Goal: Book appointment/travel/reservation

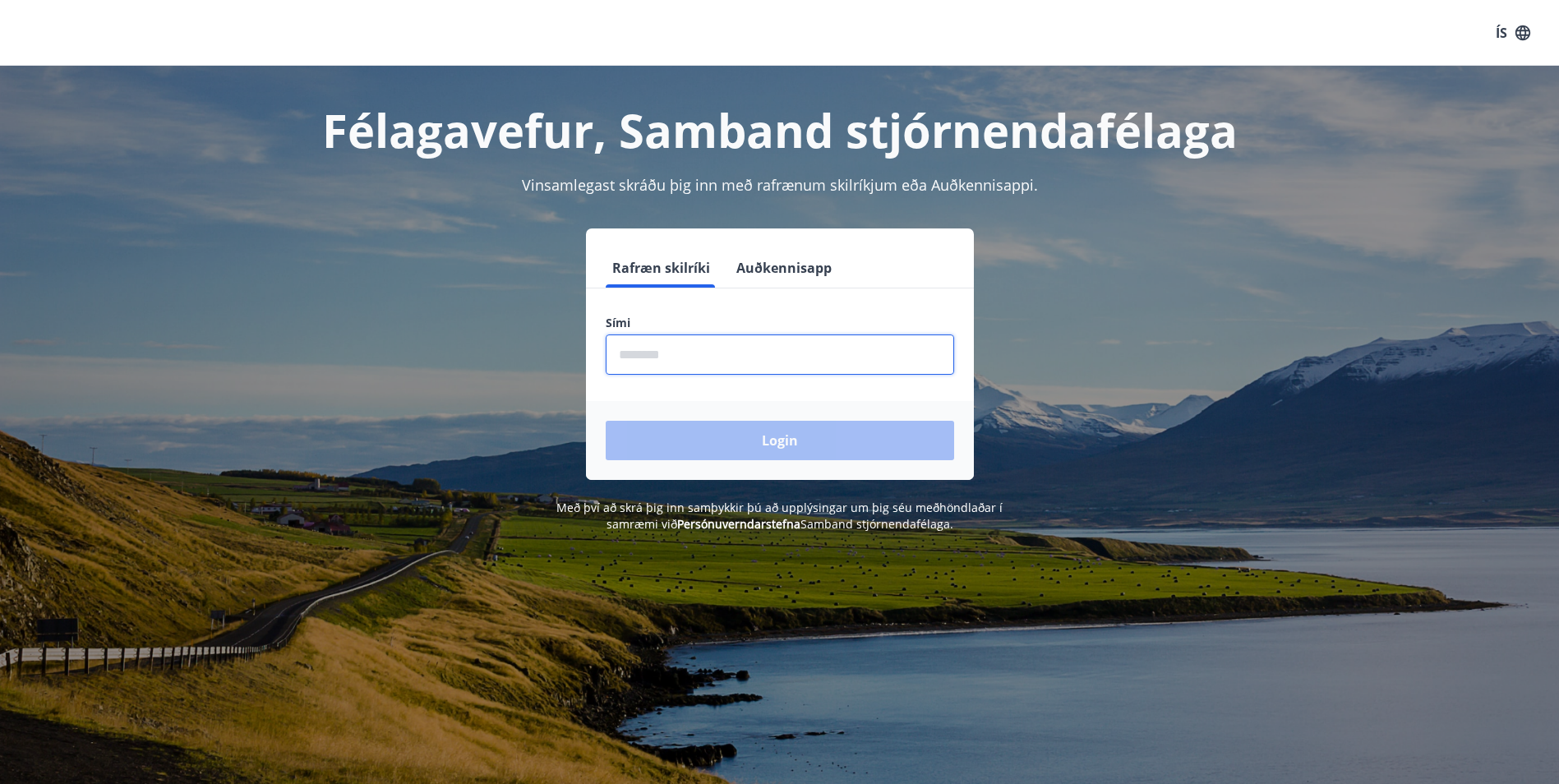
click at [773, 339] on input "phone" at bounding box center [780, 354] width 348 height 40
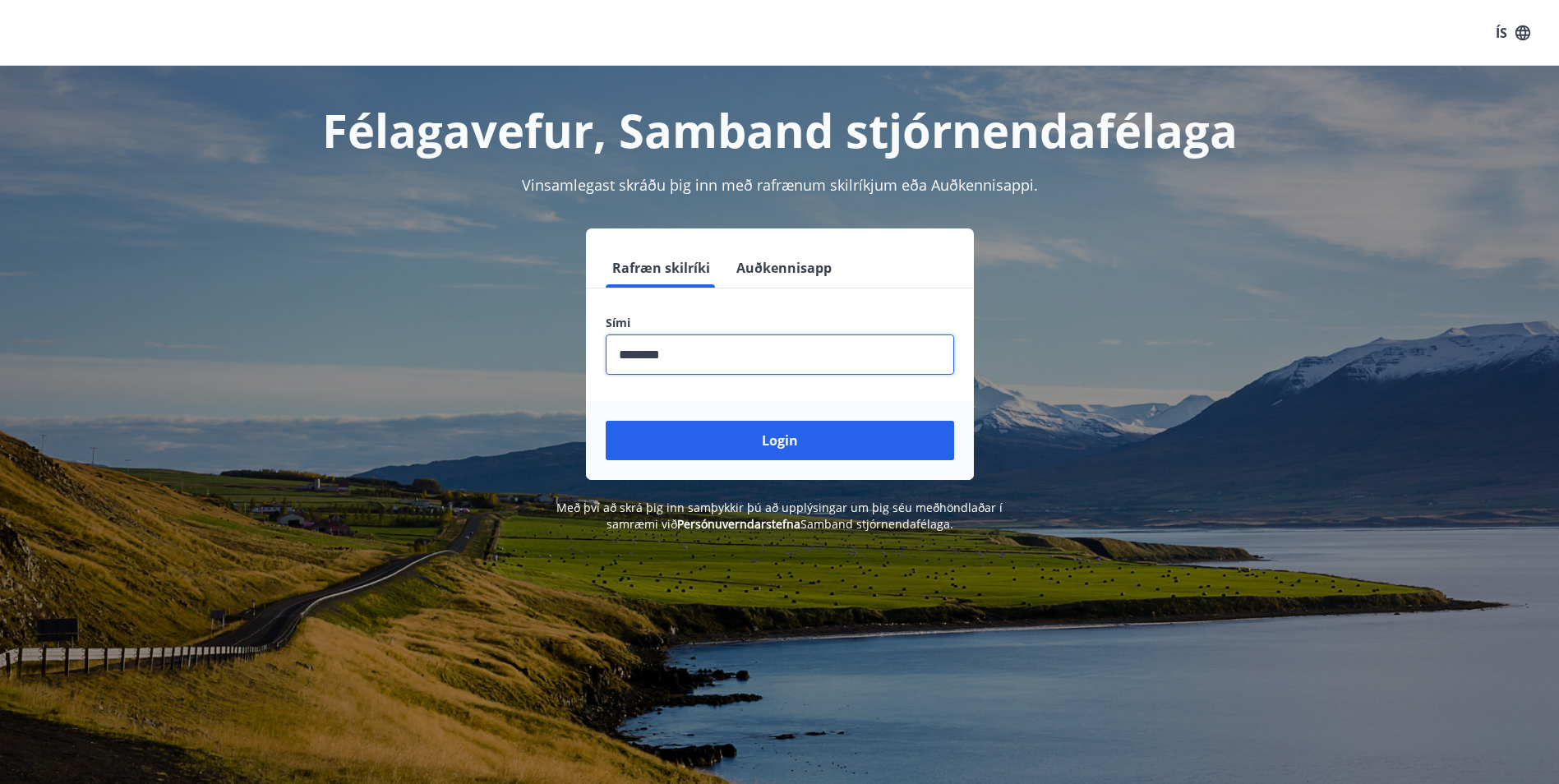
type input "********"
click at [606, 421] on button "Login" at bounding box center [780, 440] width 348 height 39
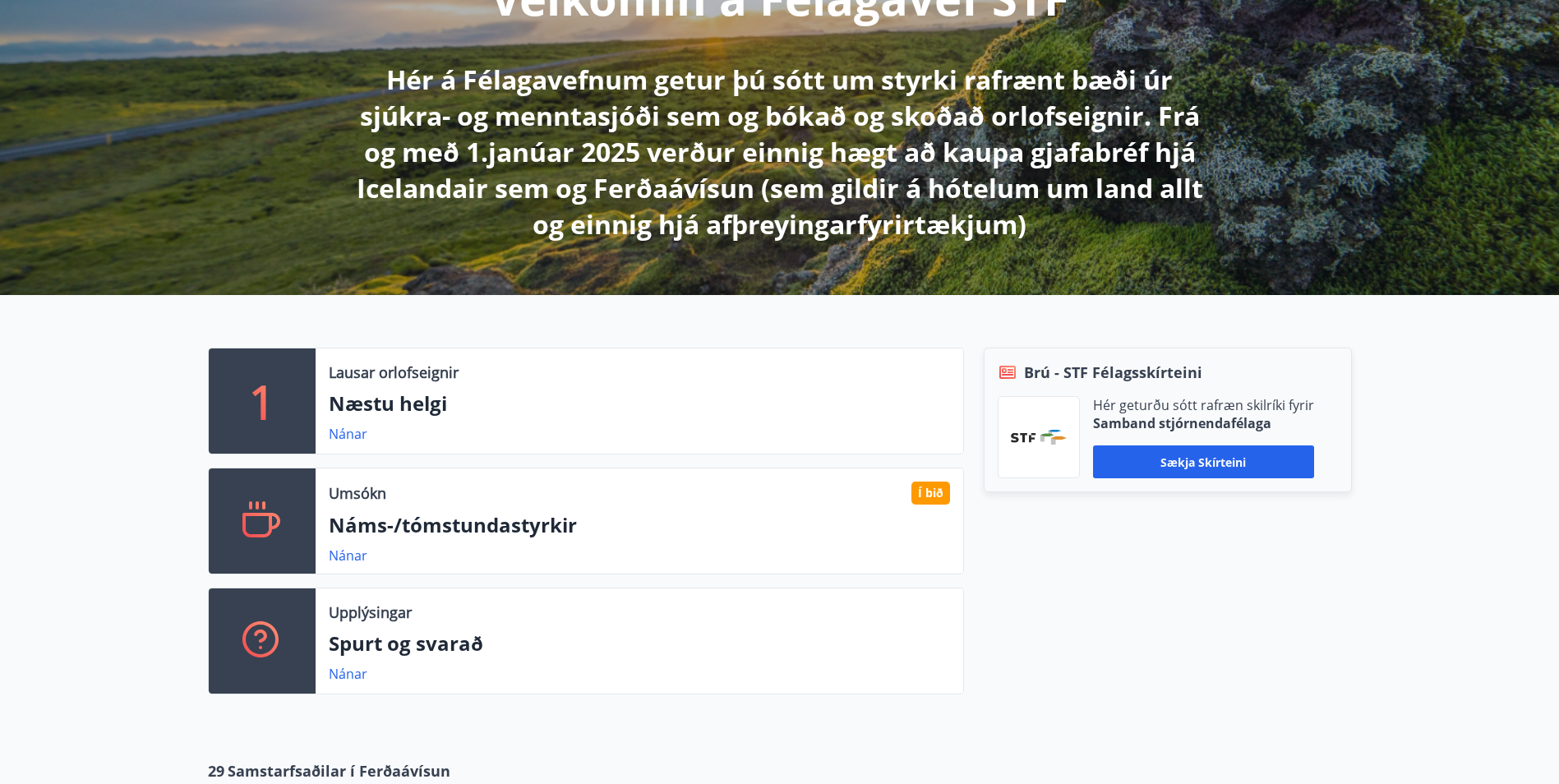
scroll to position [263, 0]
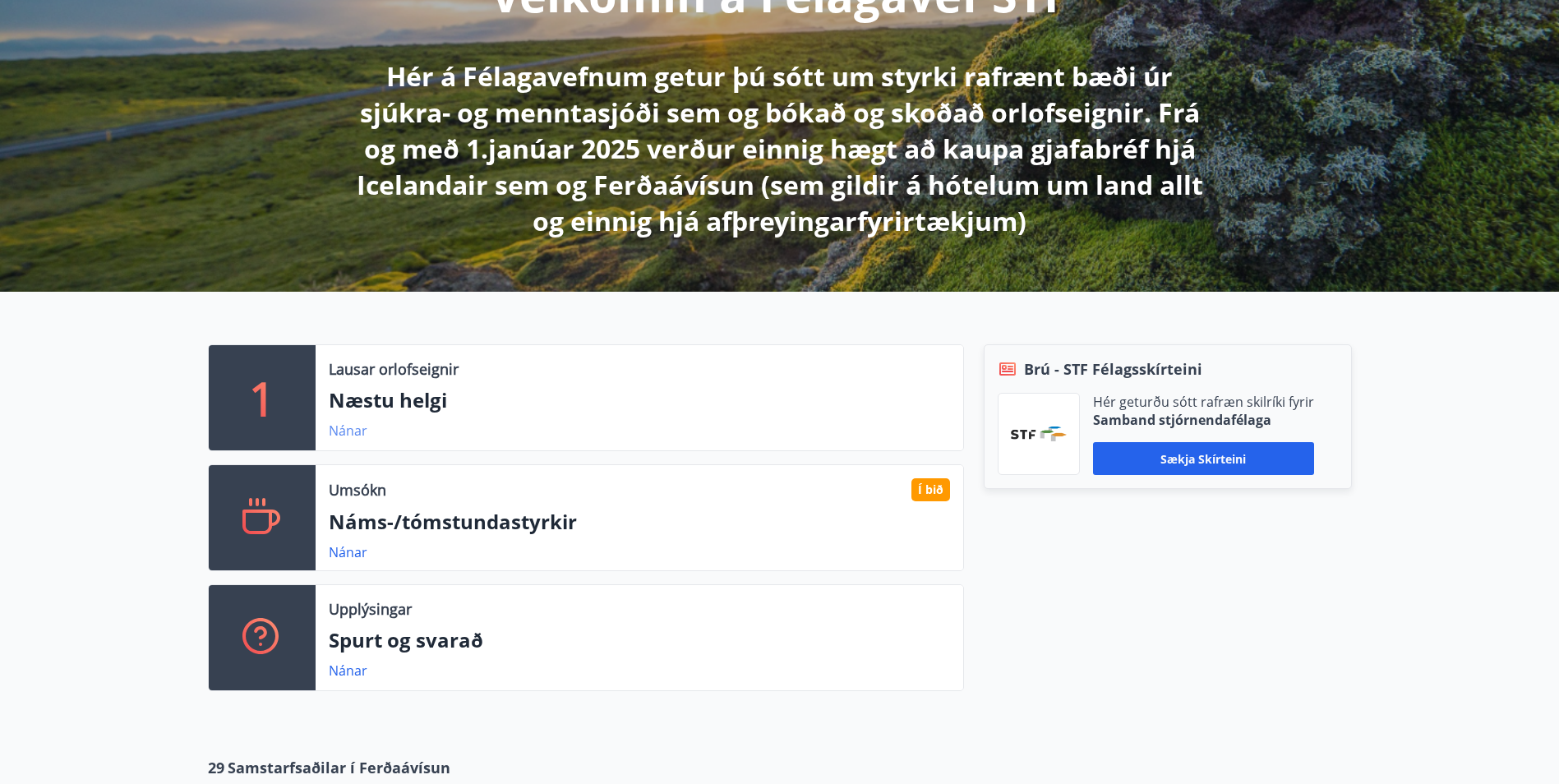
click at [357, 428] on link "Nánar" at bounding box center [347, 430] width 39 height 18
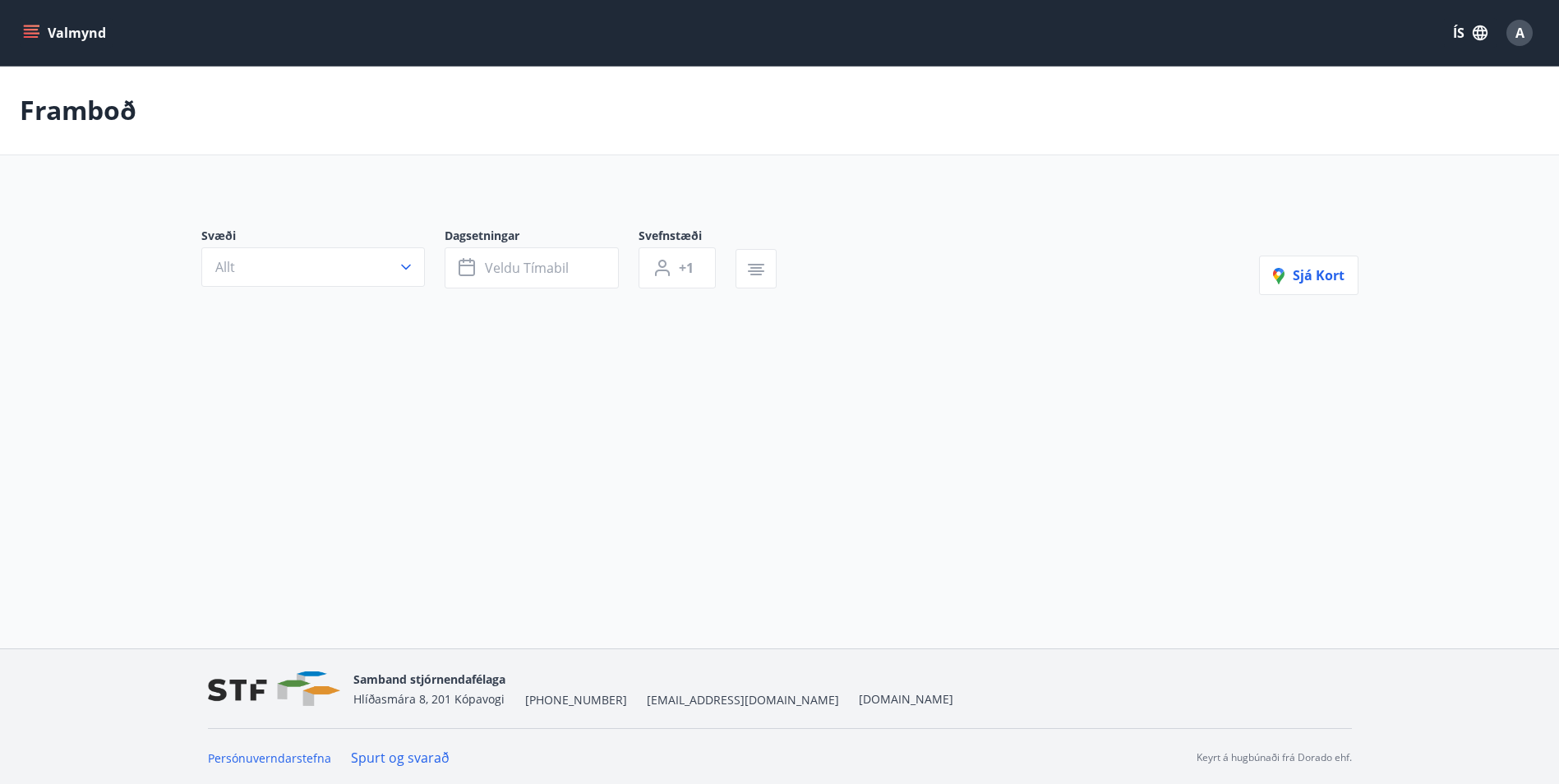
type input "*"
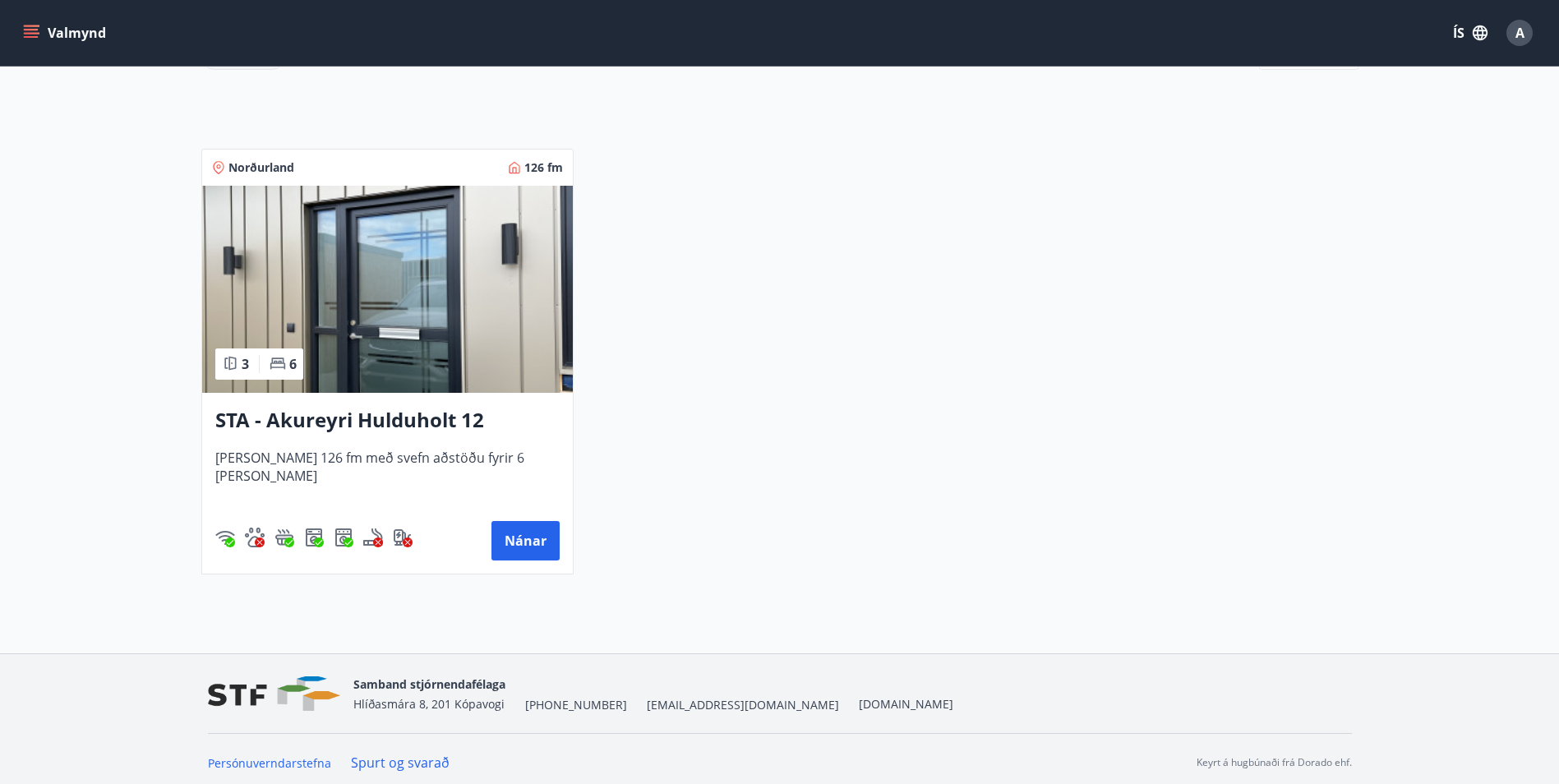
scroll to position [275, 0]
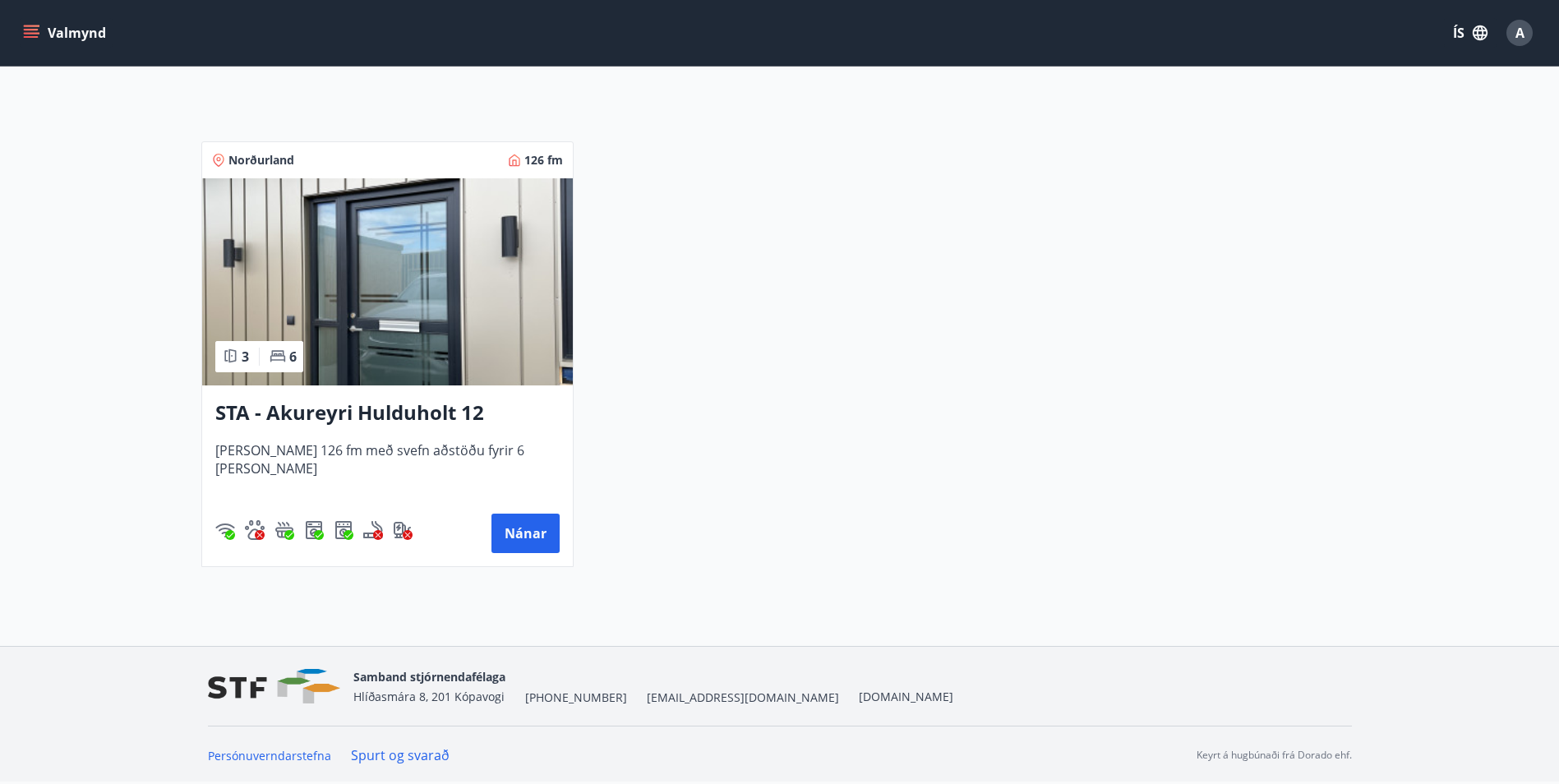
click at [364, 276] on img at bounding box center [387, 282] width 370 height 207
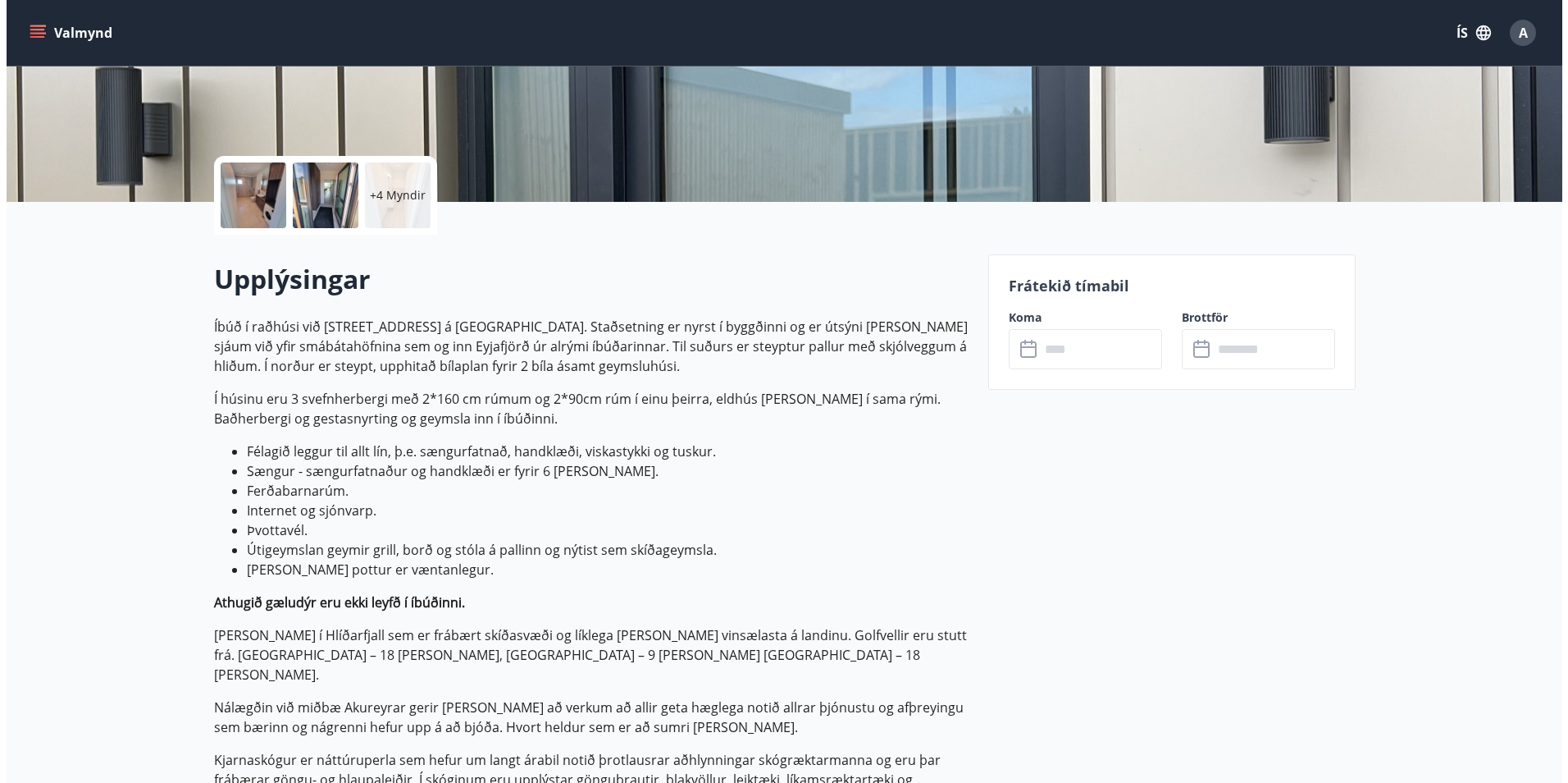
scroll to position [295, 0]
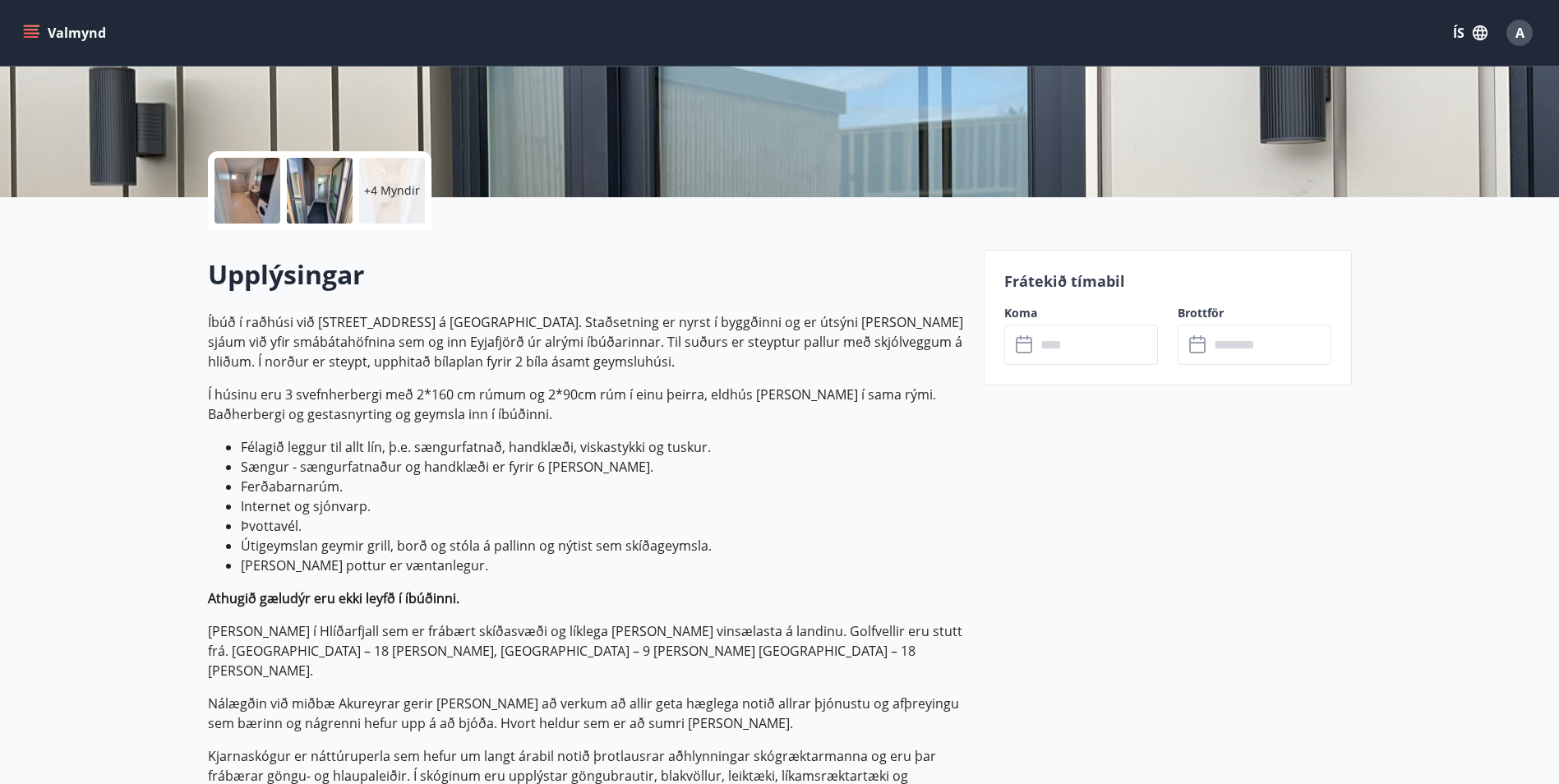
click at [395, 167] on div "+4 Myndir" at bounding box center [392, 190] width 66 height 66
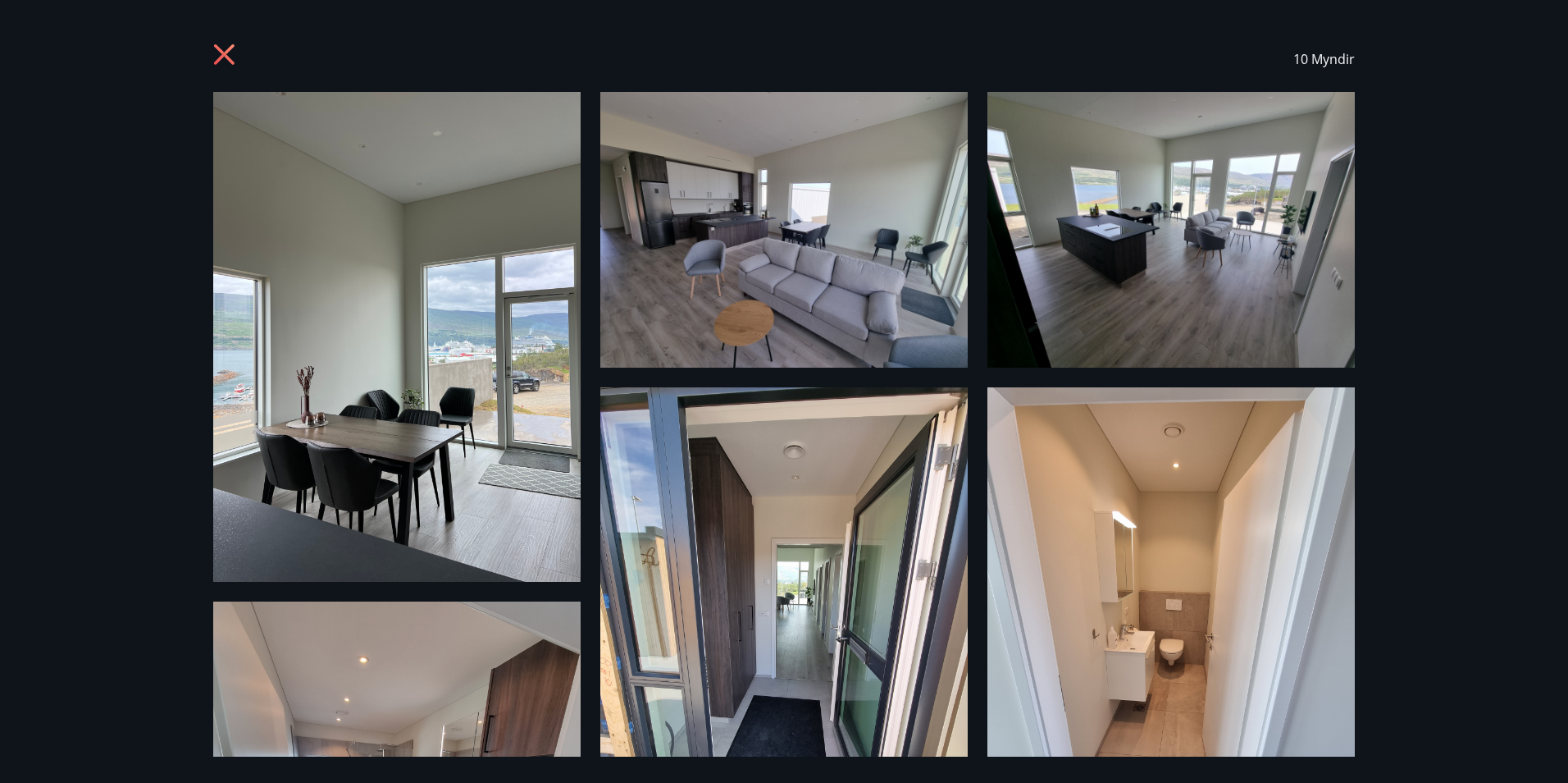
click at [461, 400] on img at bounding box center [396, 336] width 367 height 489
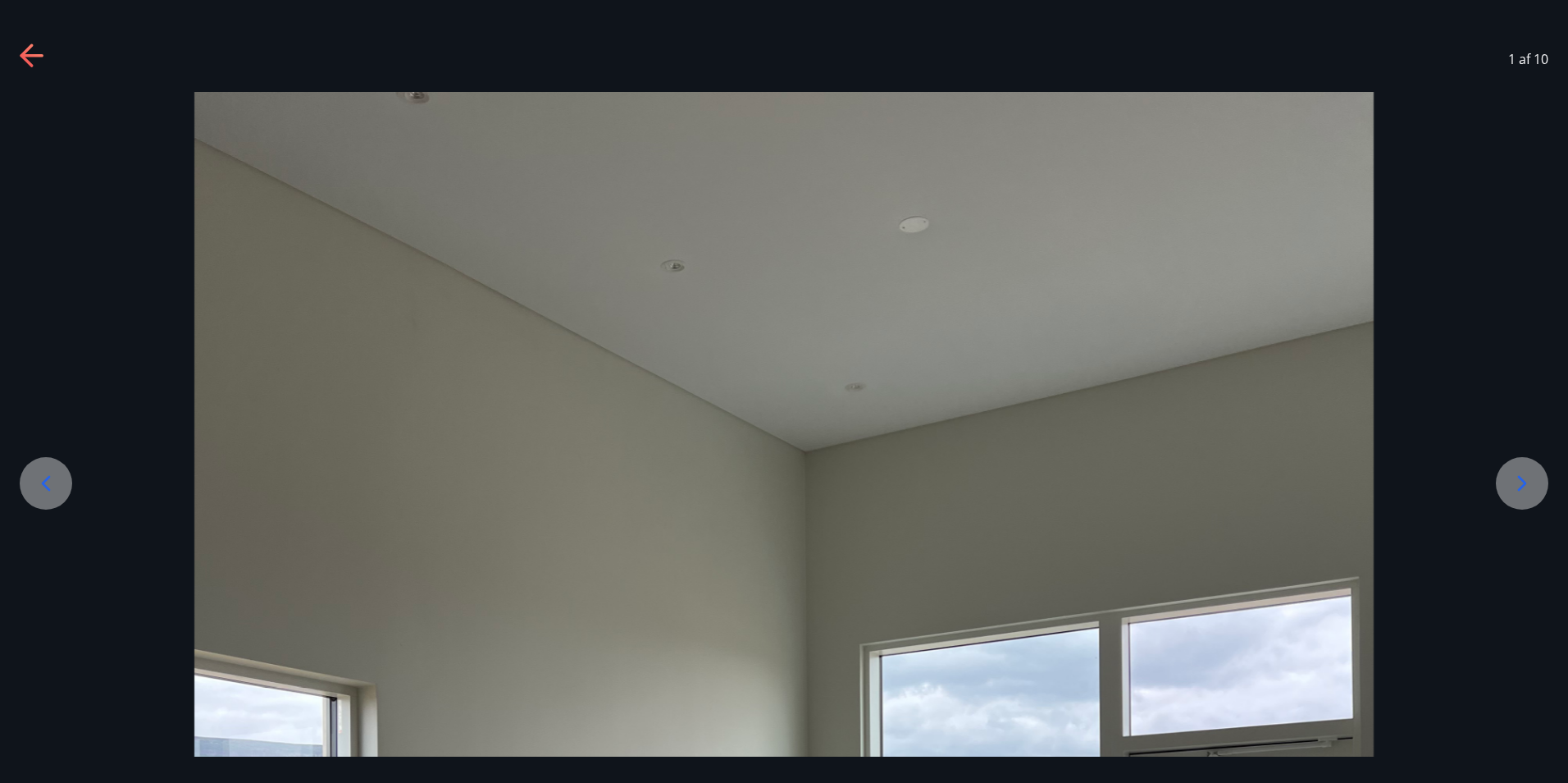
click at [1520, 483] on icon at bounding box center [1522, 483] width 27 height 27
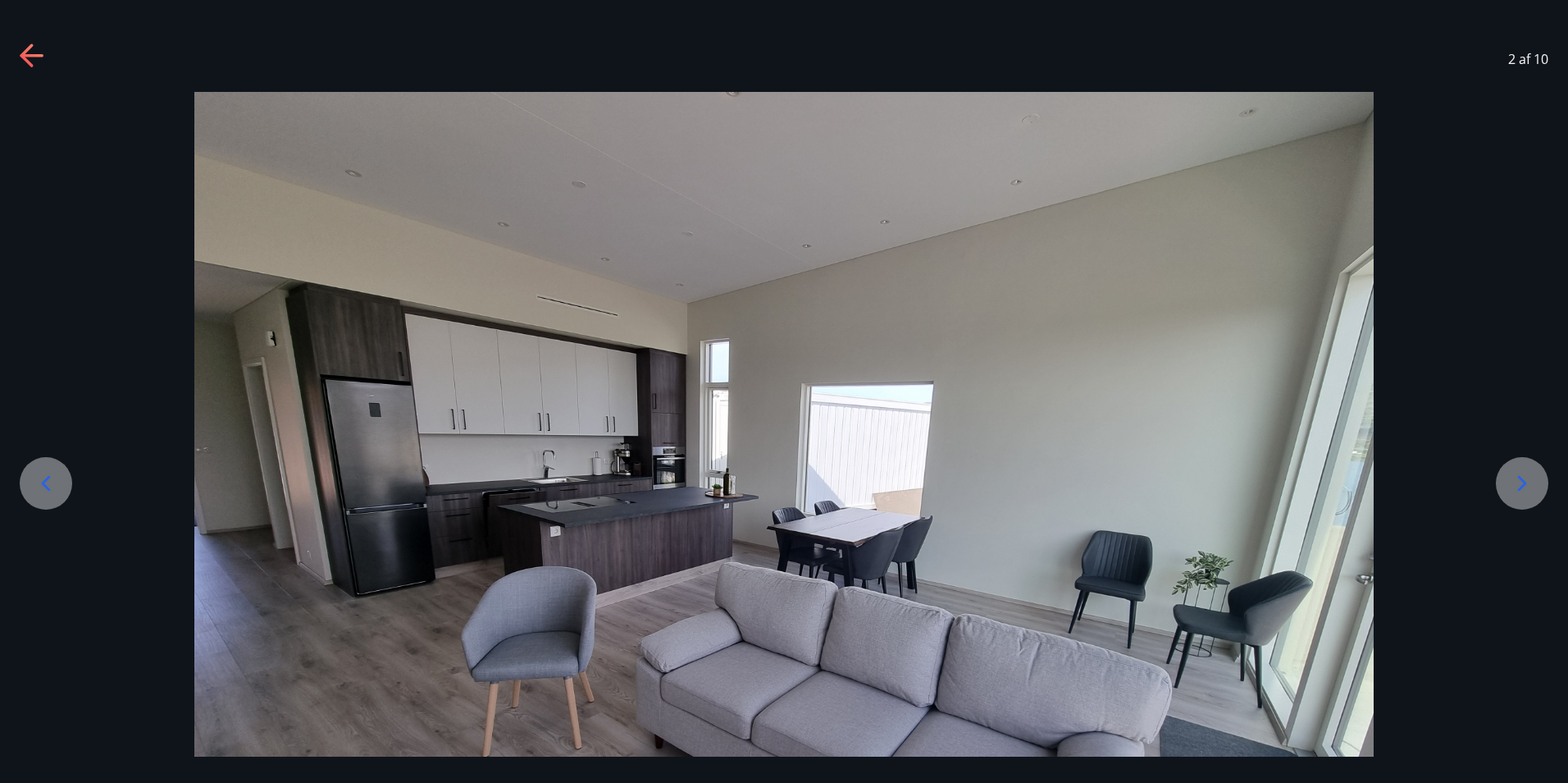
click at [1531, 471] on icon at bounding box center [1522, 483] width 27 height 27
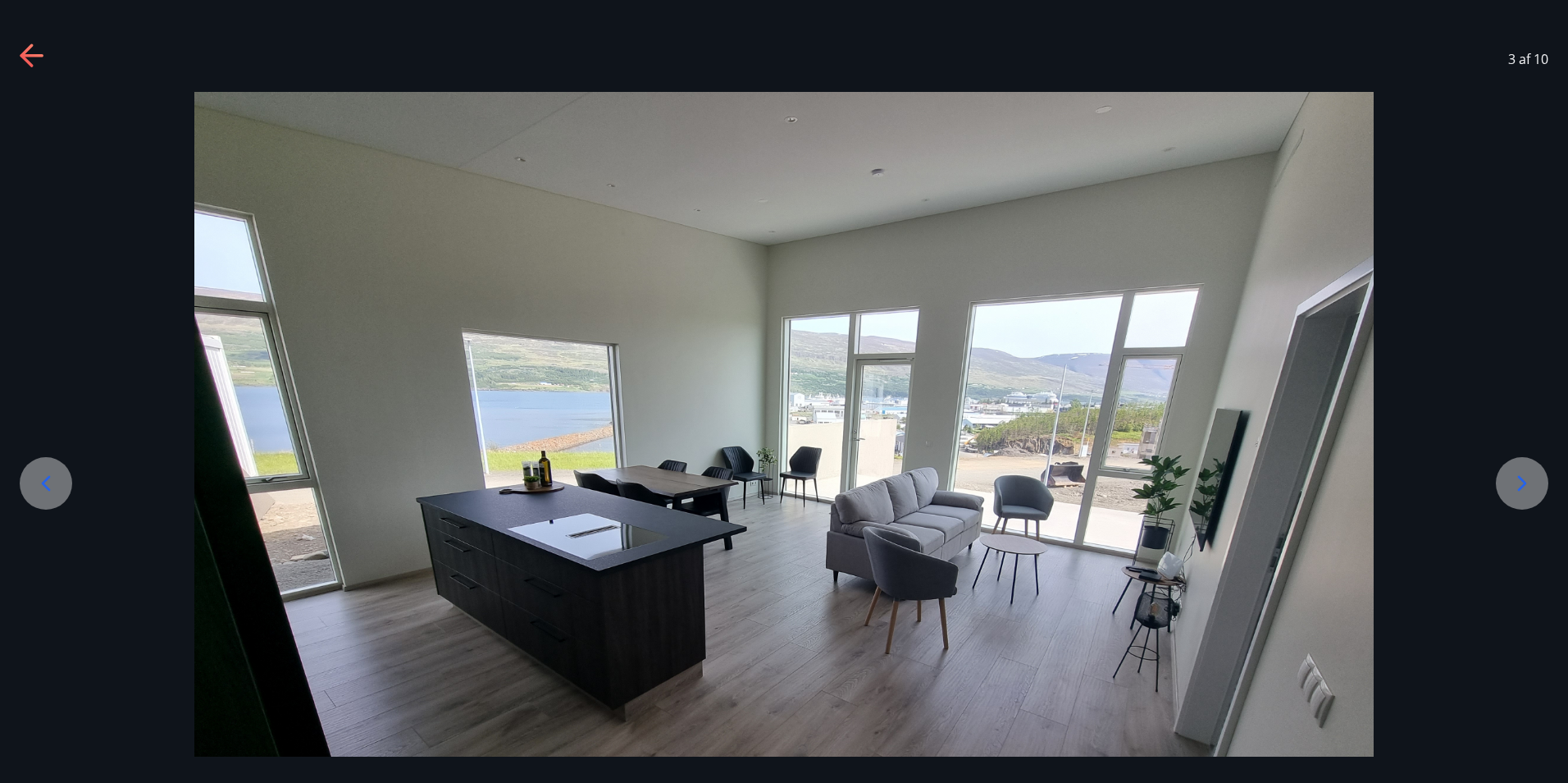
click at [1528, 483] on icon at bounding box center [1522, 483] width 27 height 27
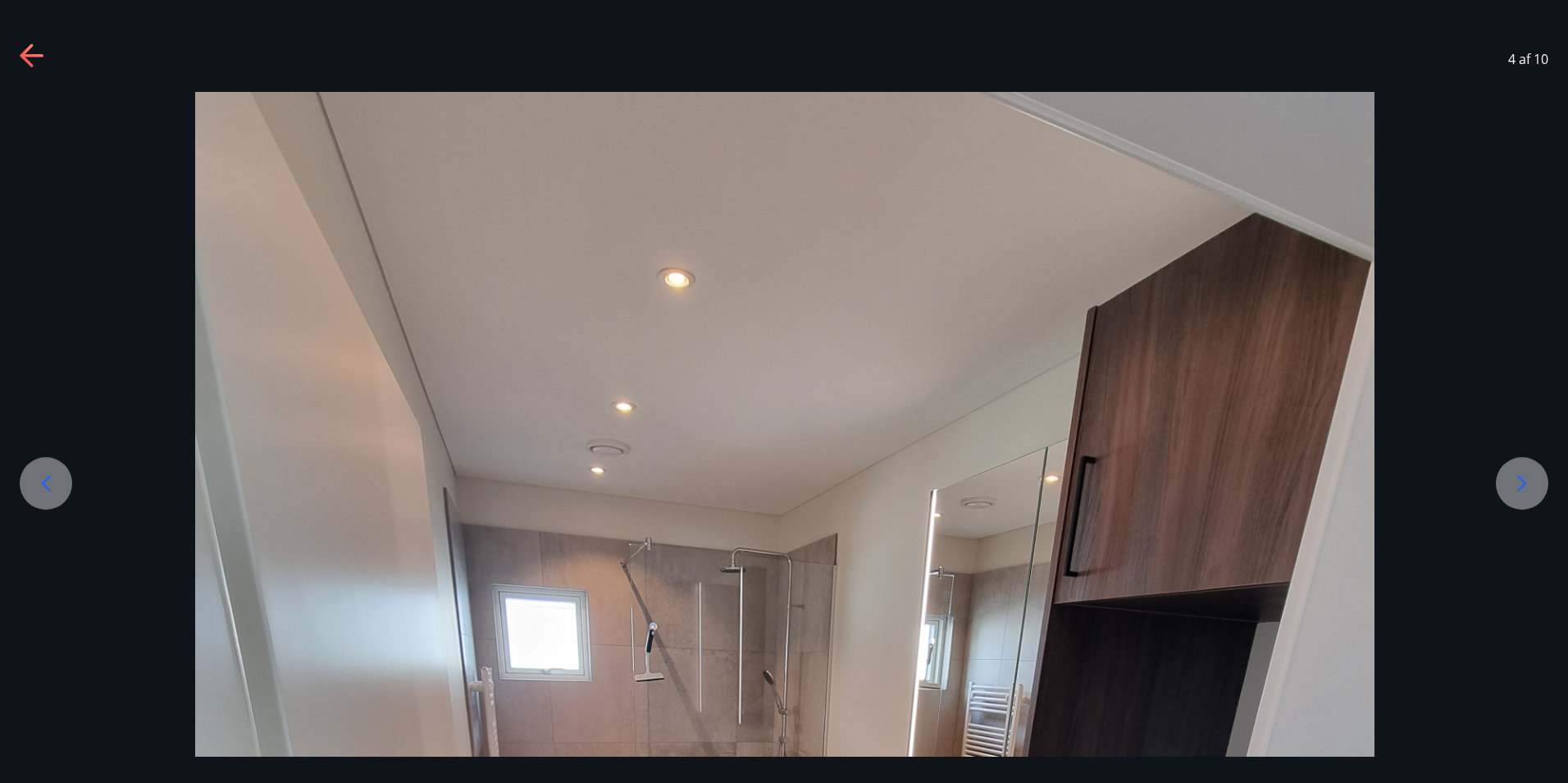
drag, startPoint x: 1451, startPoint y: 356, endPoint x: 1456, endPoint y: 304, distance: 52.2
click at [1516, 479] on icon at bounding box center [1522, 483] width 27 height 27
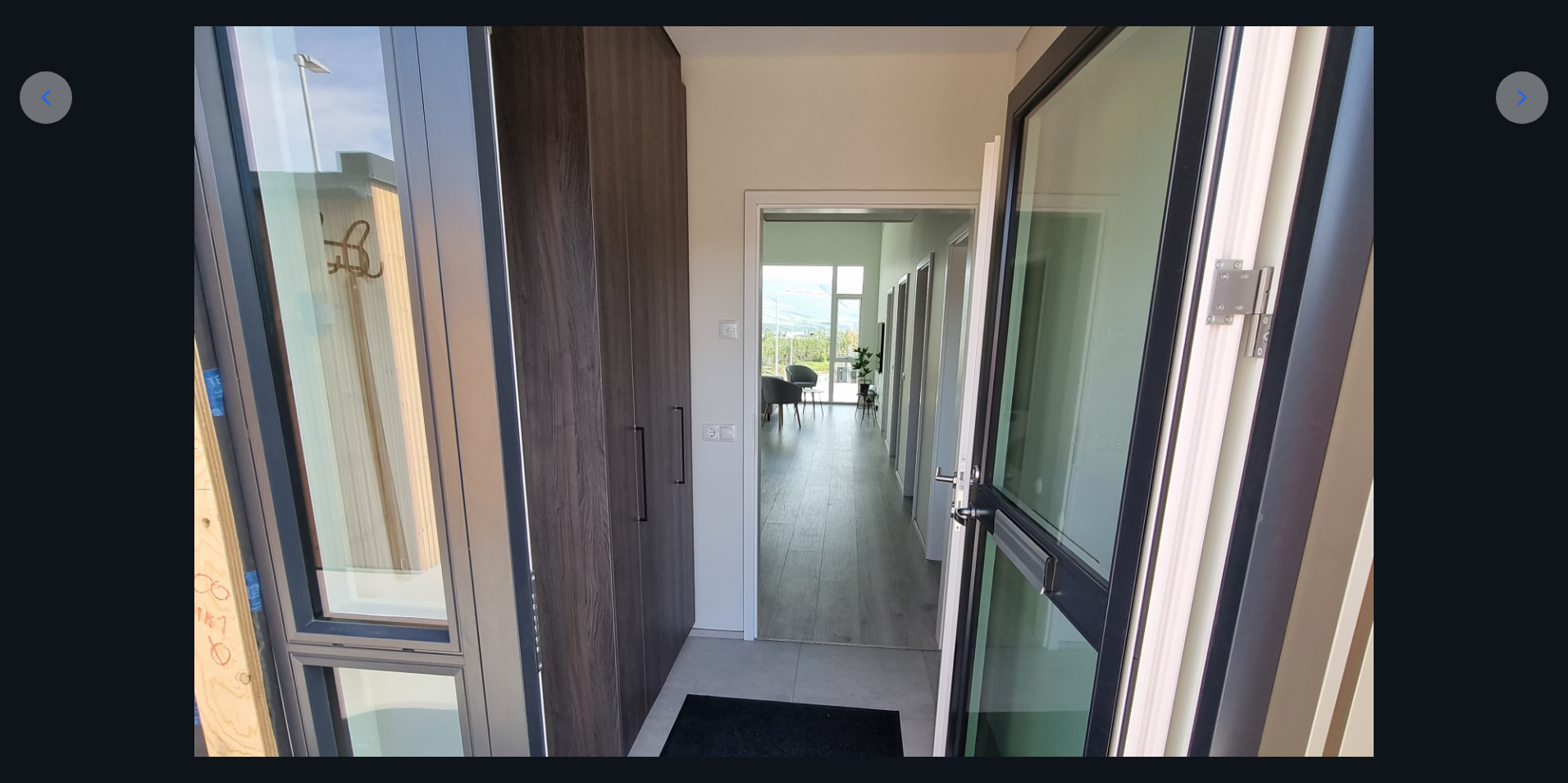
scroll to position [263, 0]
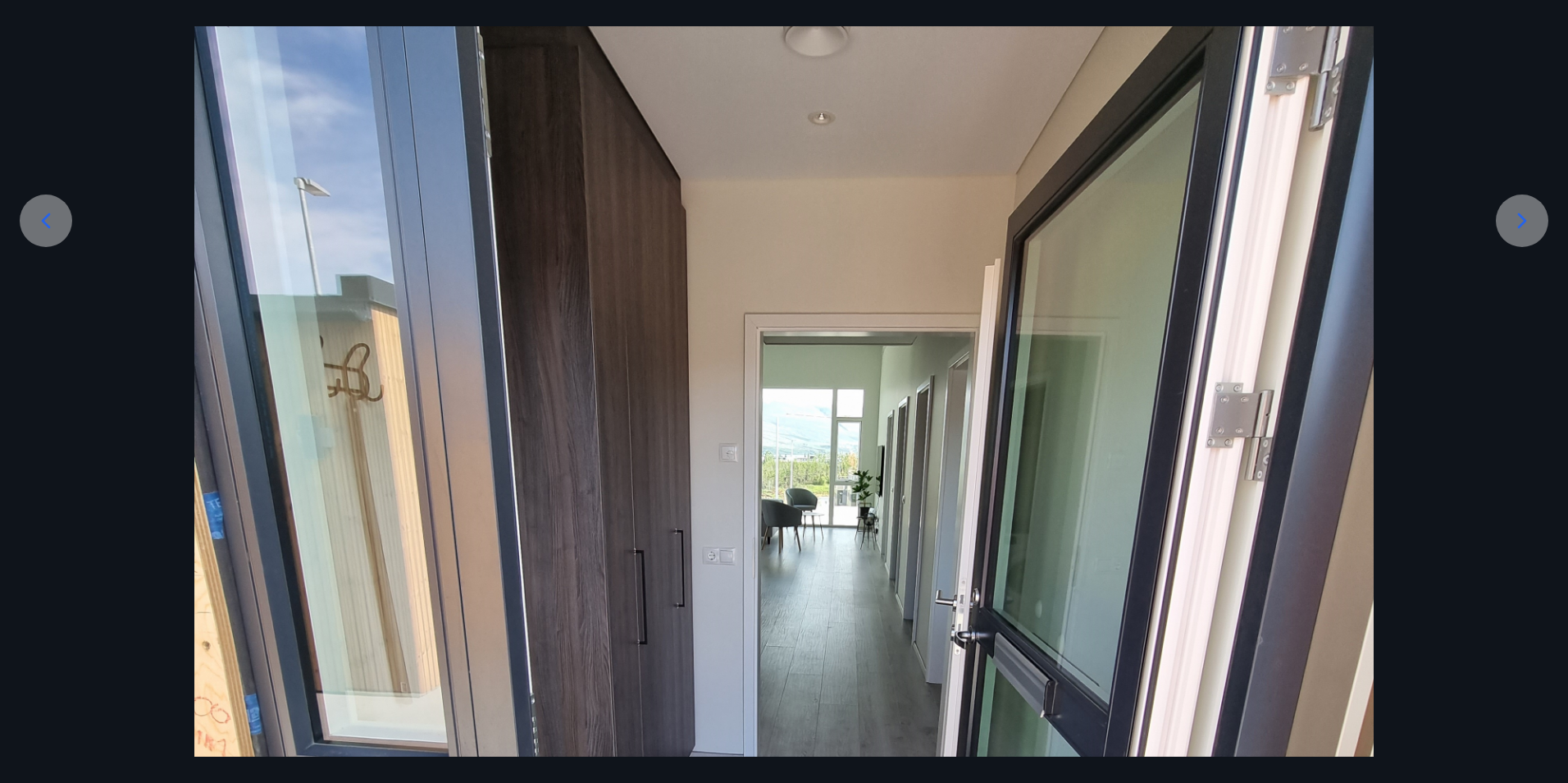
click at [1521, 229] on icon at bounding box center [1522, 221] width 27 height 27
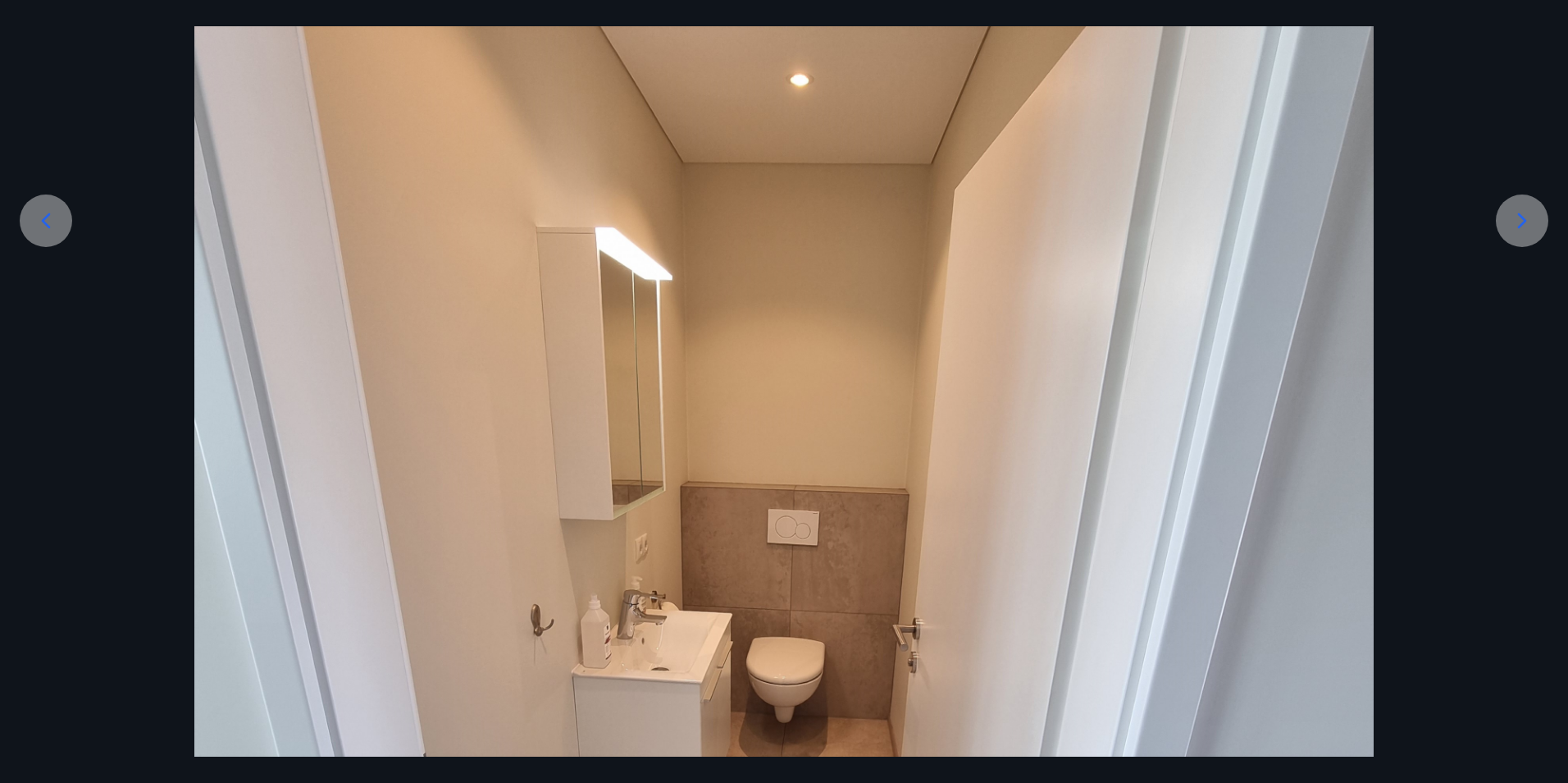
click at [1468, 254] on div at bounding box center [784, 616] width 1568 height 1573
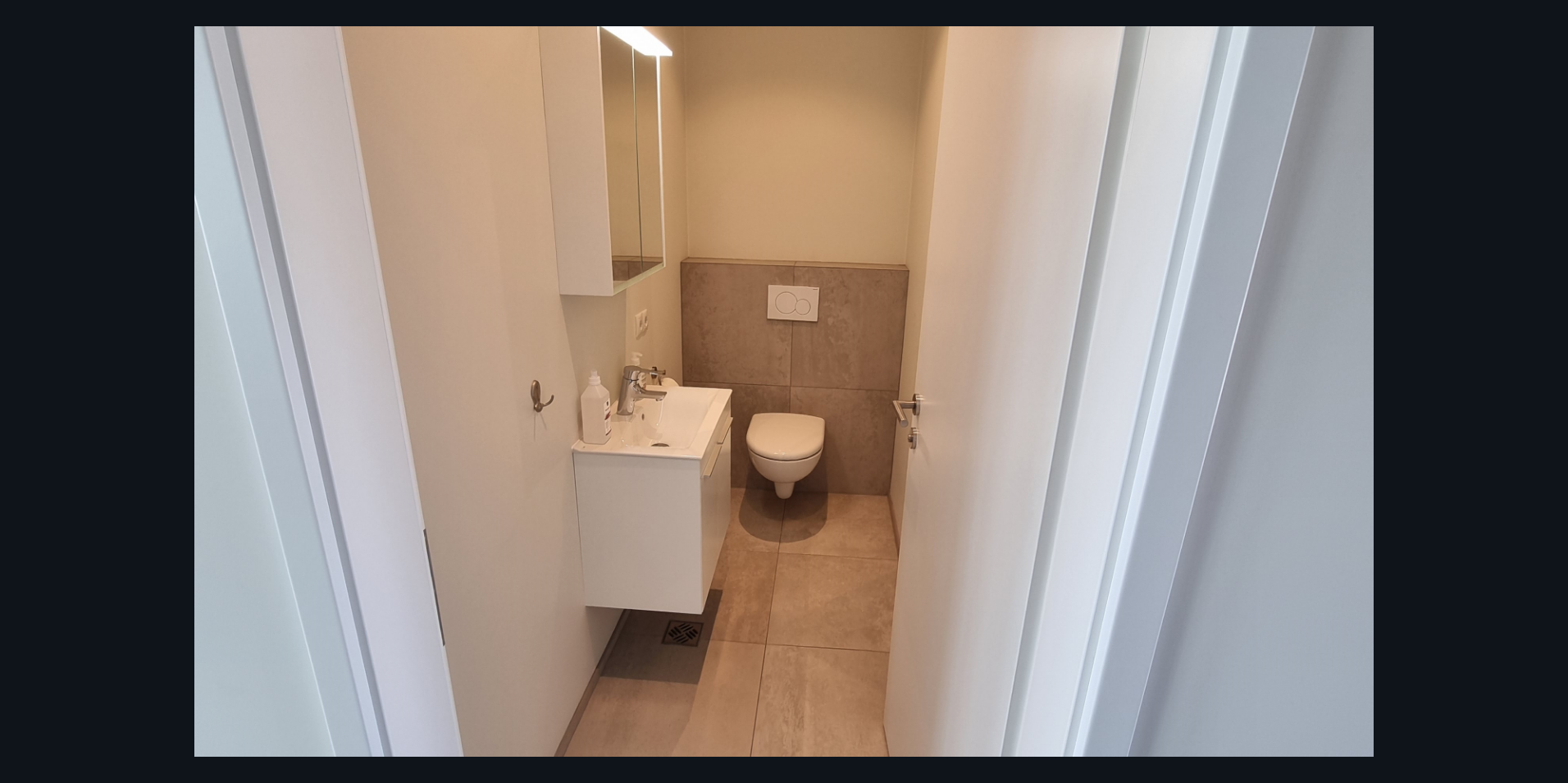
scroll to position [361, 0]
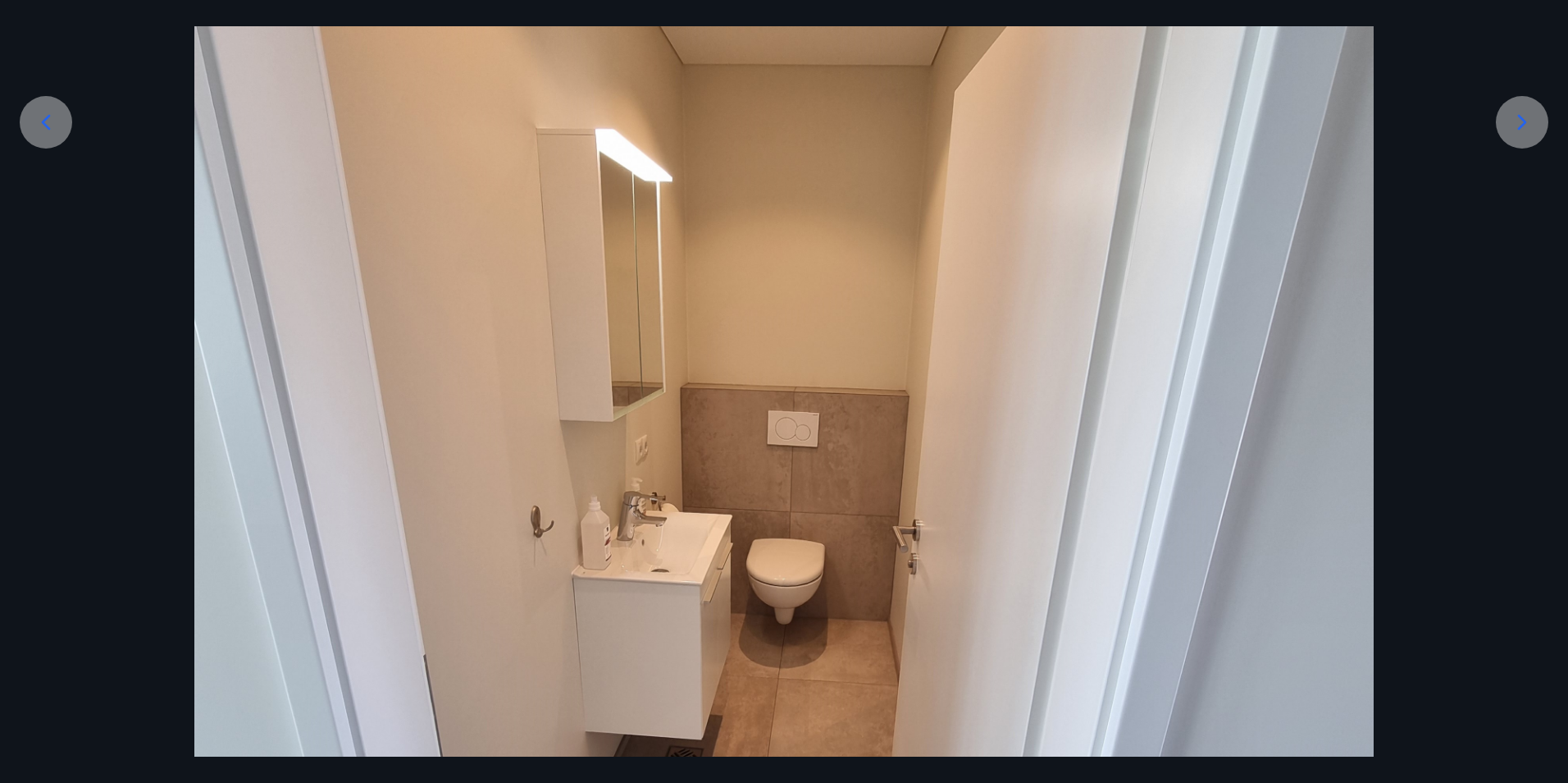
click at [1531, 128] on icon at bounding box center [1522, 122] width 27 height 27
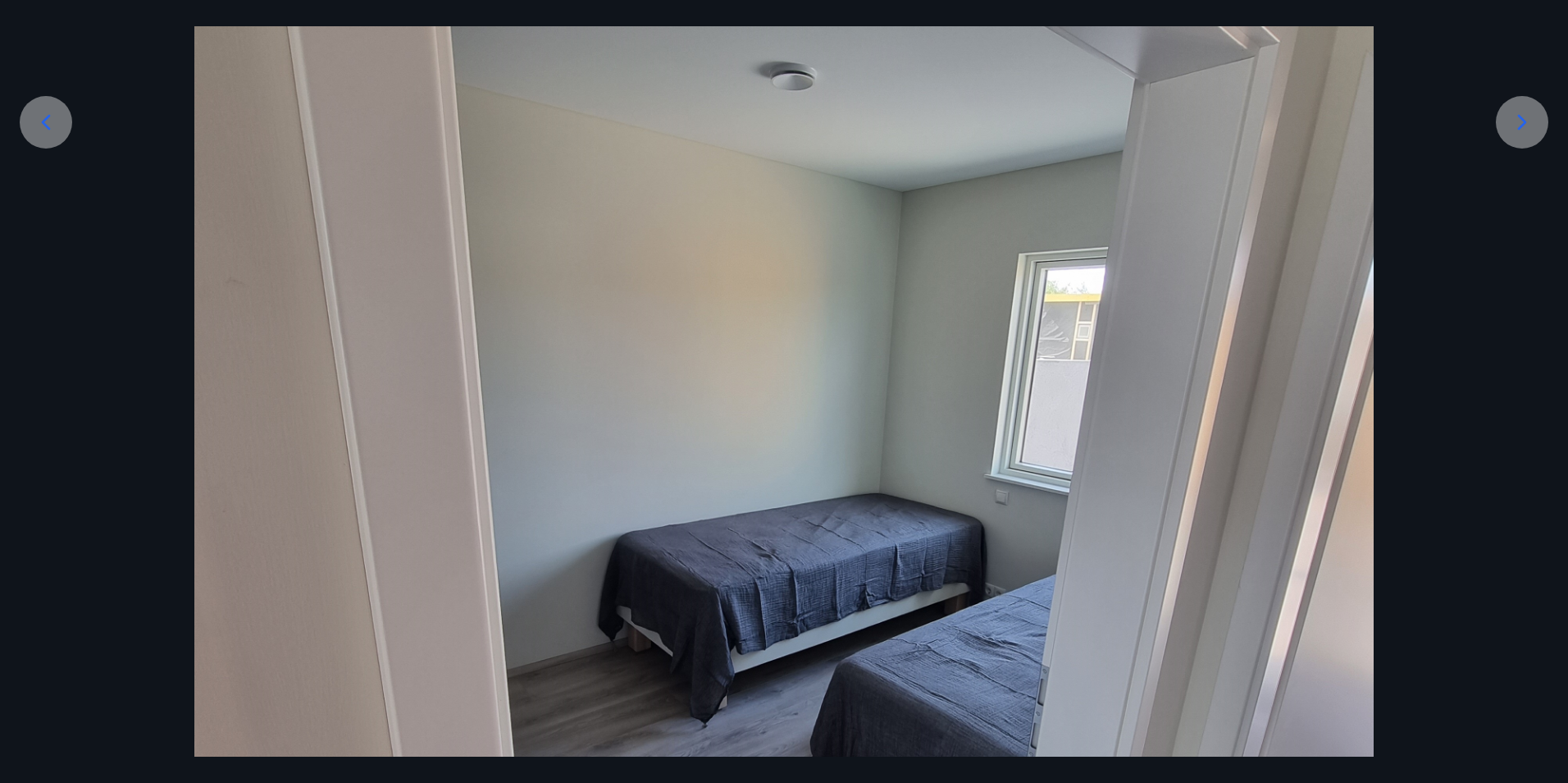
click at [1447, 288] on div at bounding box center [784, 518] width 1568 height 1573
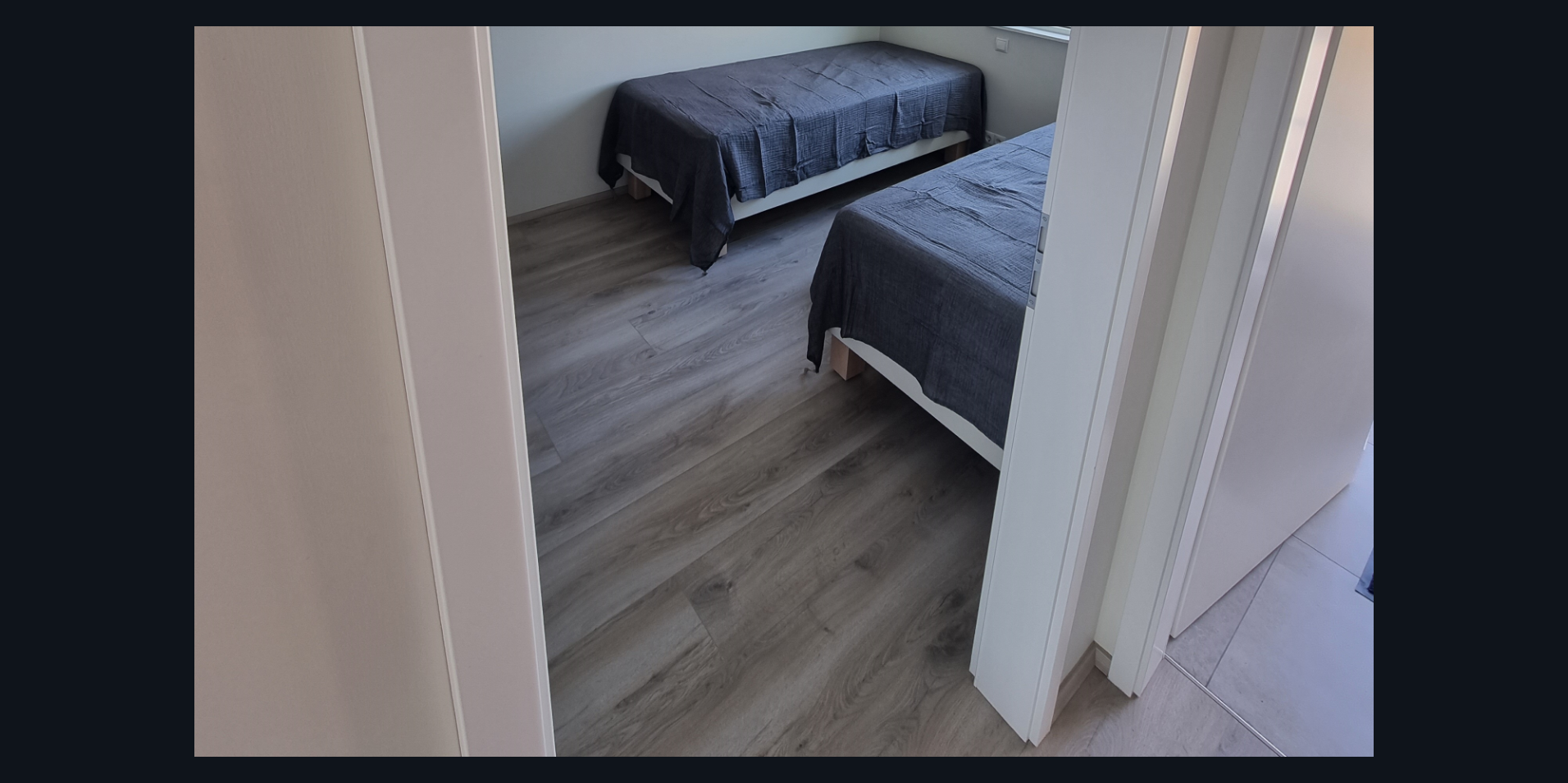
scroll to position [908, 0]
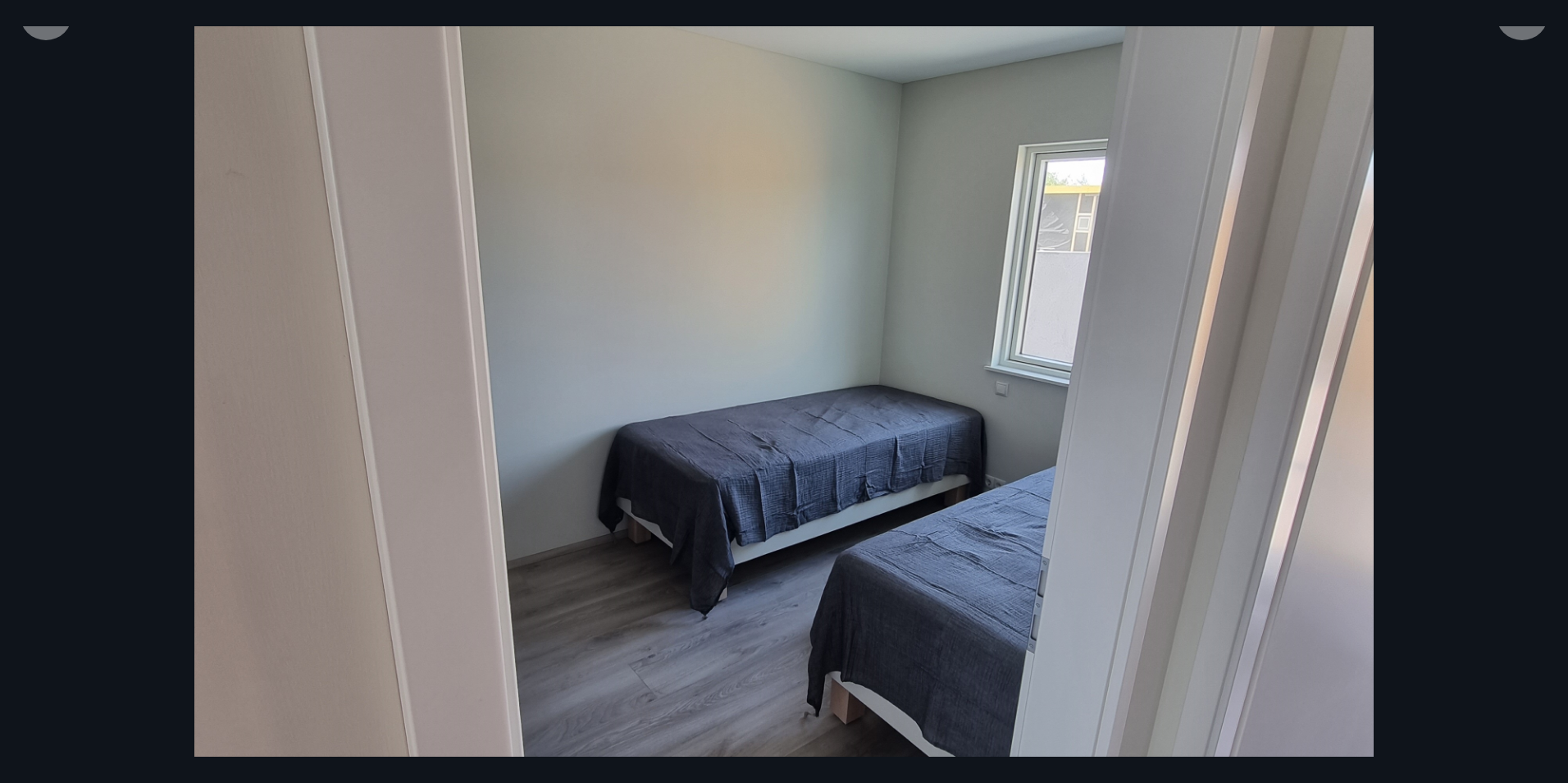
scroll to position [317, 0]
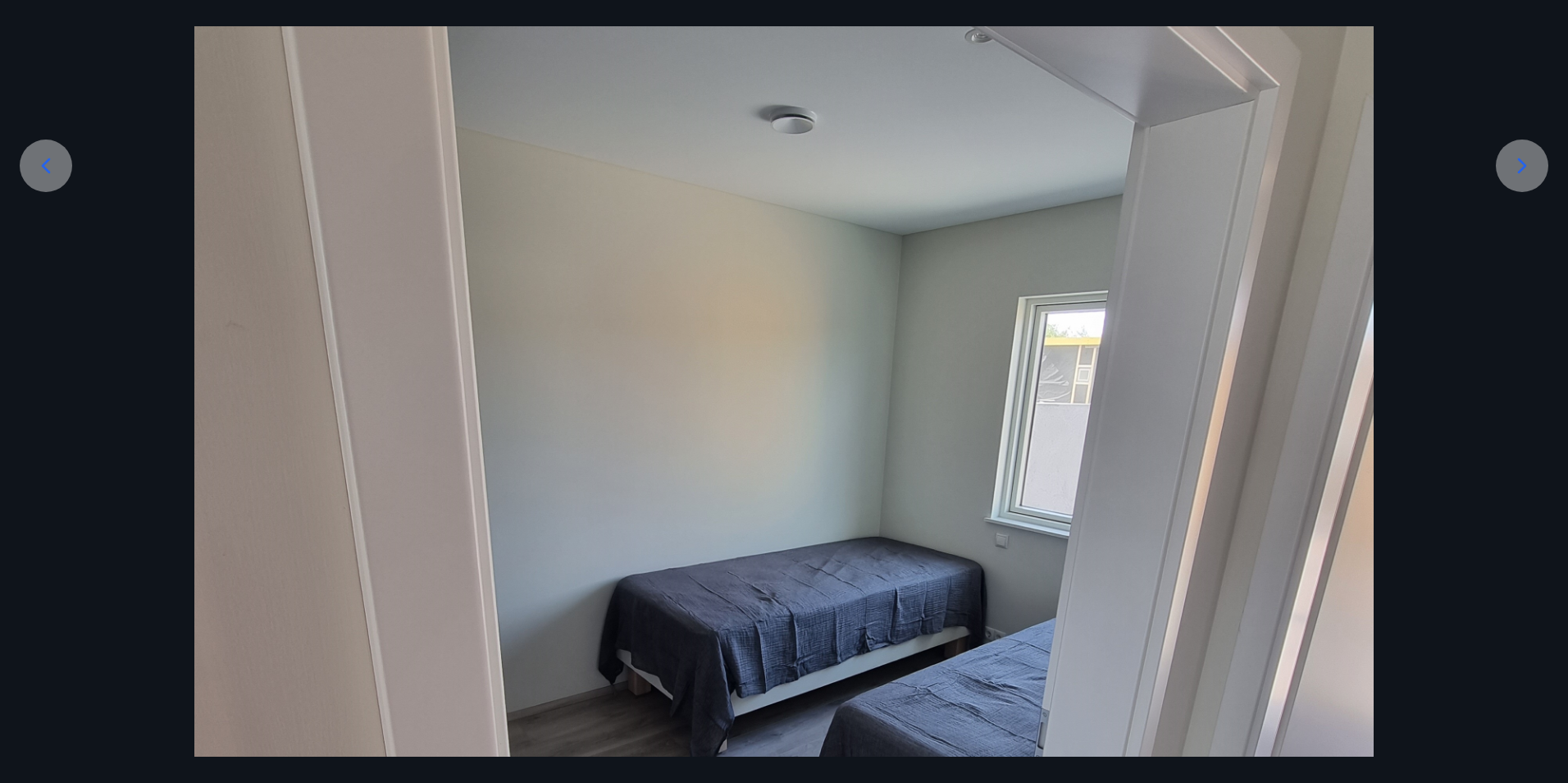
click at [1520, 166] on icon at bounding box center [1522, 165] width 27 height 27
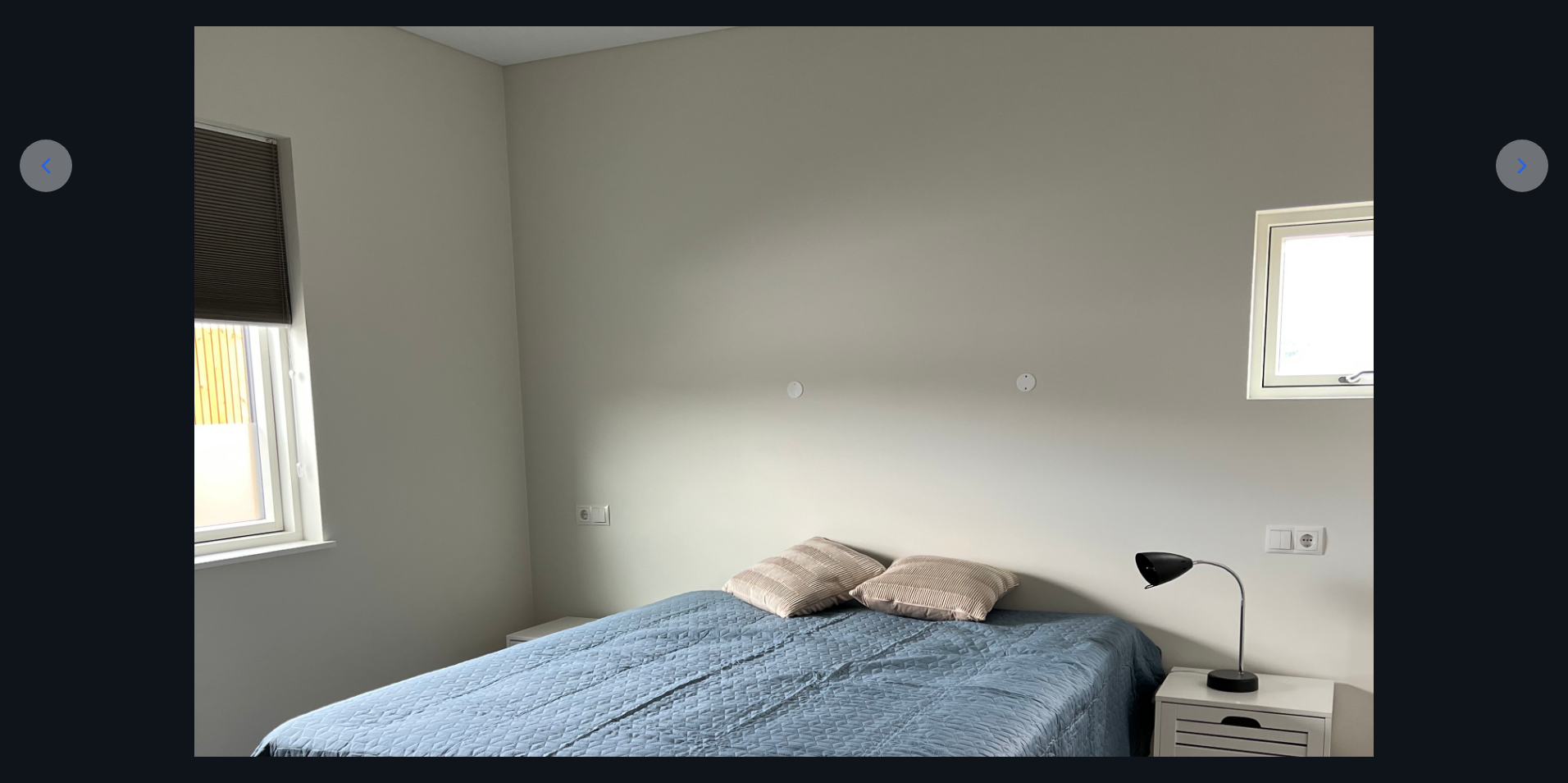
click at [1449, 324] on div at bounding box center [784, 561] width 1568 height 1573
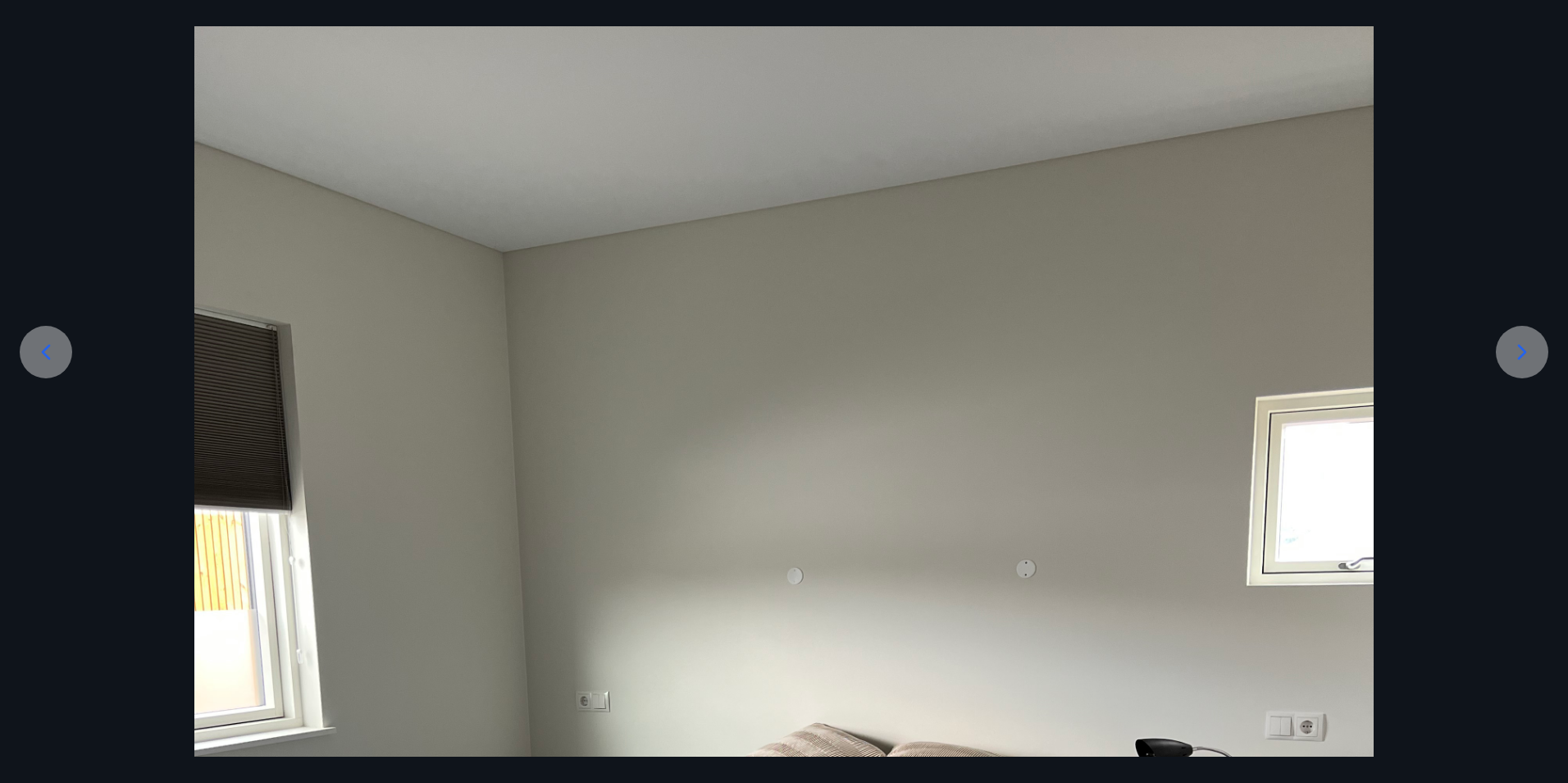
scroll to position [121, 0]
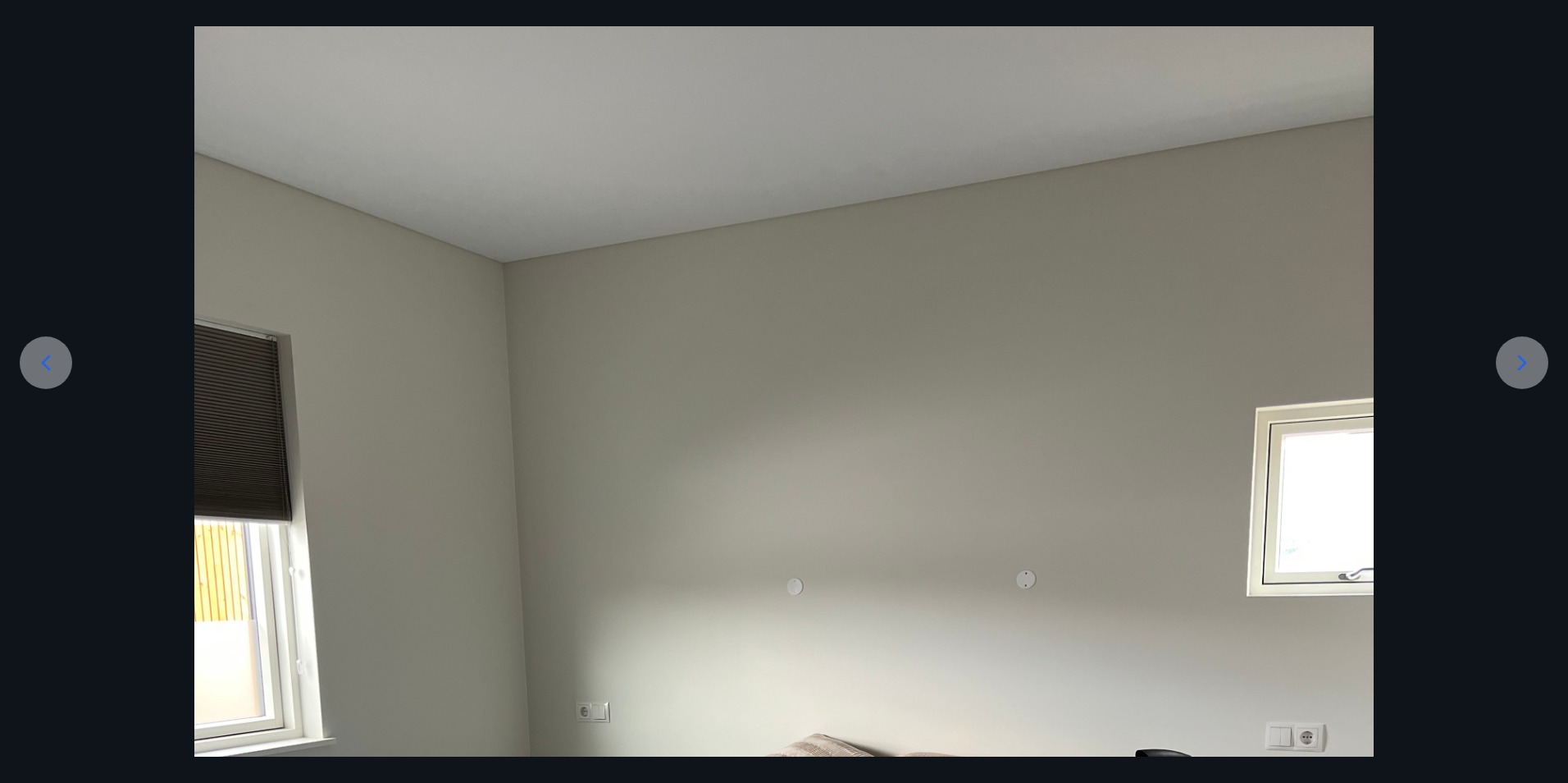
click at [1516, 354] on icon at bounding box center [1522, 362] width 27 height 27
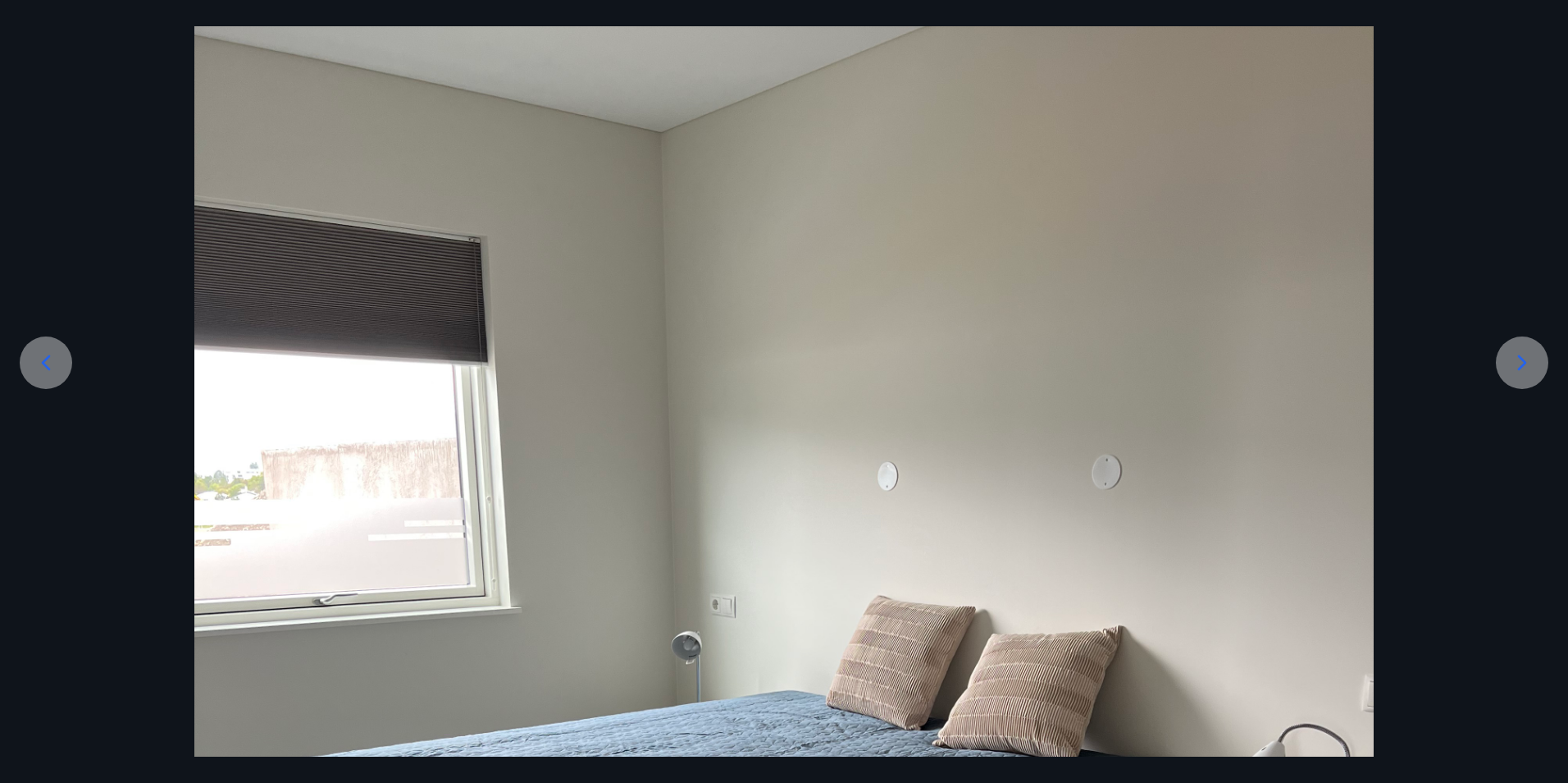
click at [1511, 366] on icon at bounding box center [1522, 362] width 27 height 27
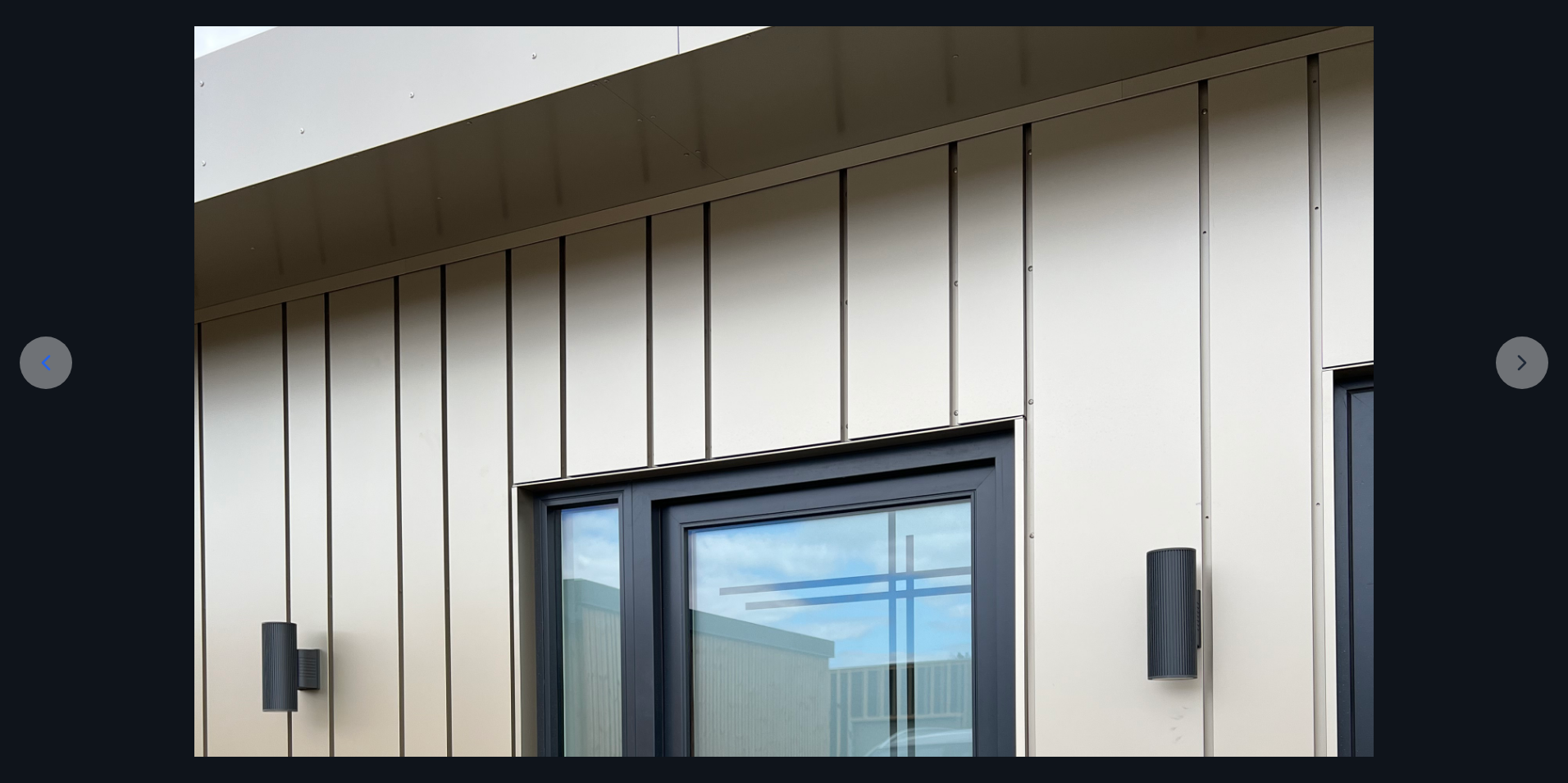
click at [1449, 401] on div at bounding box center [784, 757] width 1568 height 1573
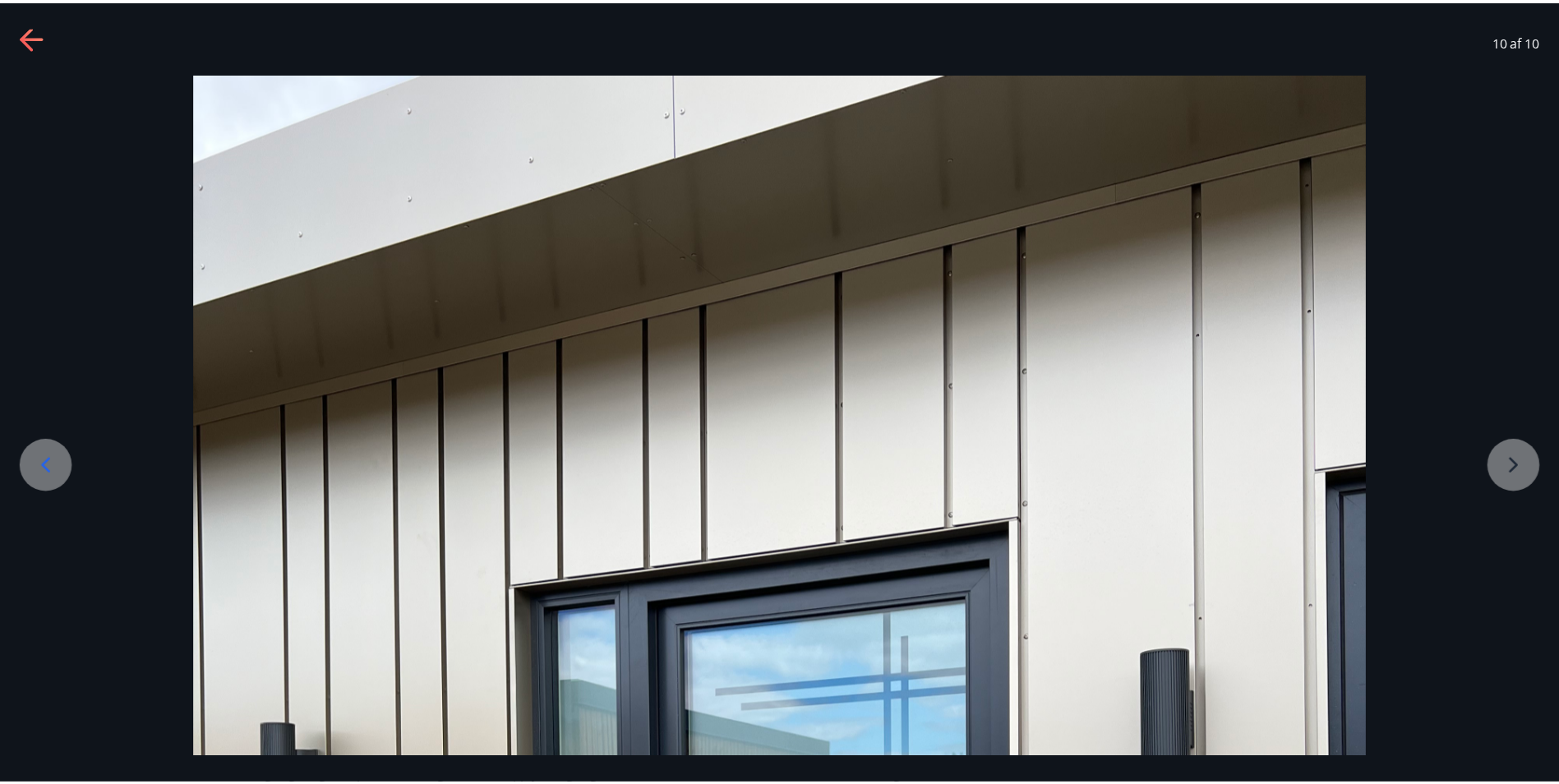
scroll to position [0, 0]
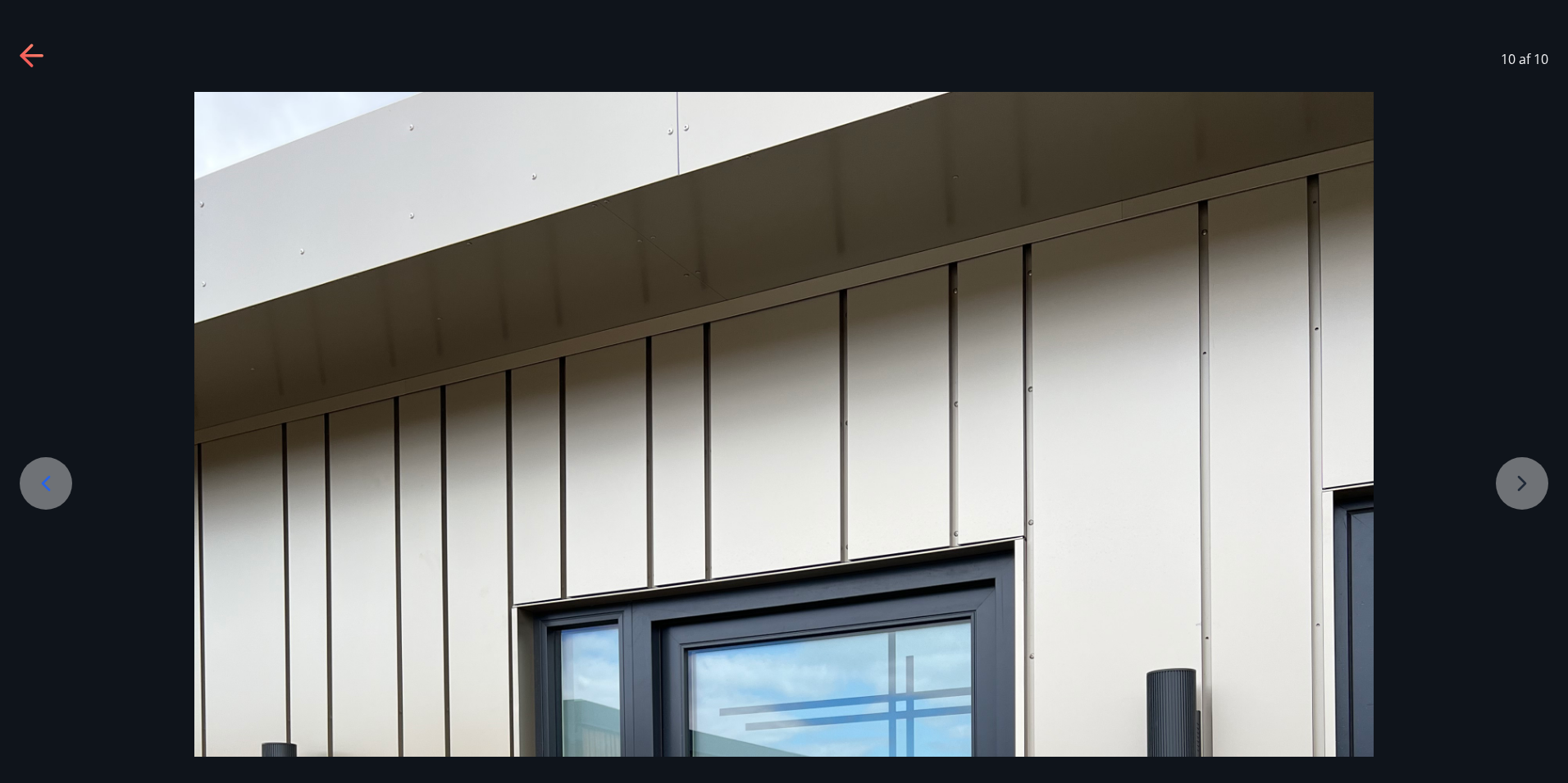
click at [38, 61] on icon at bounding box center [33, 56] width 27 height 27
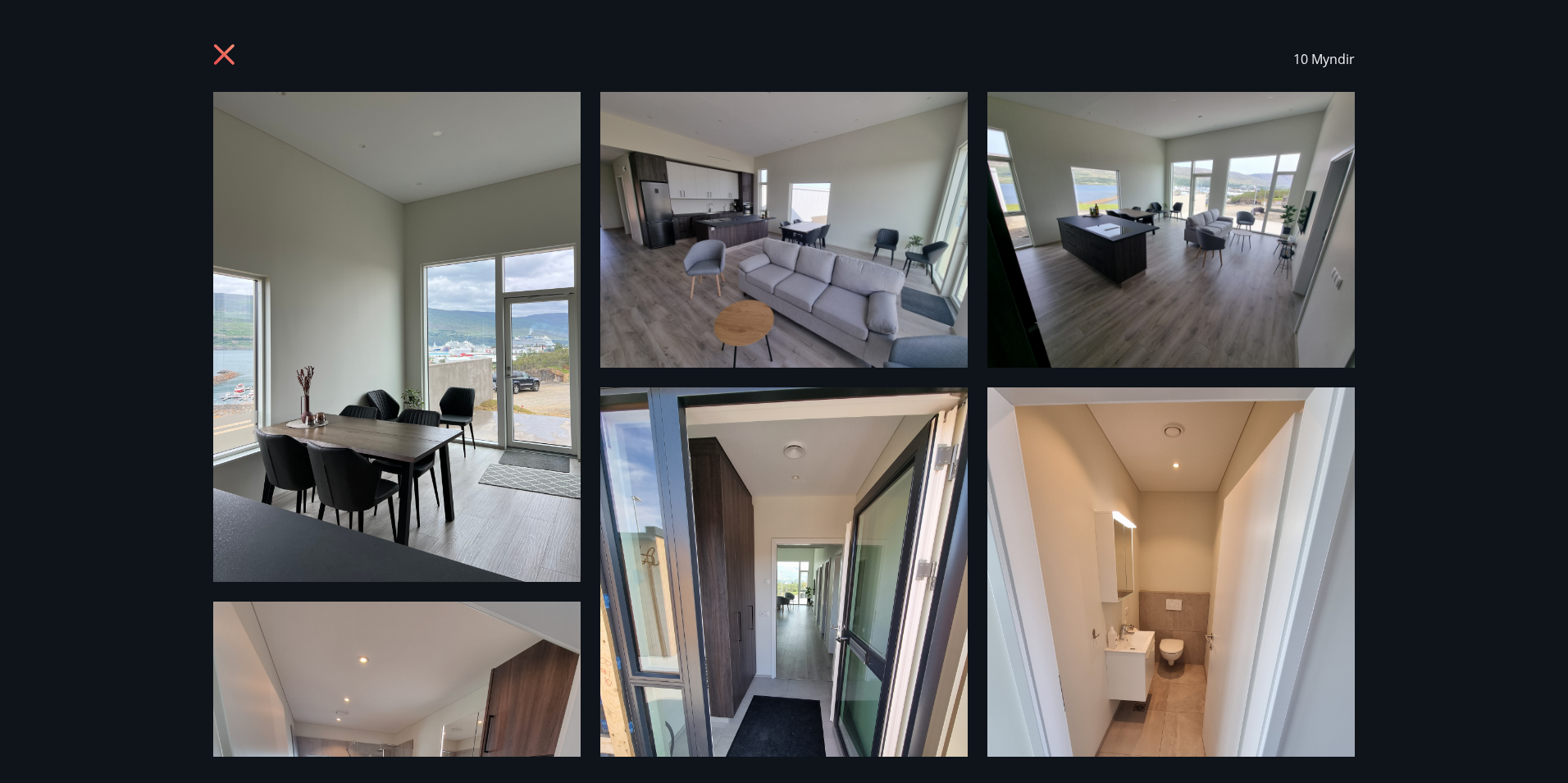
click at [1393, 422] on div "10 Myndir" at bounding box center [784, 391] width 1568 height 783
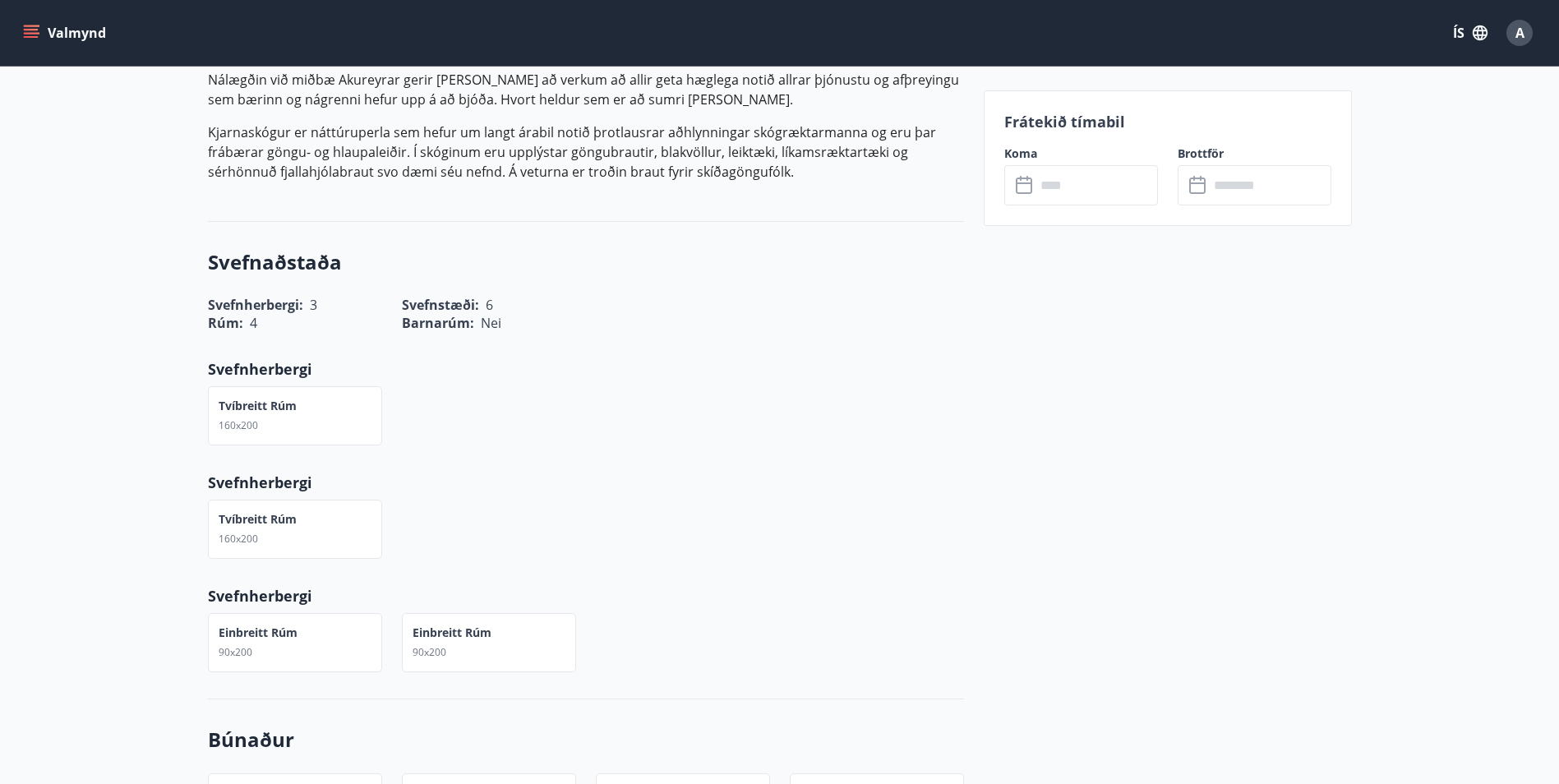
scroll to position [944, 0]
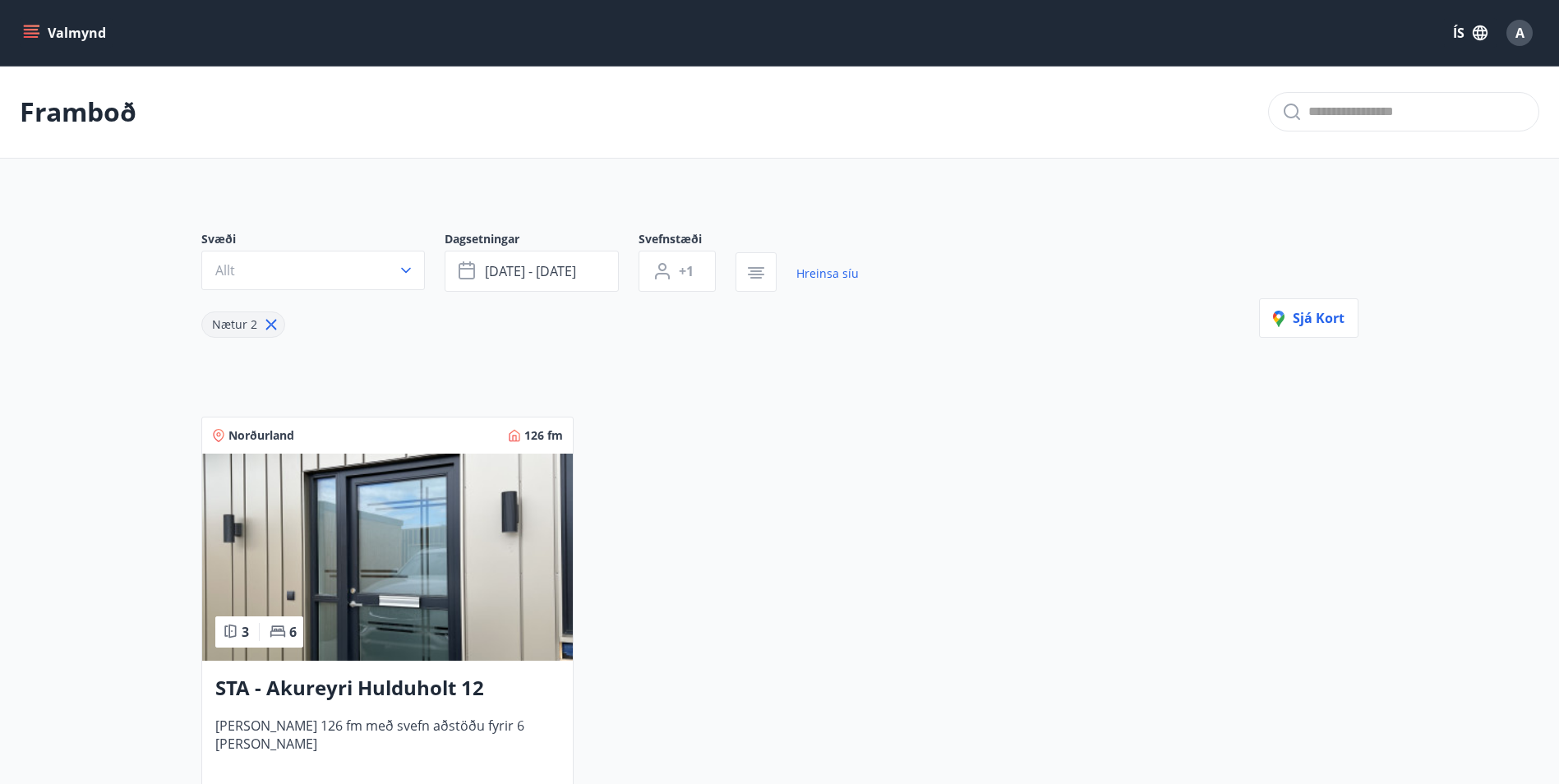
click at [27, 30] on icon "menu" at bounding box center [31, 30] width 15 height 2
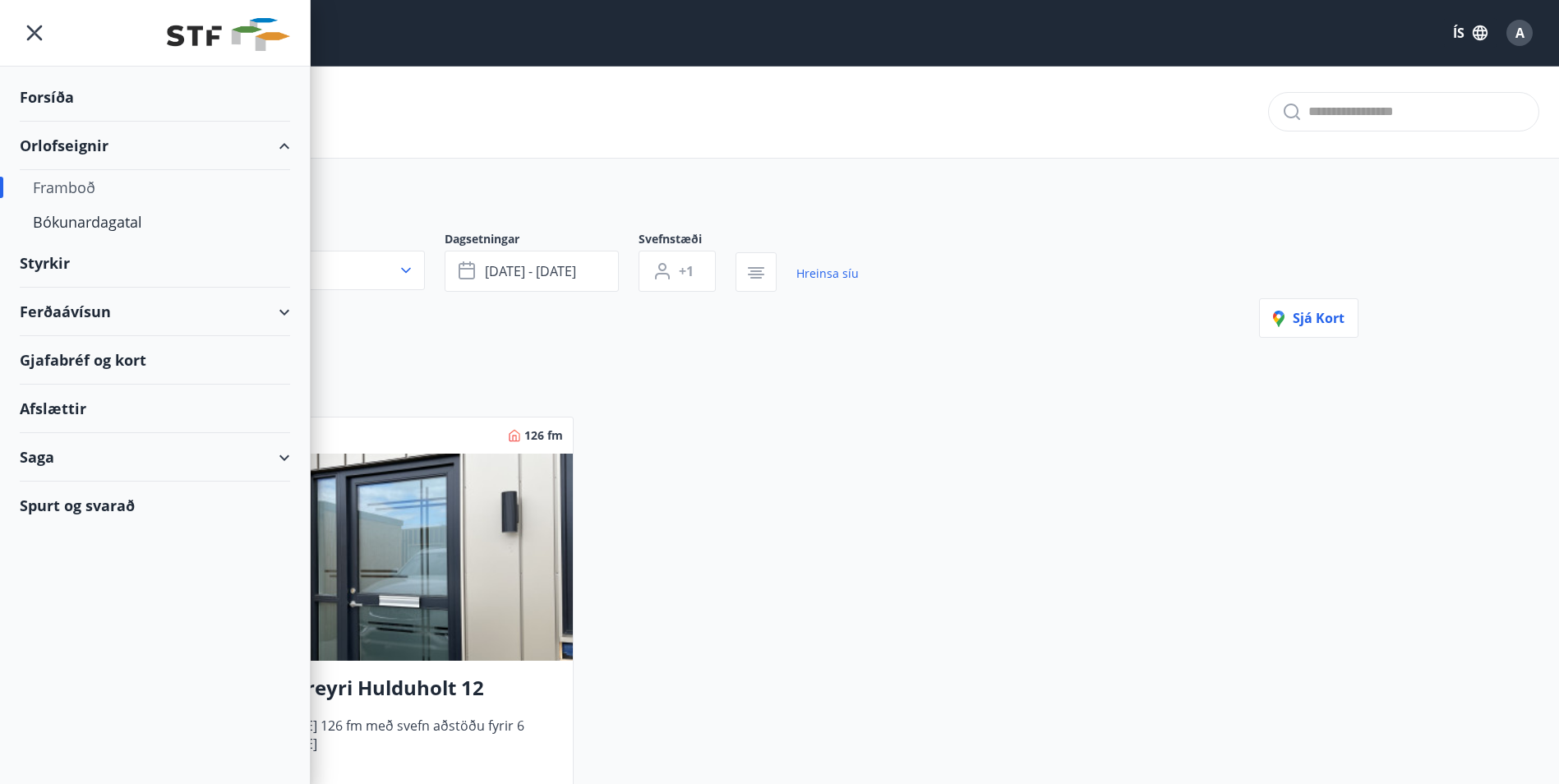
click at [84, 193] on div "Framboð" at bounding box center [154, 187] width 244 height 34
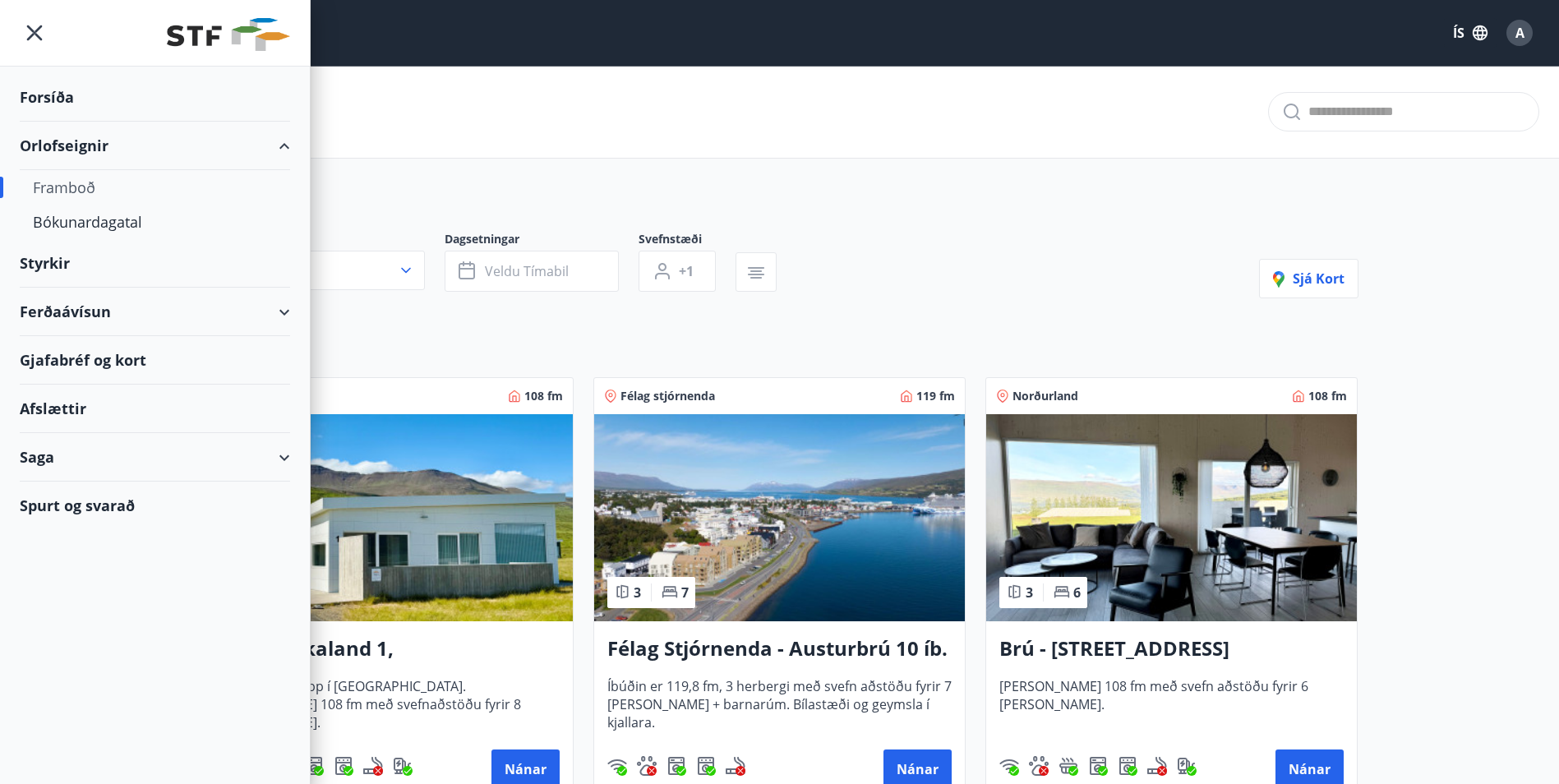
type input "*"
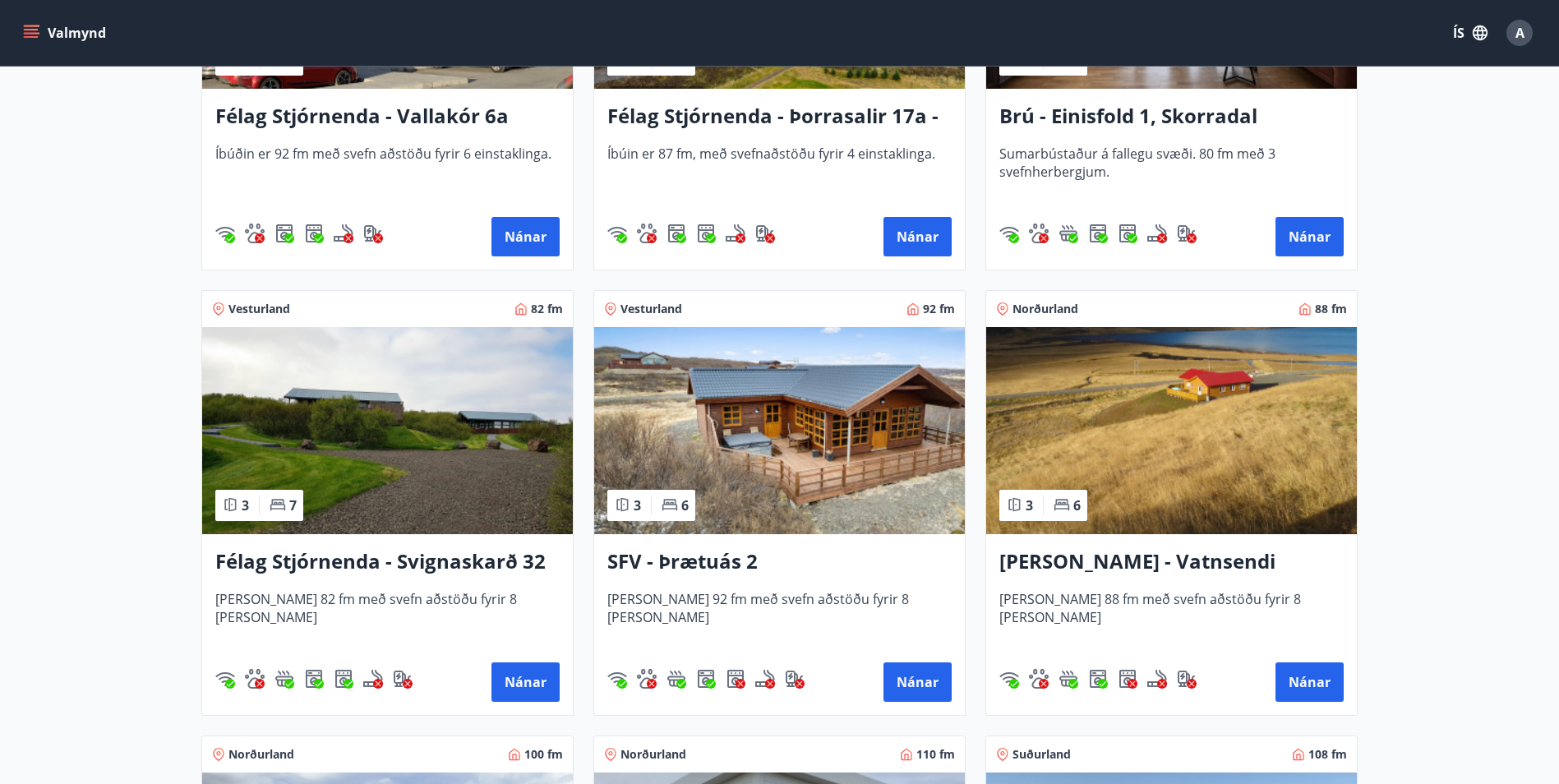
scroll to position [2764, 0]
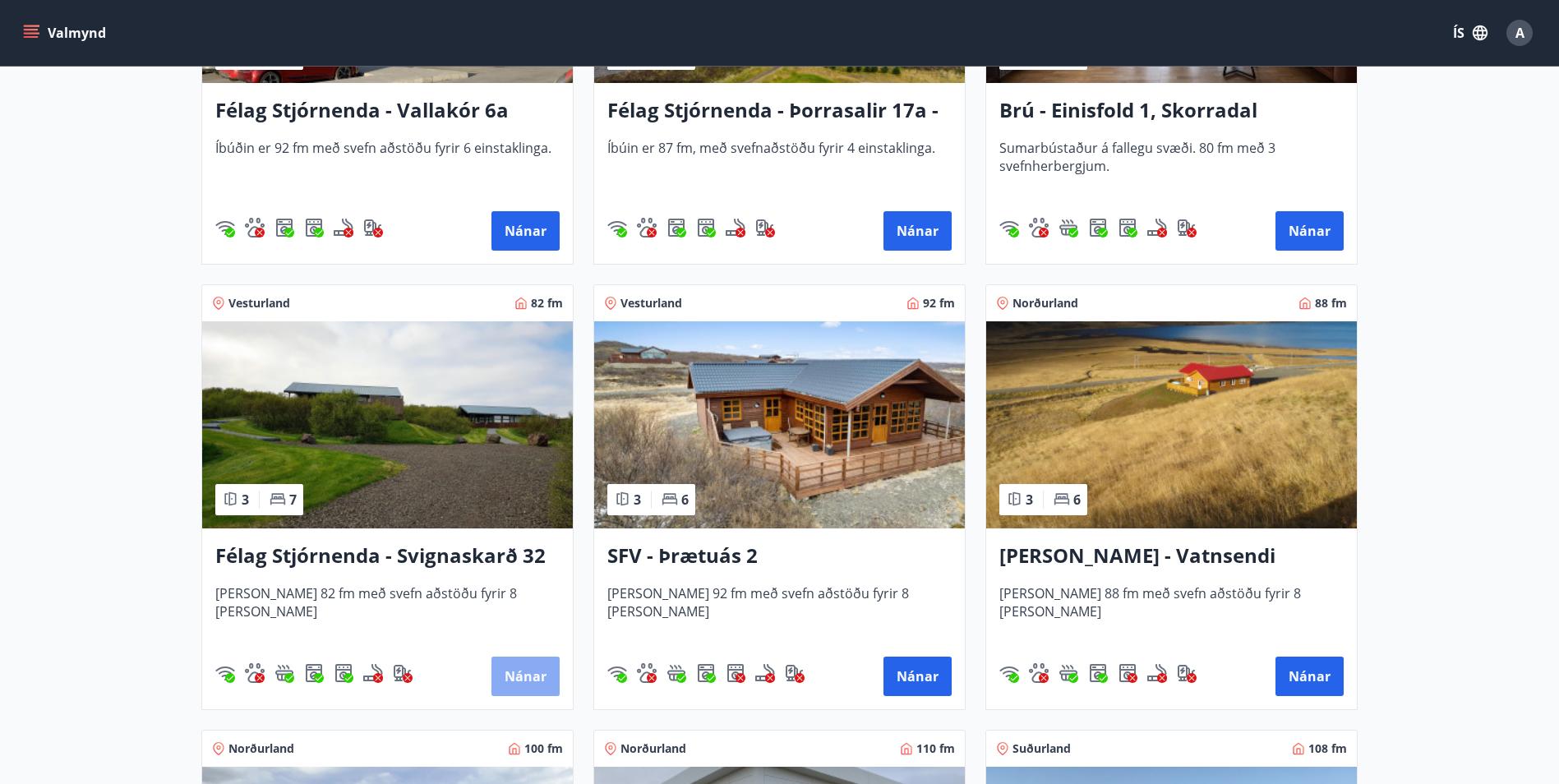
click at [538, 666] on button "Nánar" at bounding box center [525, 676] width 69 height 39
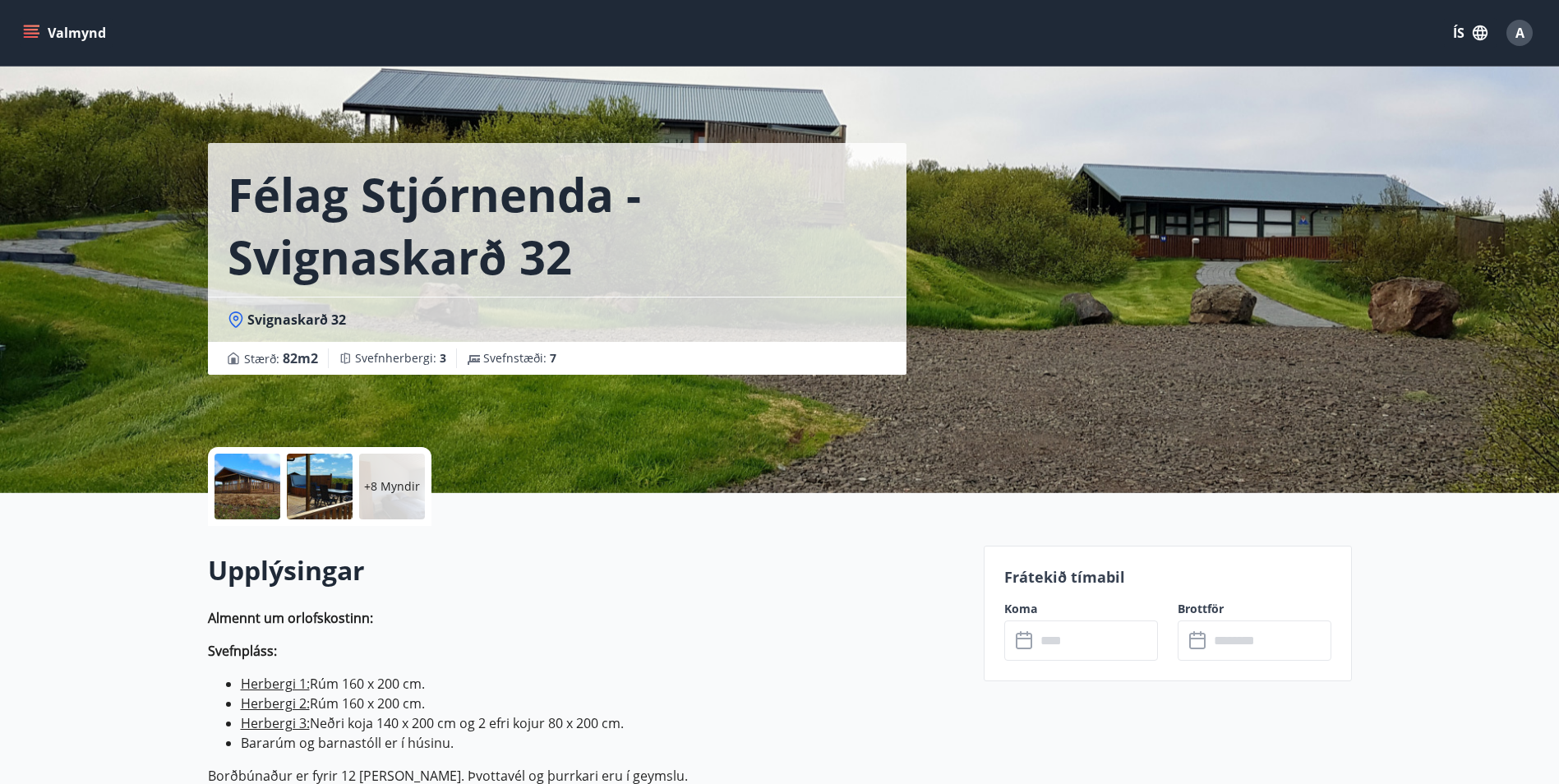
click at [271, 476] on div at bounding box center [247, 486] width 66 height 66
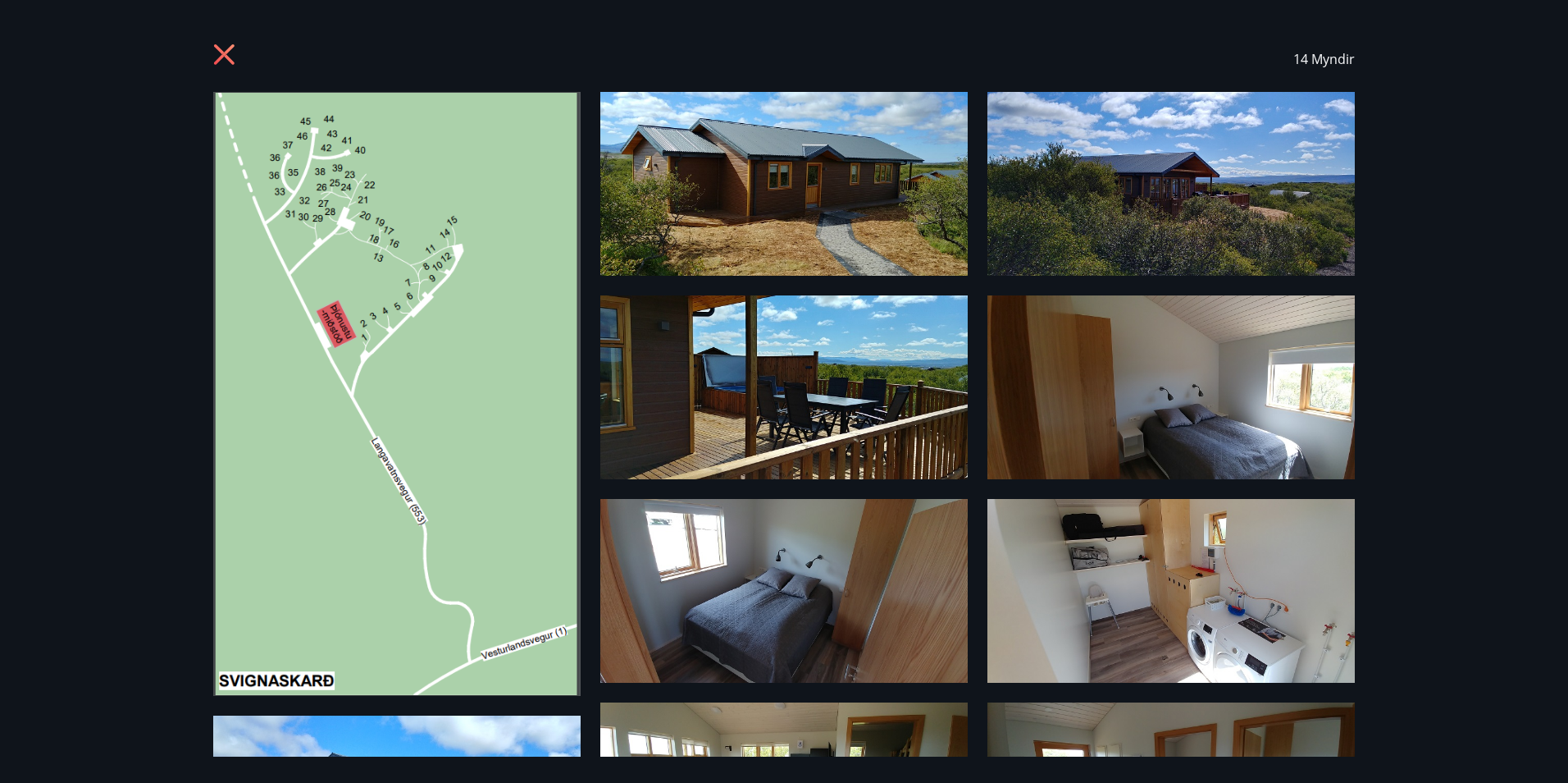
click at [814, 216] on img at bounding box center [784, 183] width 367 height 184
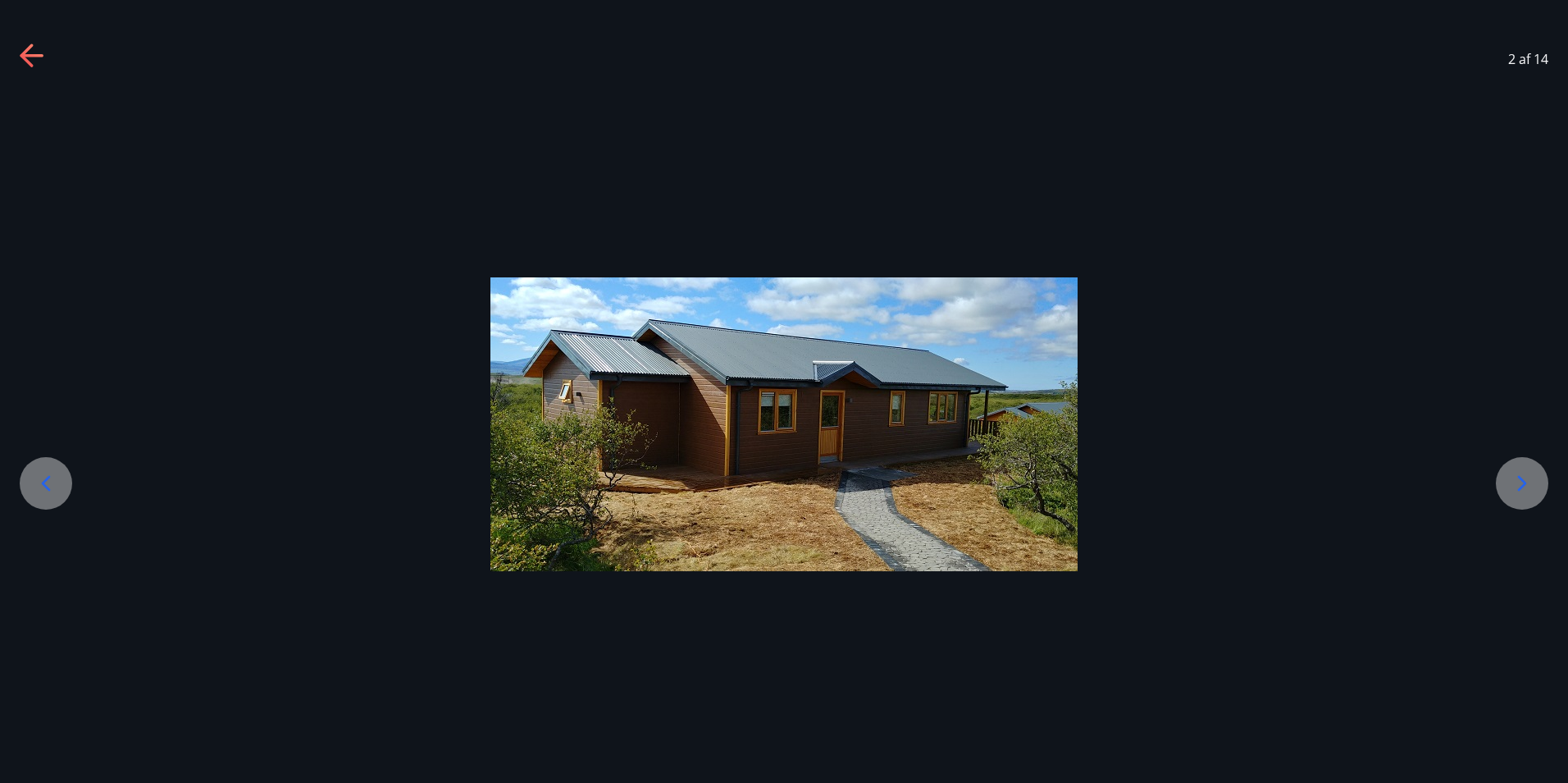
click at [1533, 482] on icon at bounding box center [1522, 483] width 27 height 27
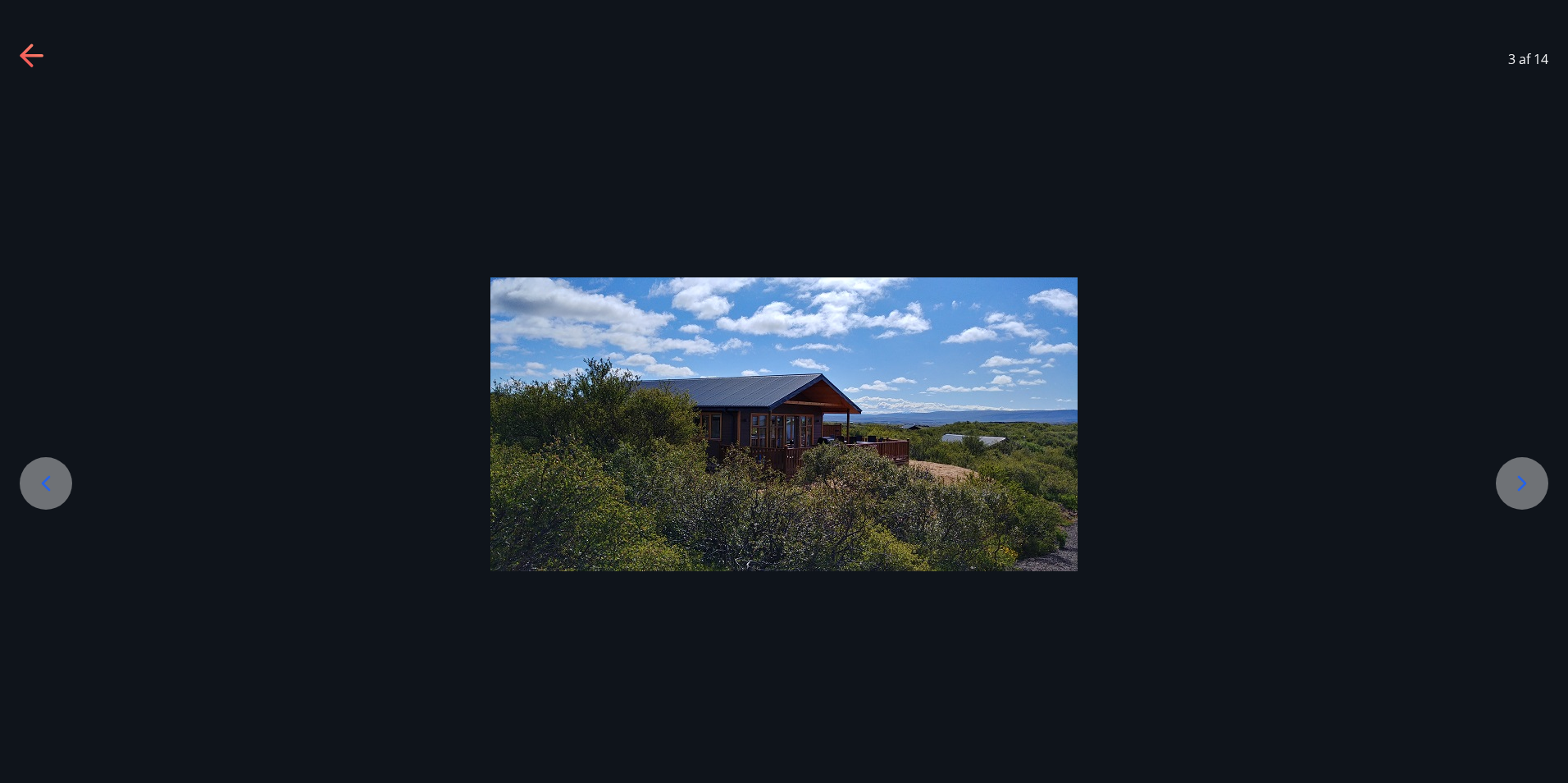
click at [1533, 482] on icon at bounding box center [1522, 483] width 27 height 27
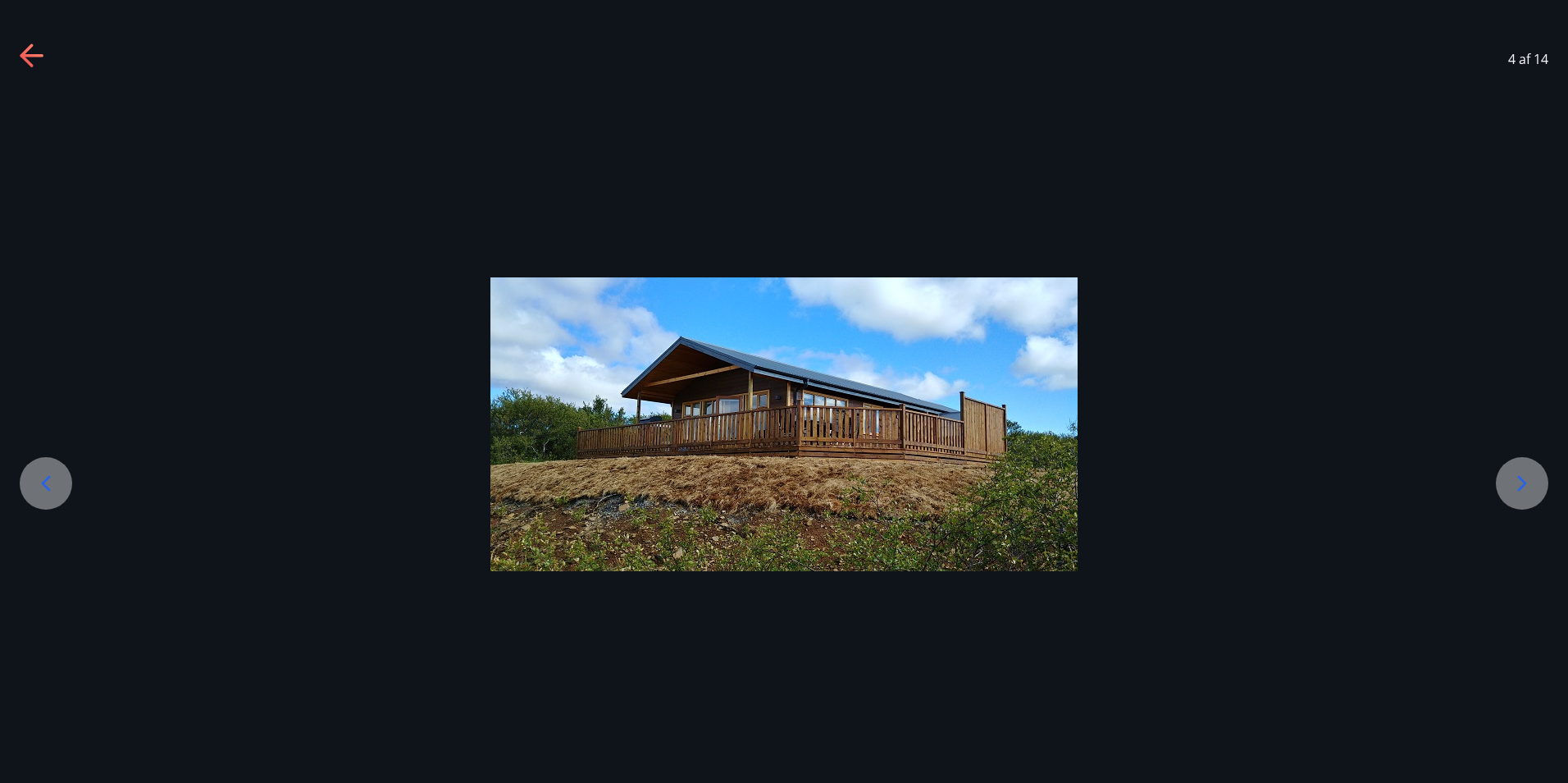
click at [1533, 482] on icon at bounding box center [1522, 483] width 27 height 27
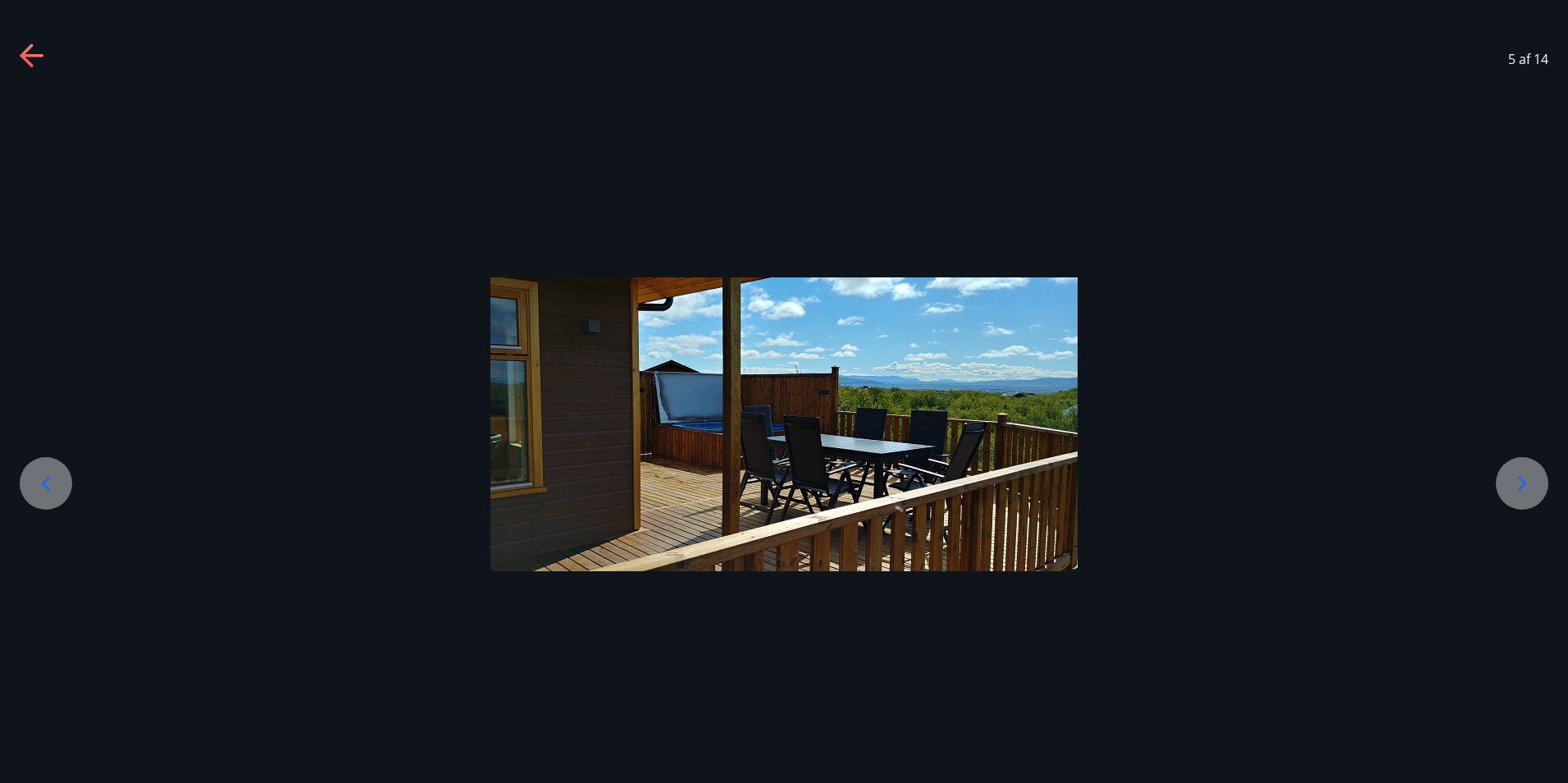
click at [1533, 482] on icon at bounding box center [1522, 483] width 27 height 27
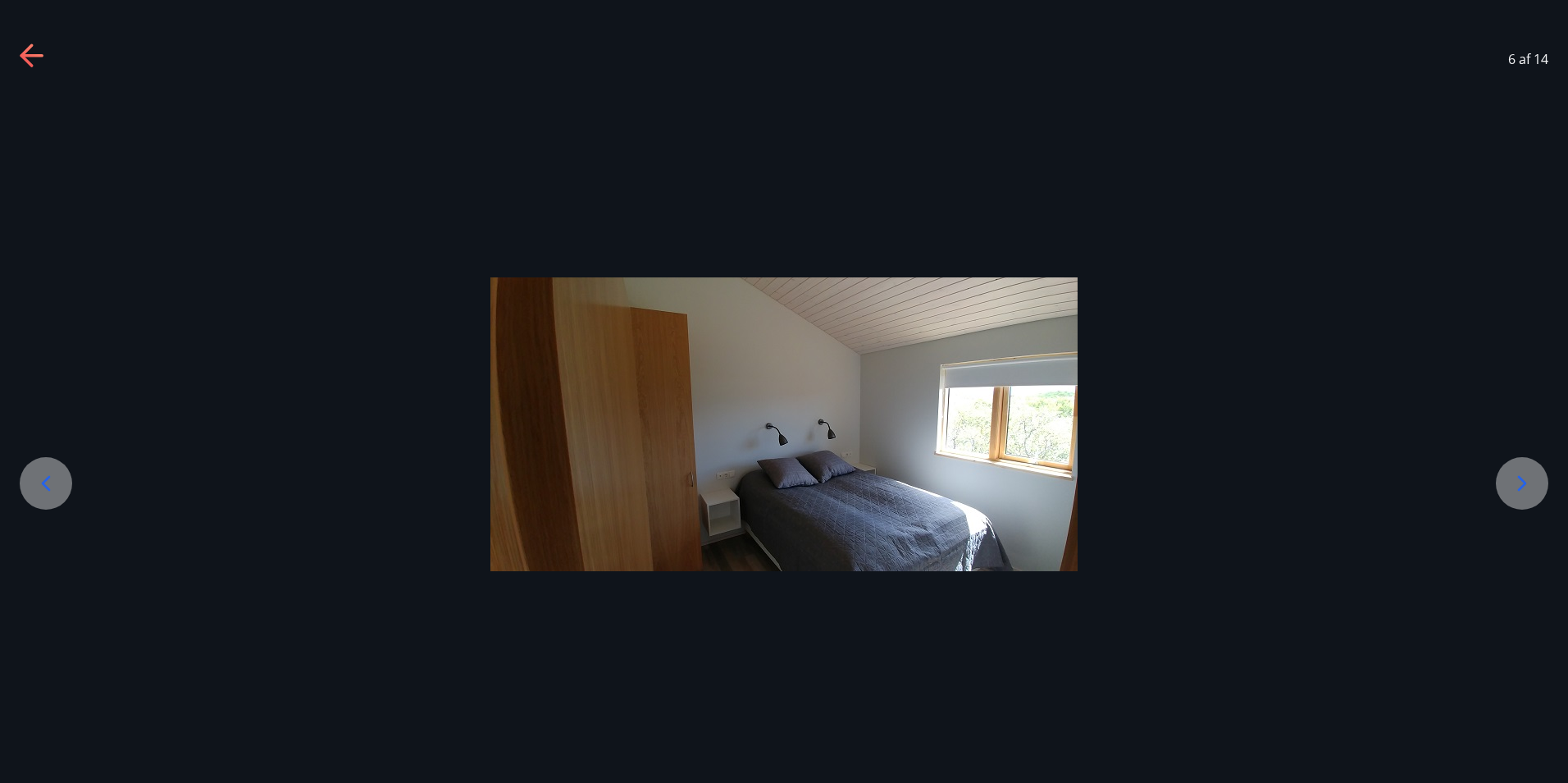
click at [1533, 482] on icon at bounding box center [1522, 483] width 27 height 27
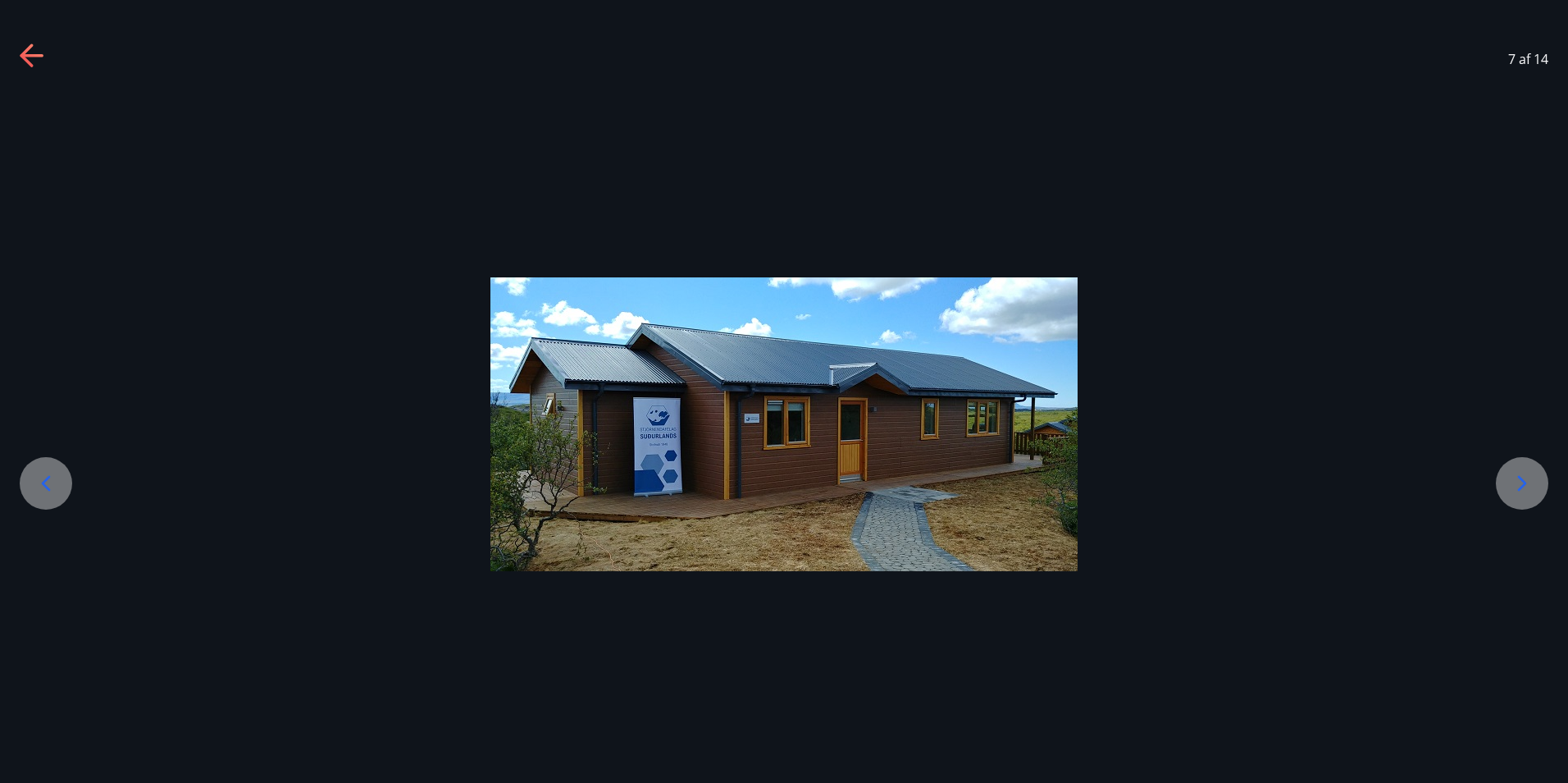
click at [1533, 482] on icon at bounding box center [1522, 483] width 27 height 27
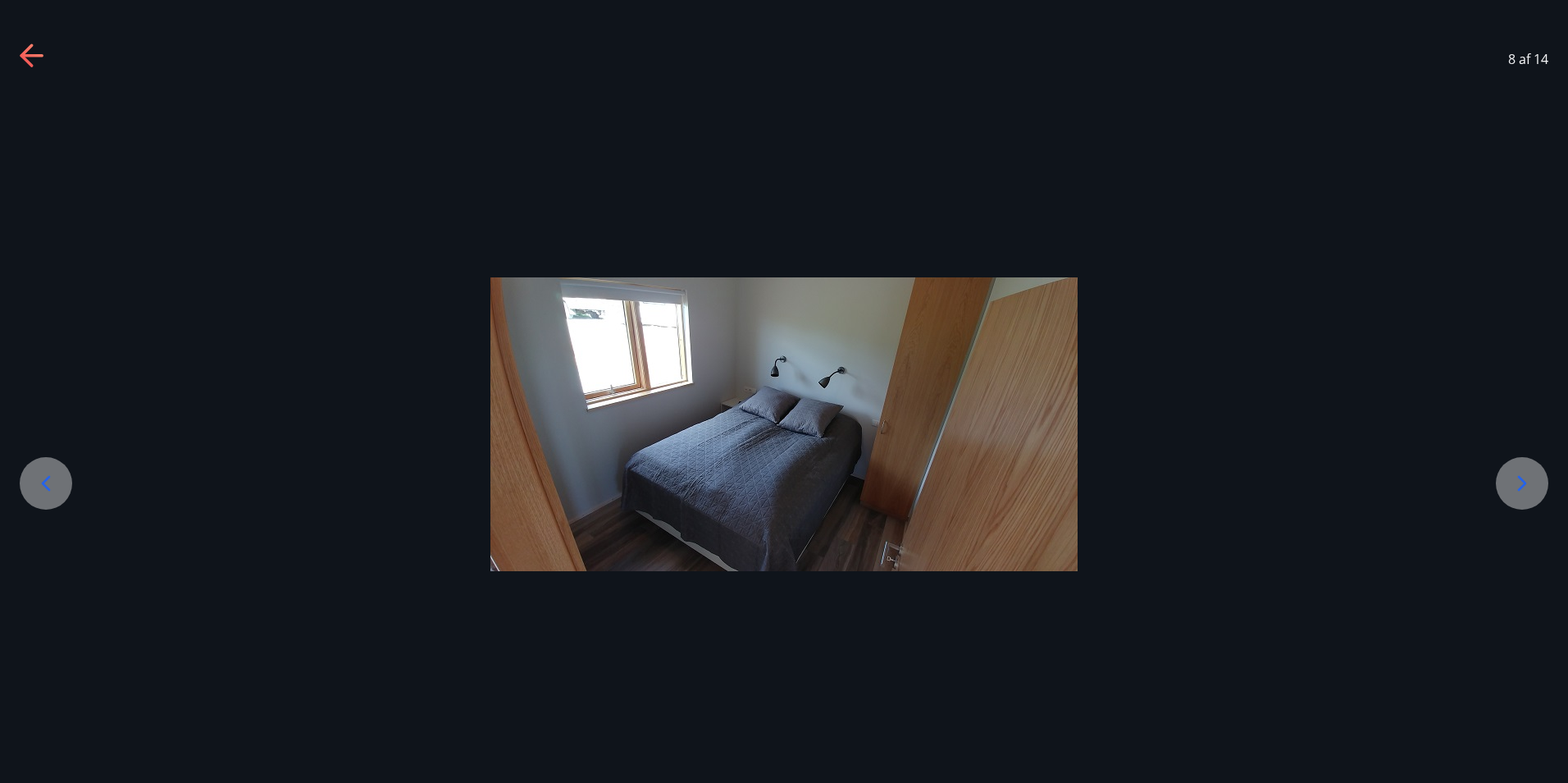
click at [1533, 482] on icon at bounding box center [1522, 483] width 27 height 27
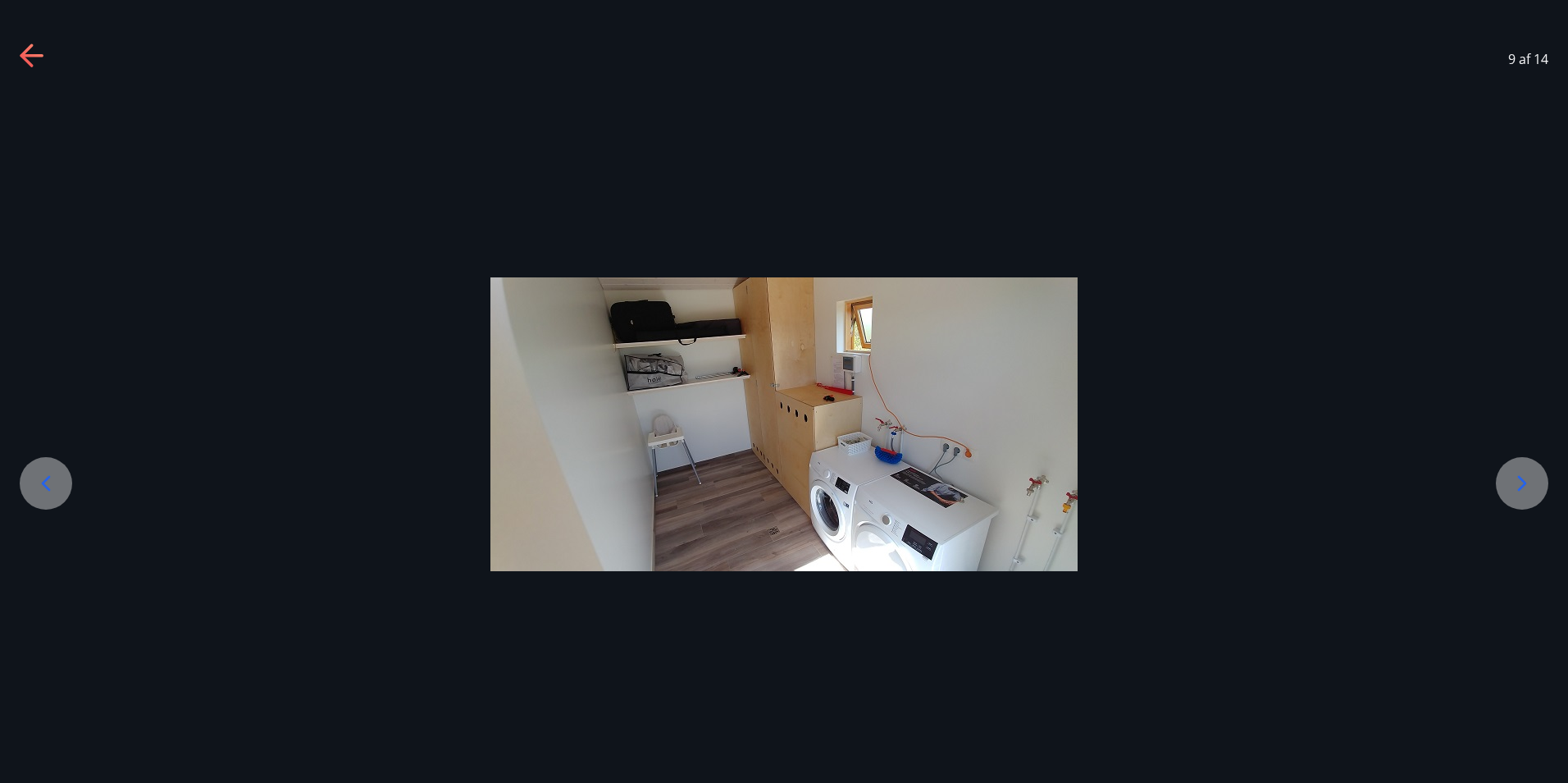
click at [1533, 482] on icon at bounding box center [1522, 483] width 27 height 27
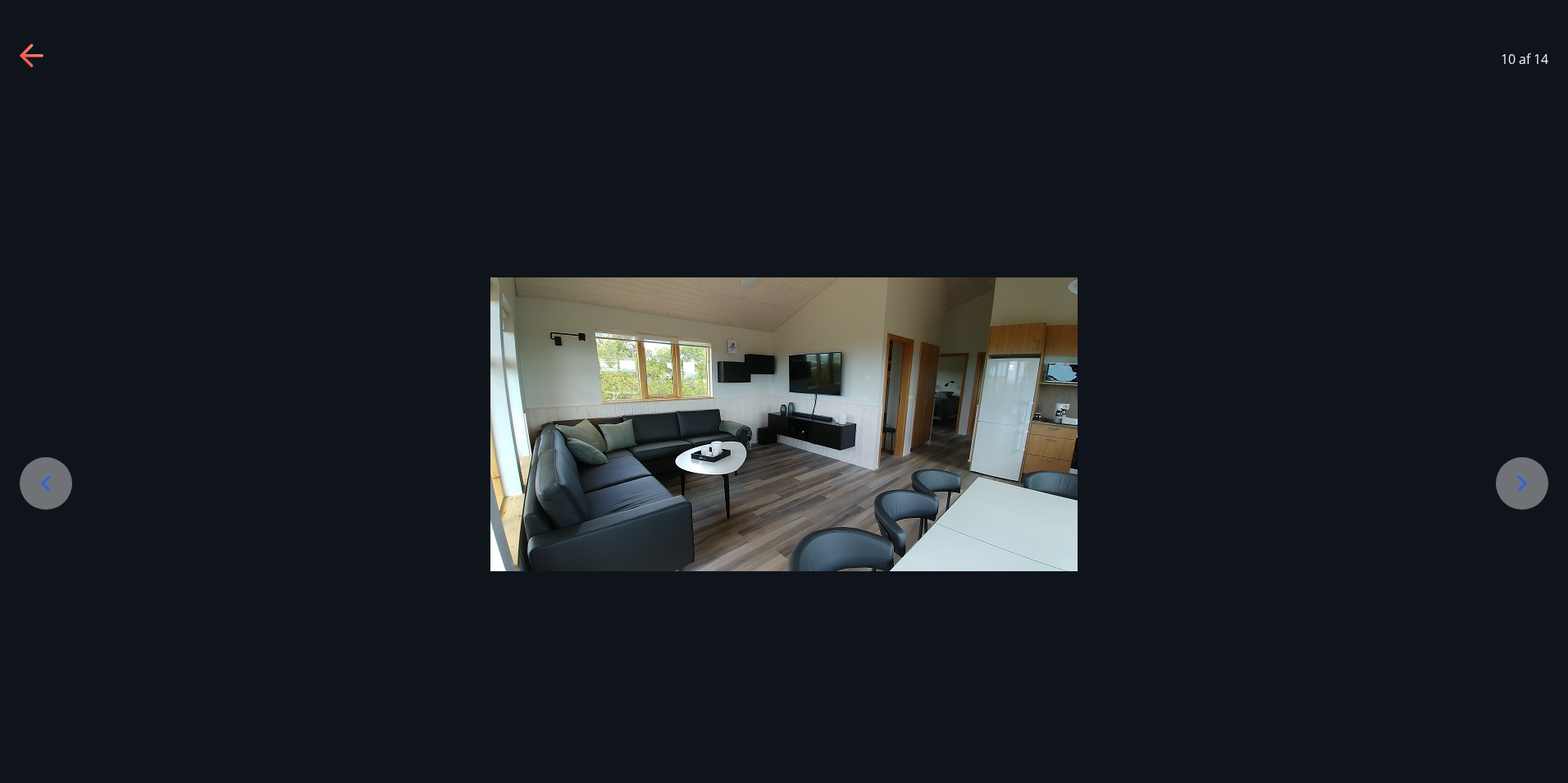
click at [1533, 482] on icon at bounding box center [1522, 483] width 27 height 27
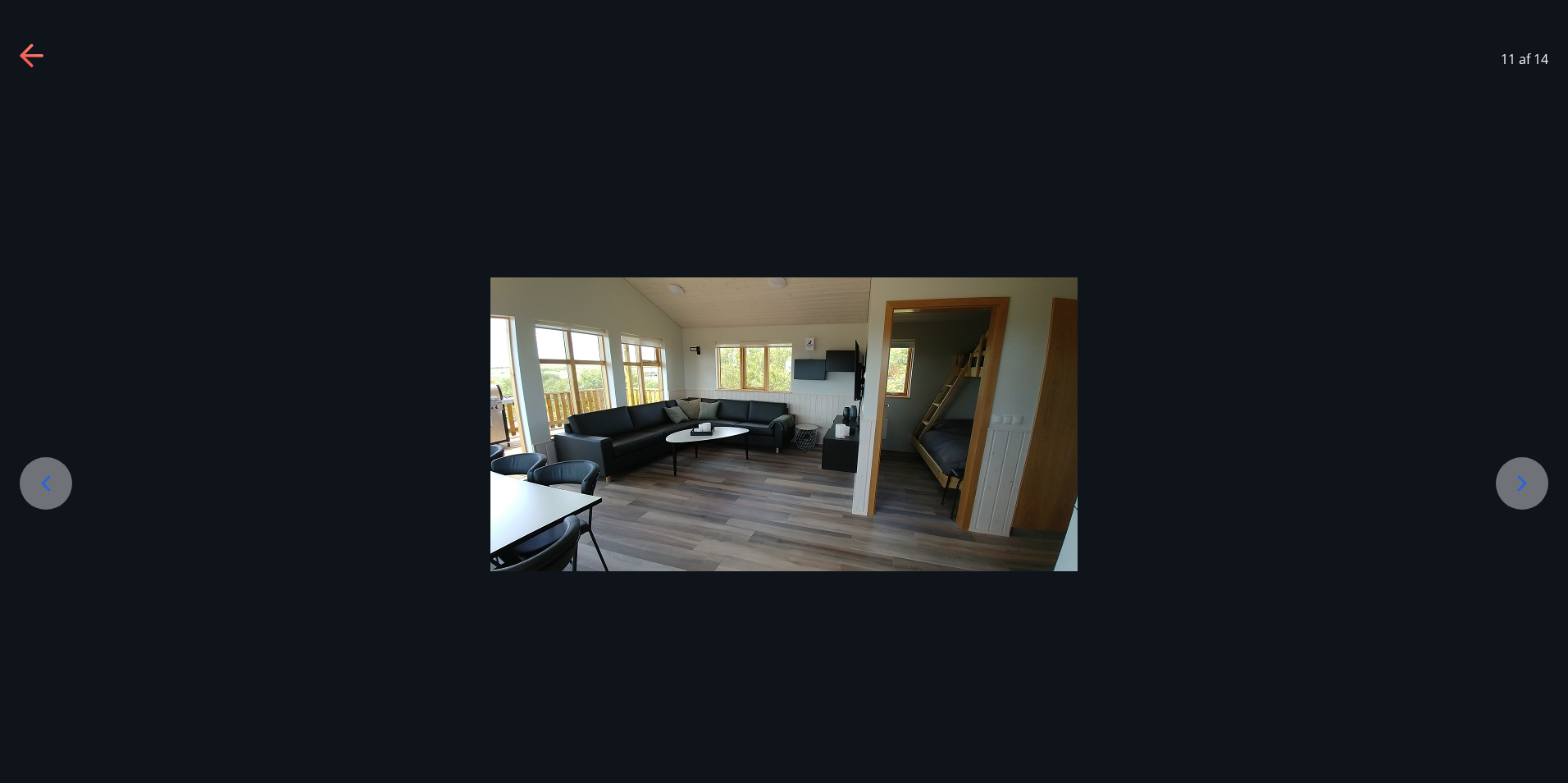
click at [1533, 482] on icon at bounding box center [1522, 483] width 27 height 27
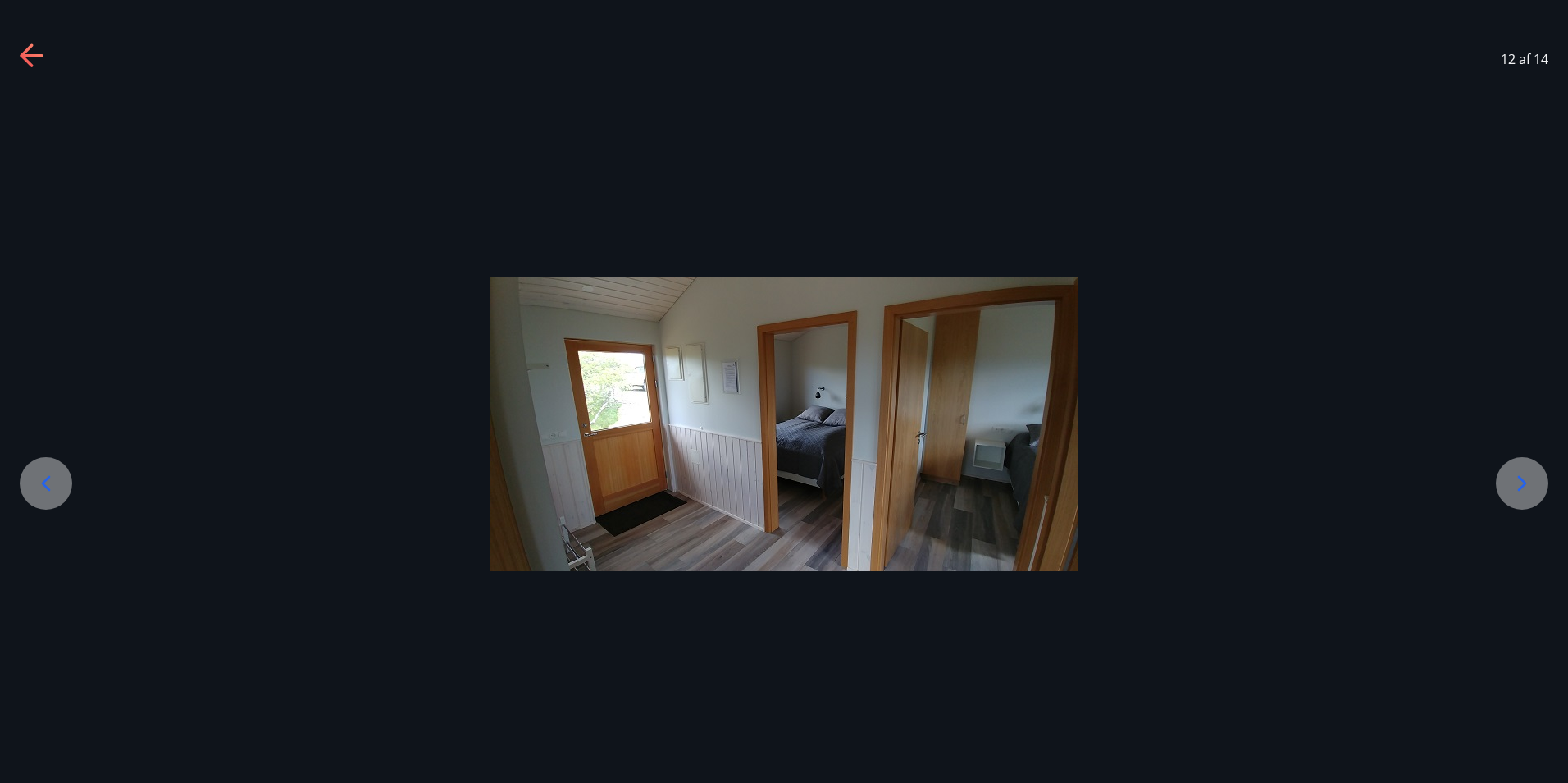
click at [1533, 482] on icon at bounding box center [1522, 483] width 27 height 27
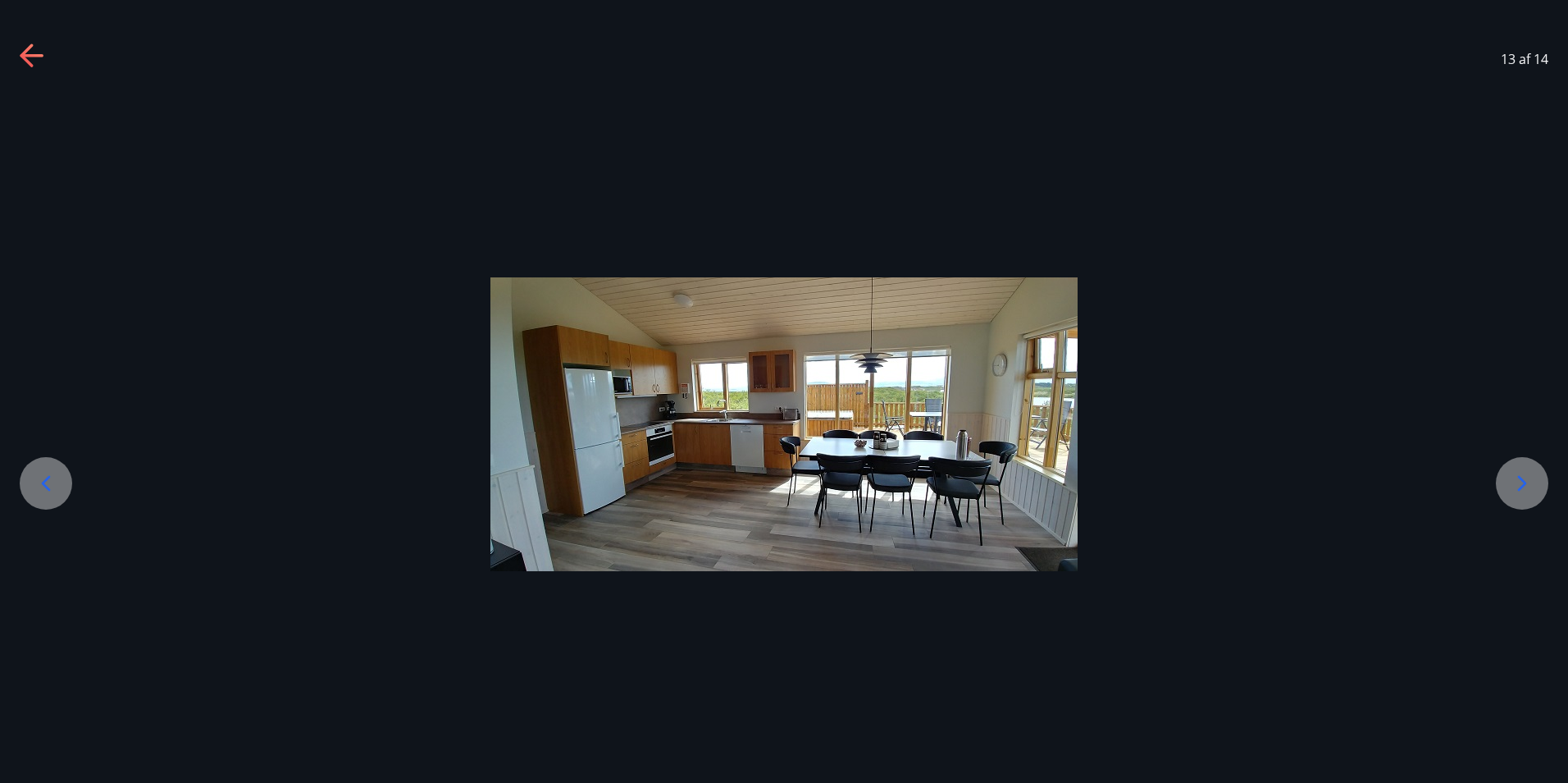
click at [1537, 473] on div at bounding box center [1522, 483] width 52 height 52
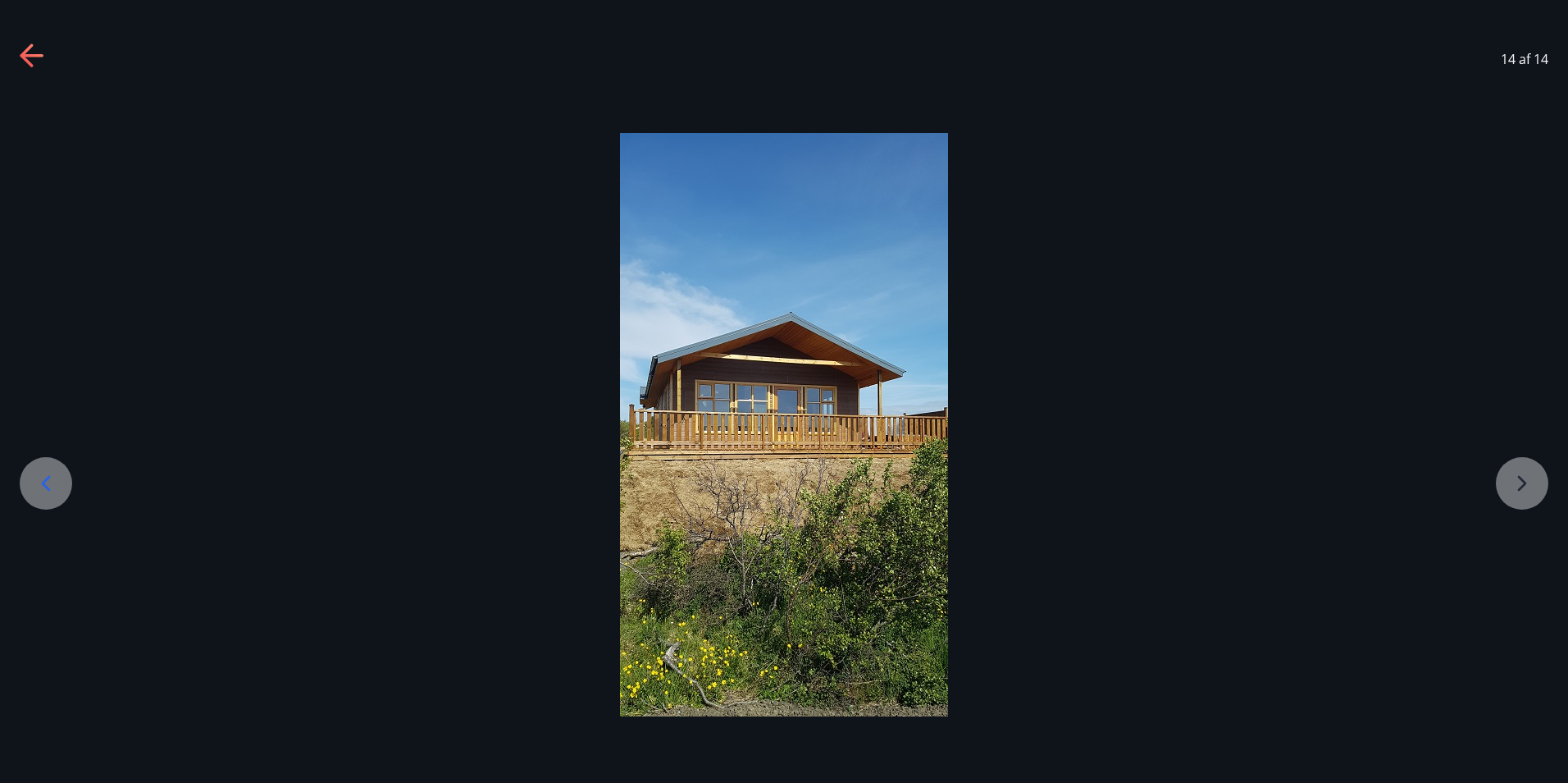
click at [36, 51] on icon at bounding box center [33, 56] width 27 height 27
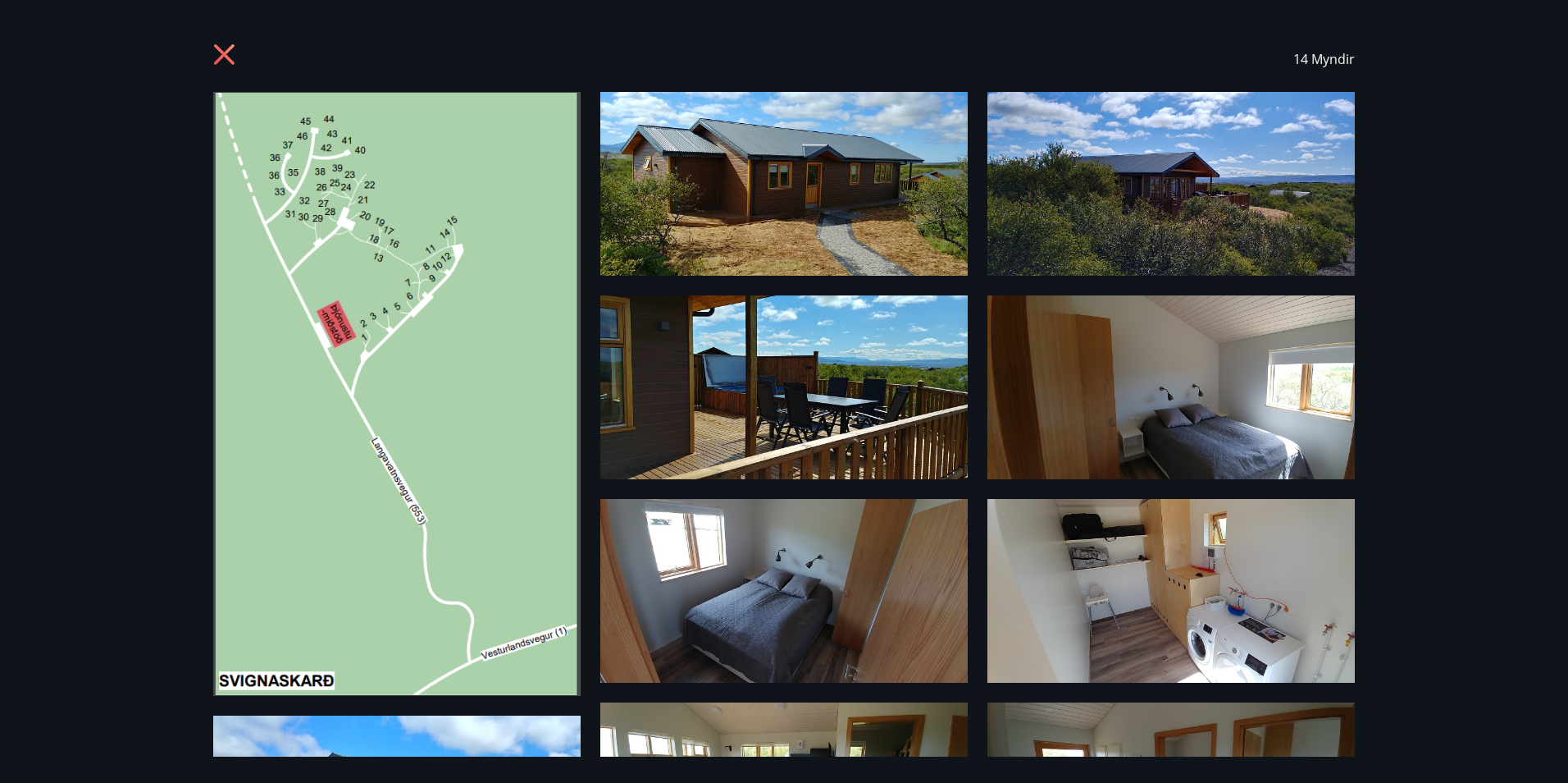
click at [223, 58] on icon at bounding box center [226, 56] width 27 height 27
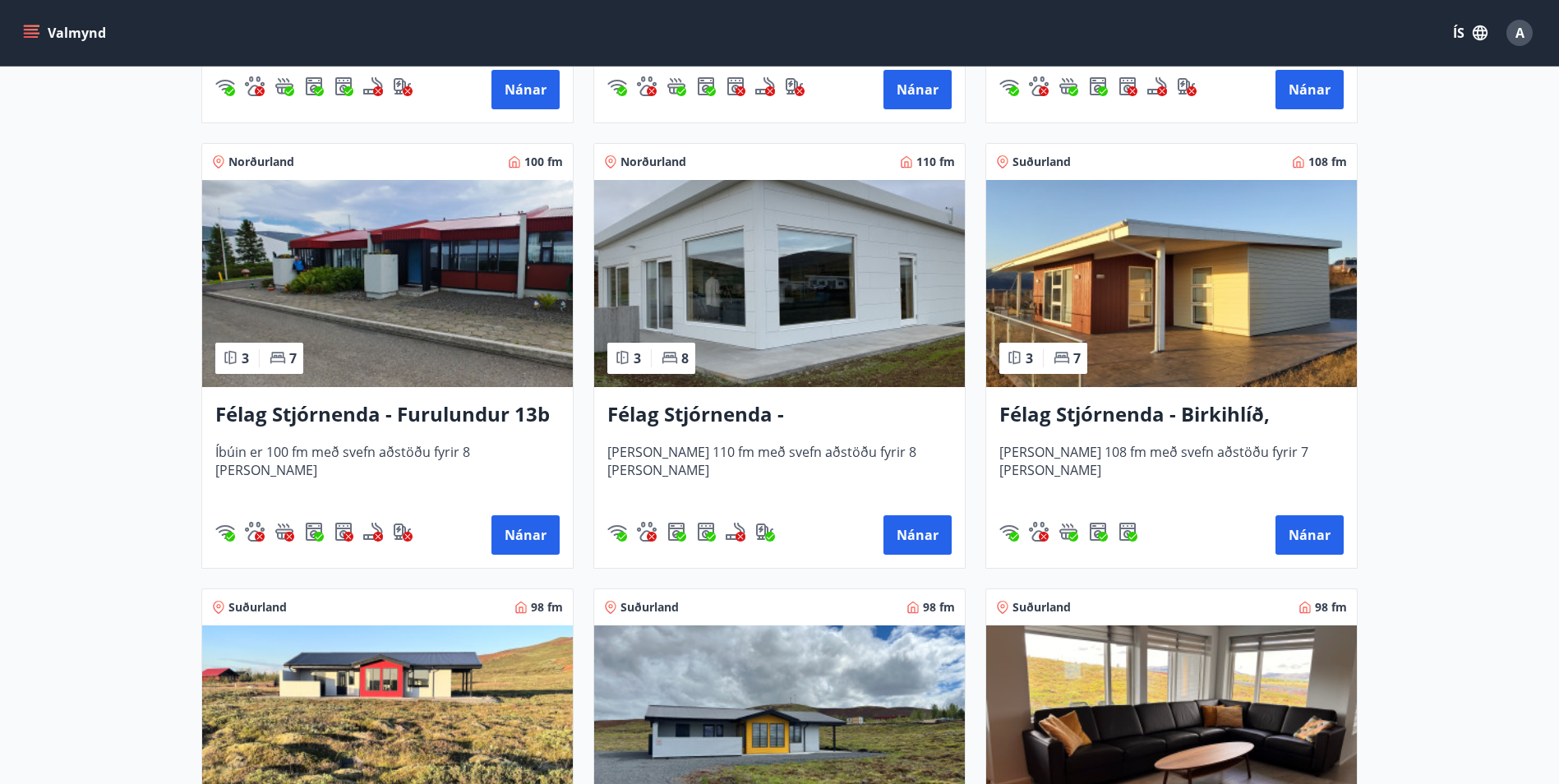
scroll to position [3372, 0]
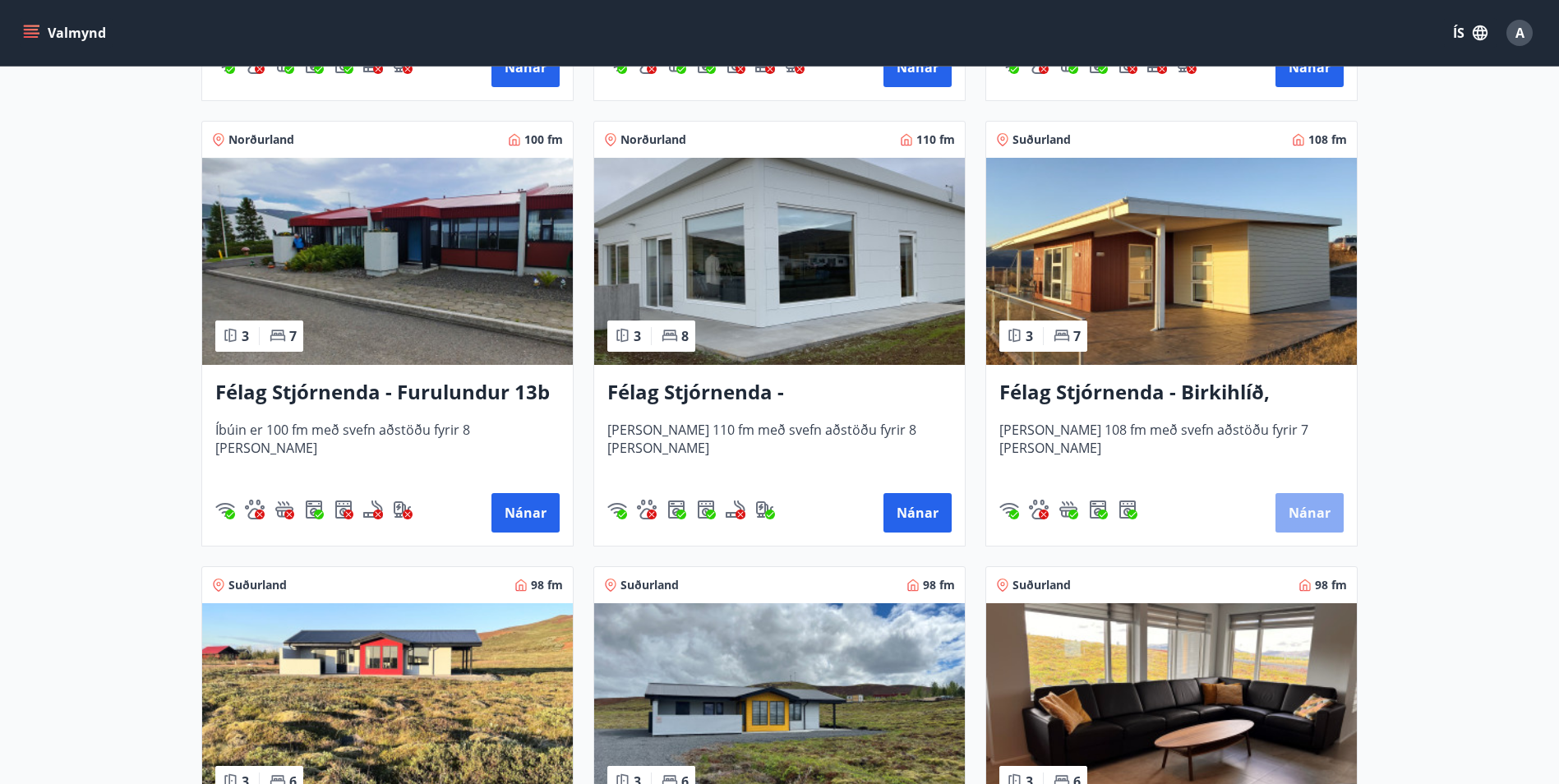
click at [1315, 502] on button "Nánar" at bounding box center [1310, 512] width 69 height 39
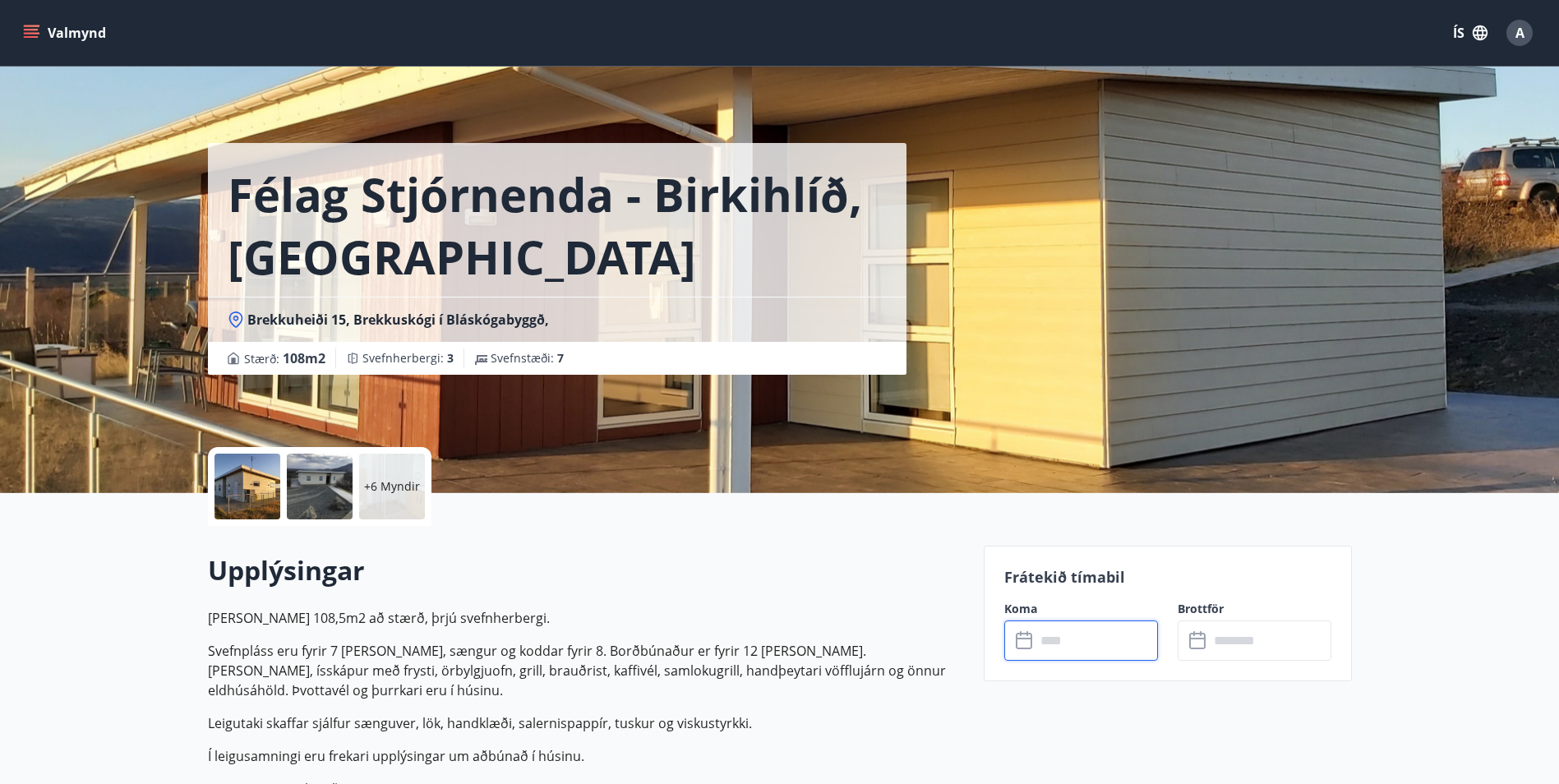
click at [1045, 647] on input "text" at bounding box center [1096, 640] width 123 height 40
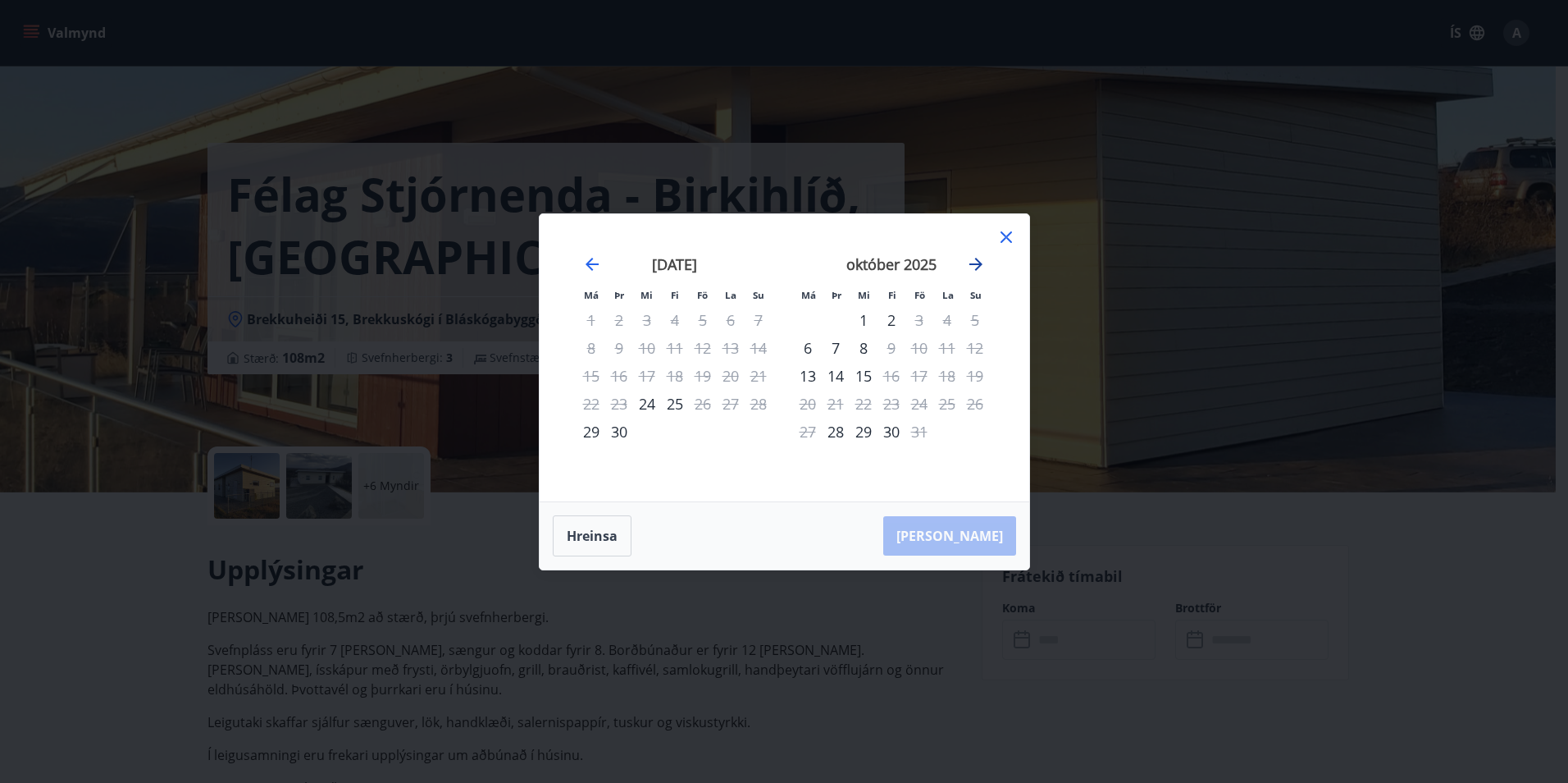
click at [978, 265] on icon "Move forward to switch to the next month." at bounding box center [975, 264] width 20 height 20
click at [1006, 236] on icon at bounding box center [1005, 236] width 3 height 3
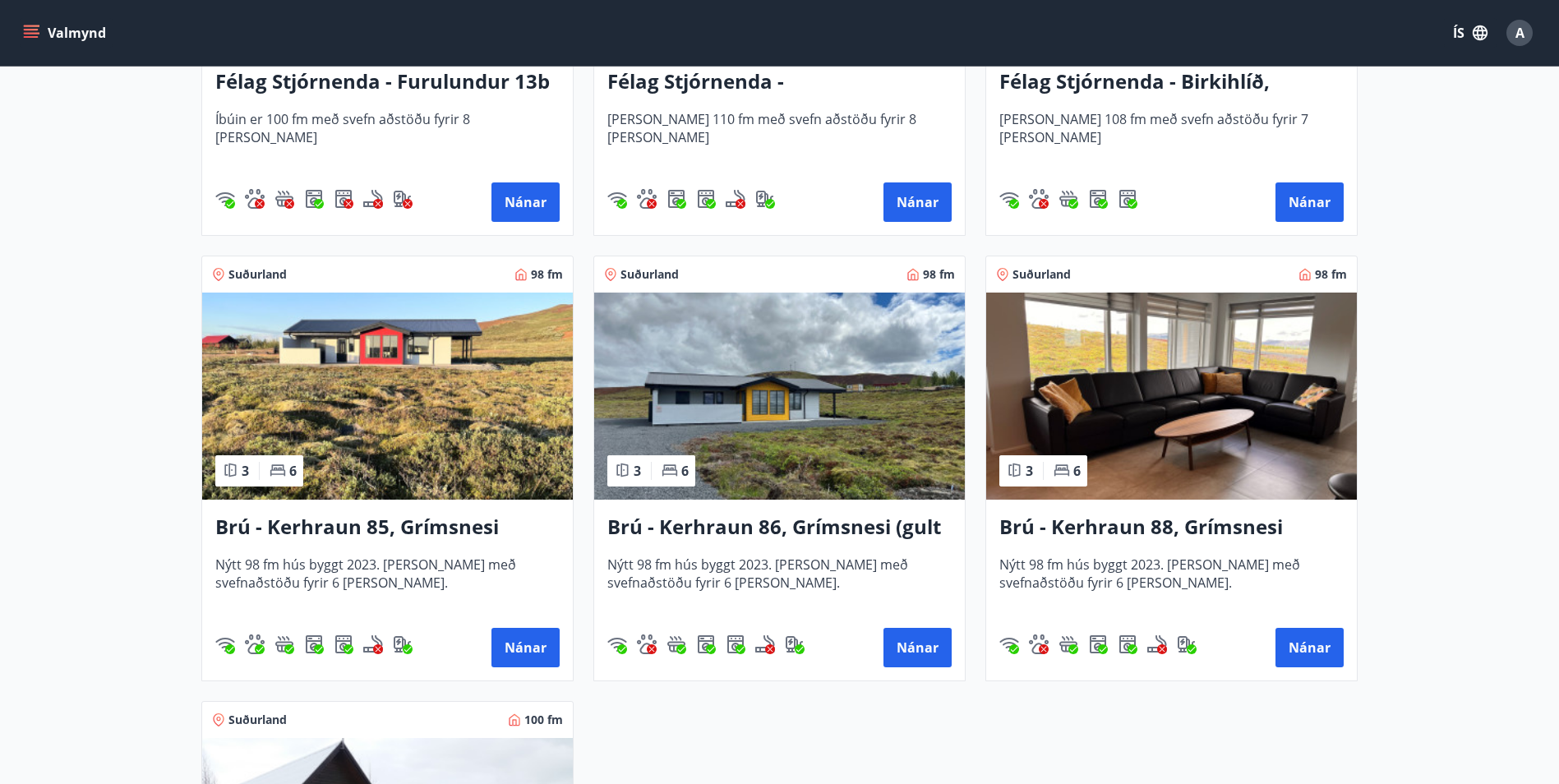
scroll to position [3678, 0]
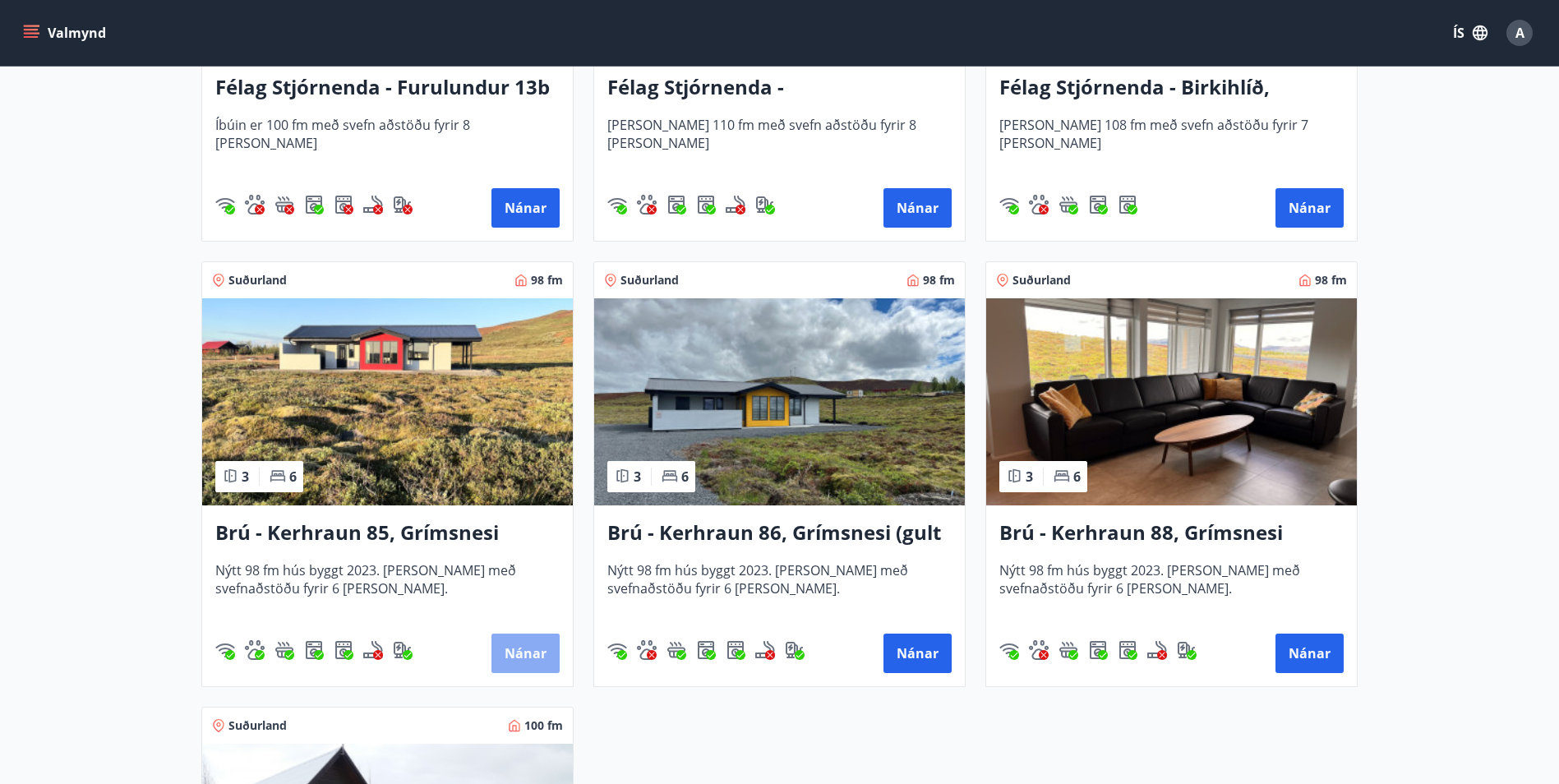
click at [523, 652] on button "Nánar" at bounding box center [525, 653] width 69 height 39
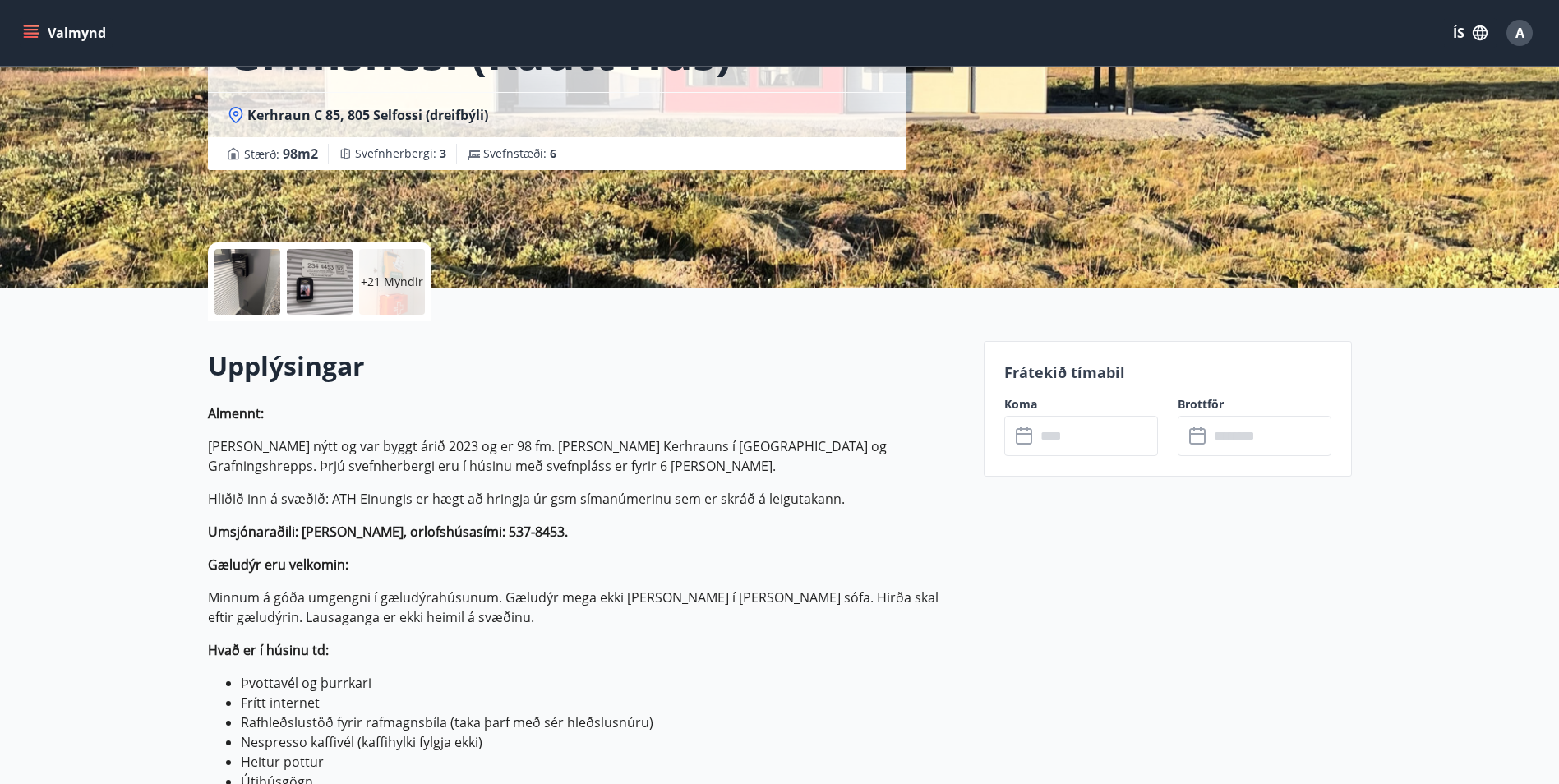
scroll to position [212, 0]
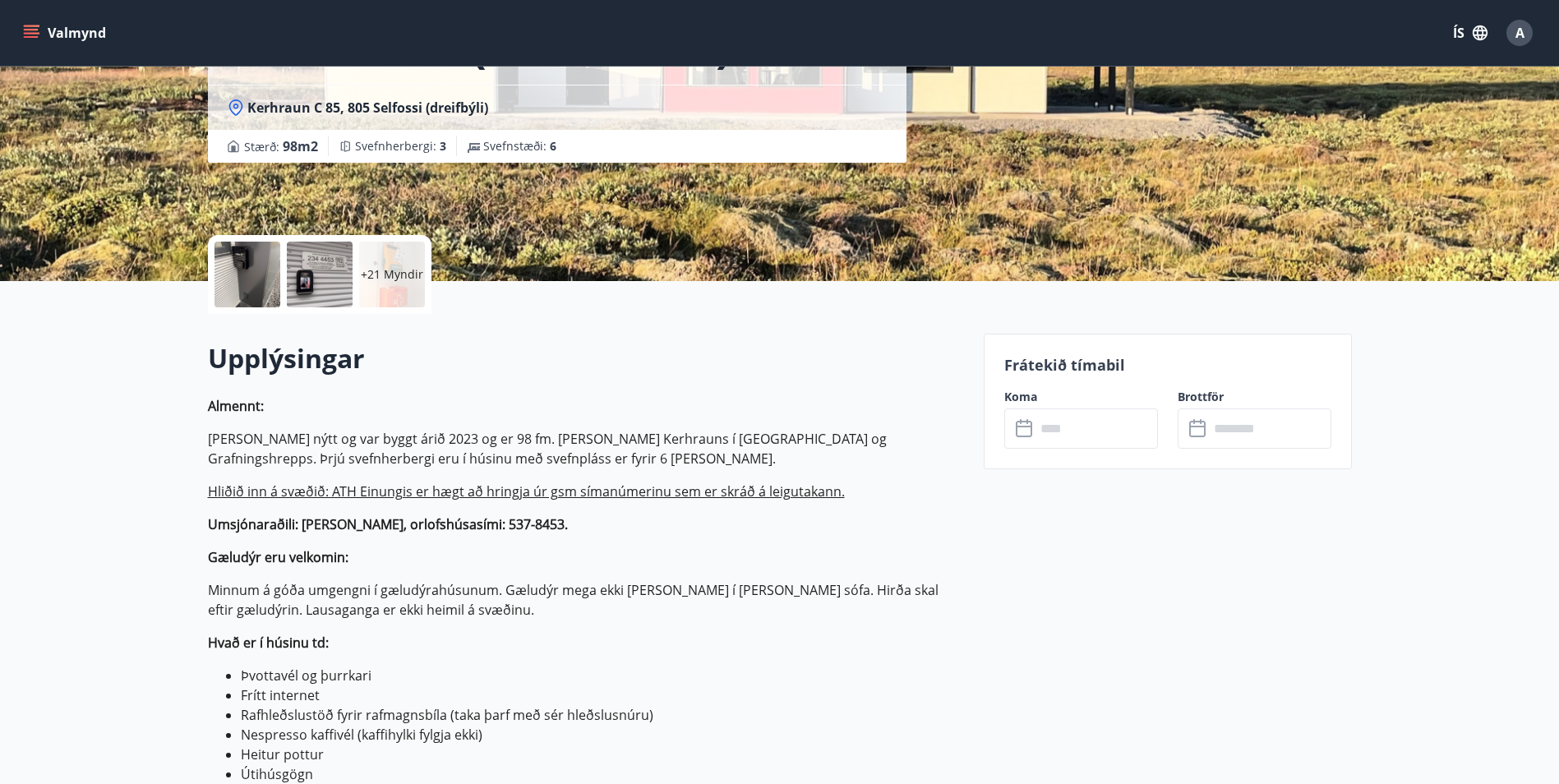
click at [1040, 422] on input "text" at bounding box center [1096, 428] width 123 height 40
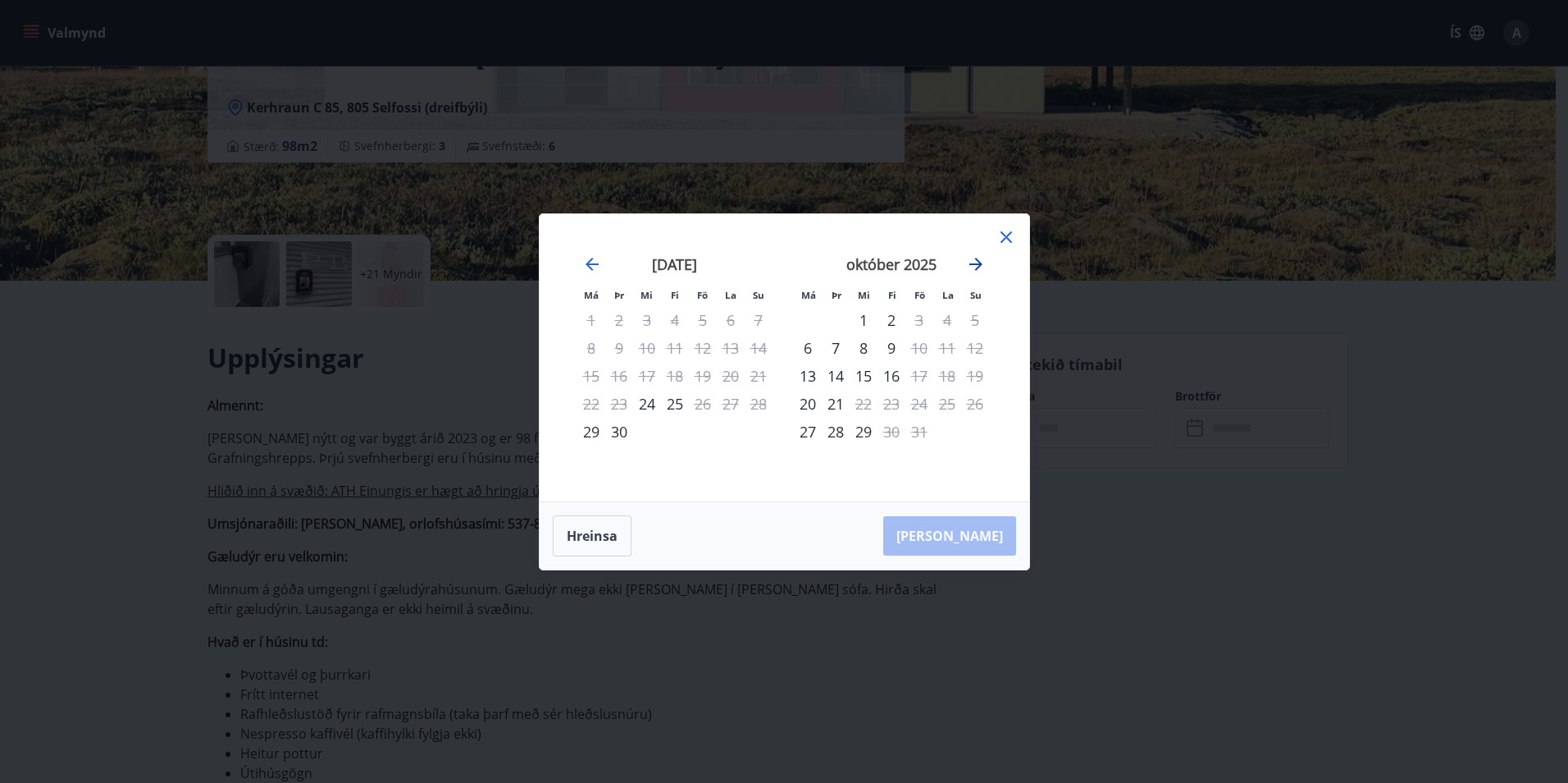
click at [979, 268] on icon "Move forward to switch to the next month." at bounding box center [975, 264] width 13 height 13
click at [1005, 229] on icon at bounding box center [1006, 237] width 20 height 20
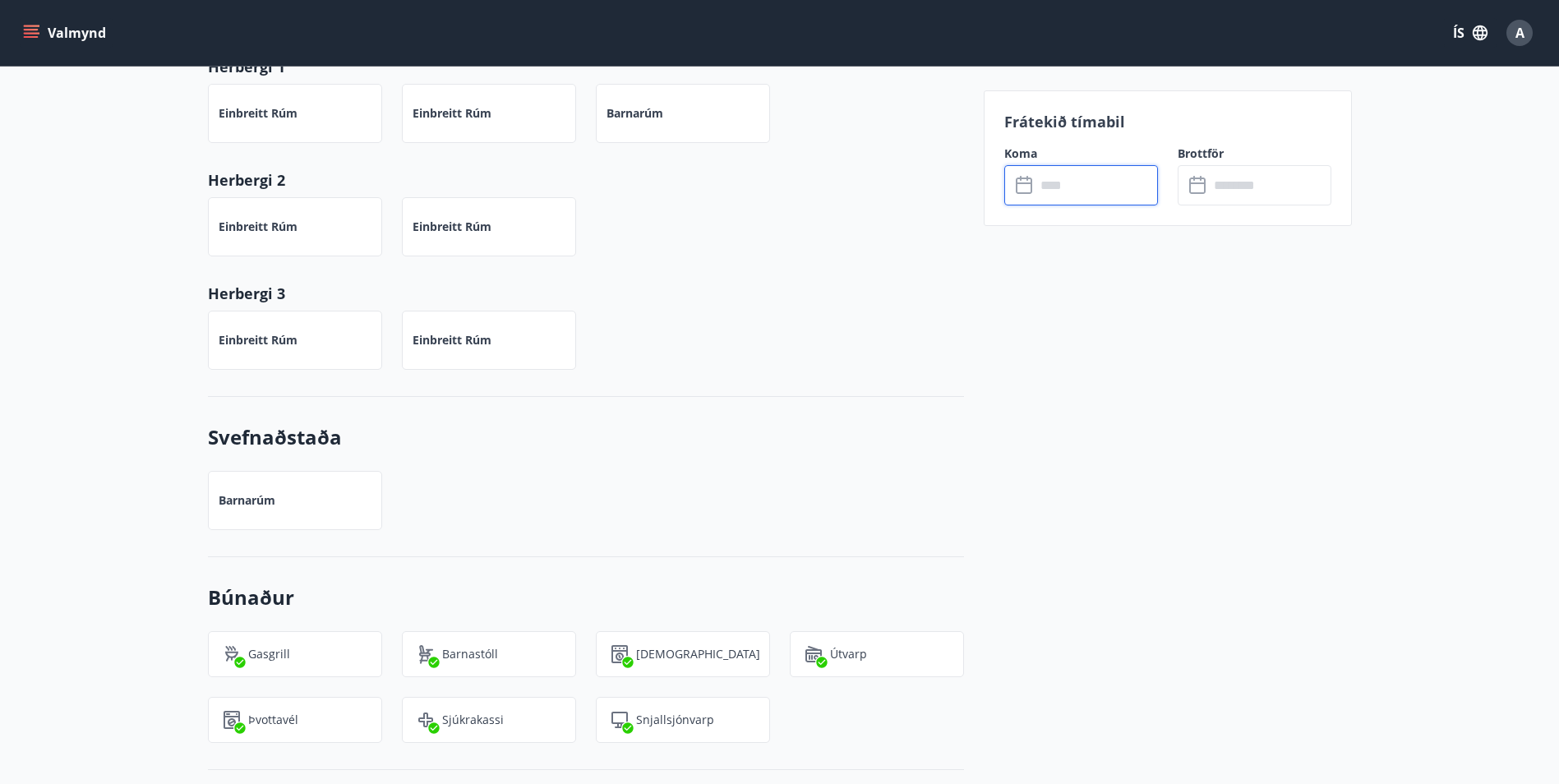
scroll to position [1237, 0]
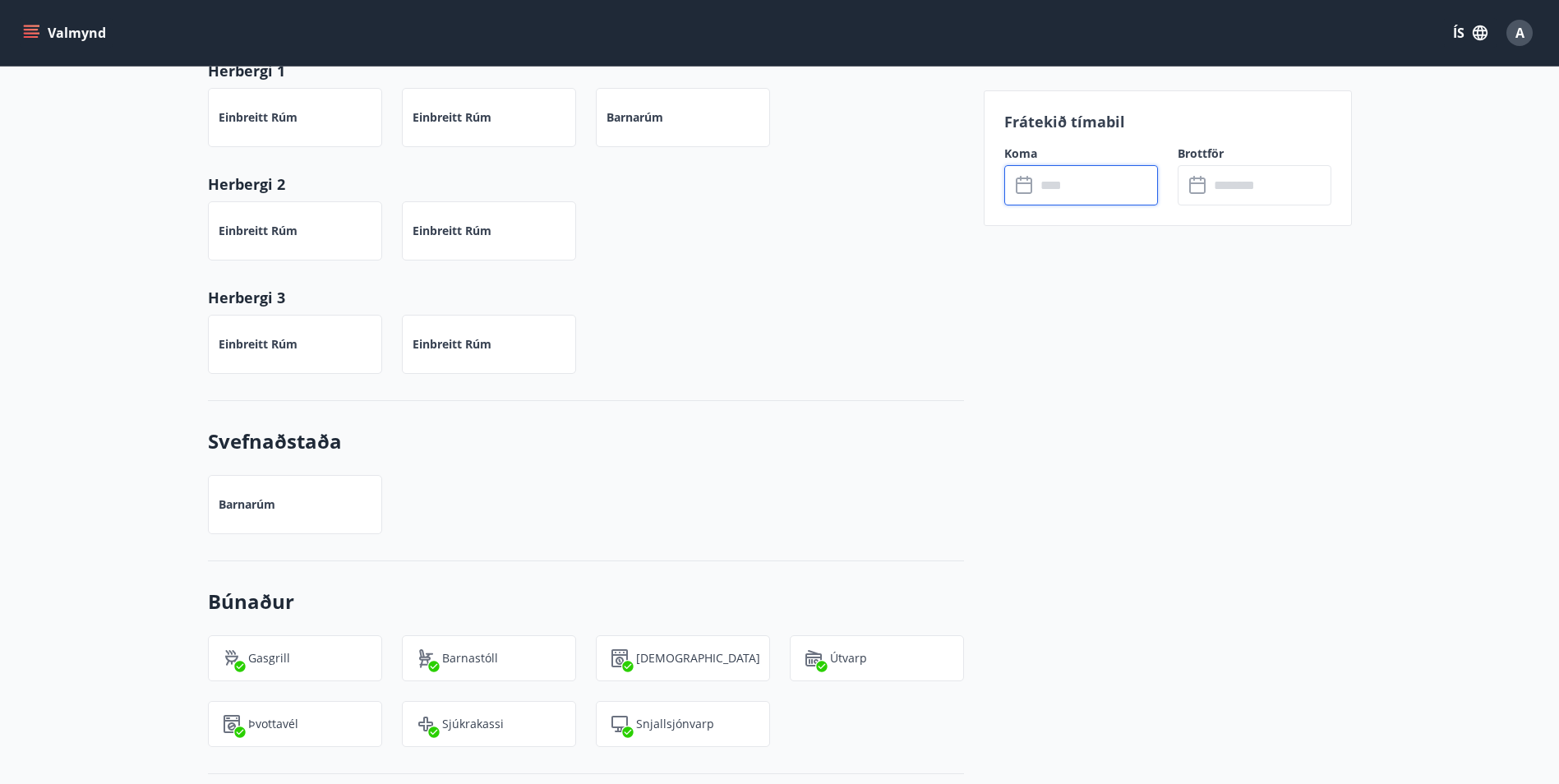
click at [1109, 193] on input "text" at bounding box center [1096, 185] width 123 height 40
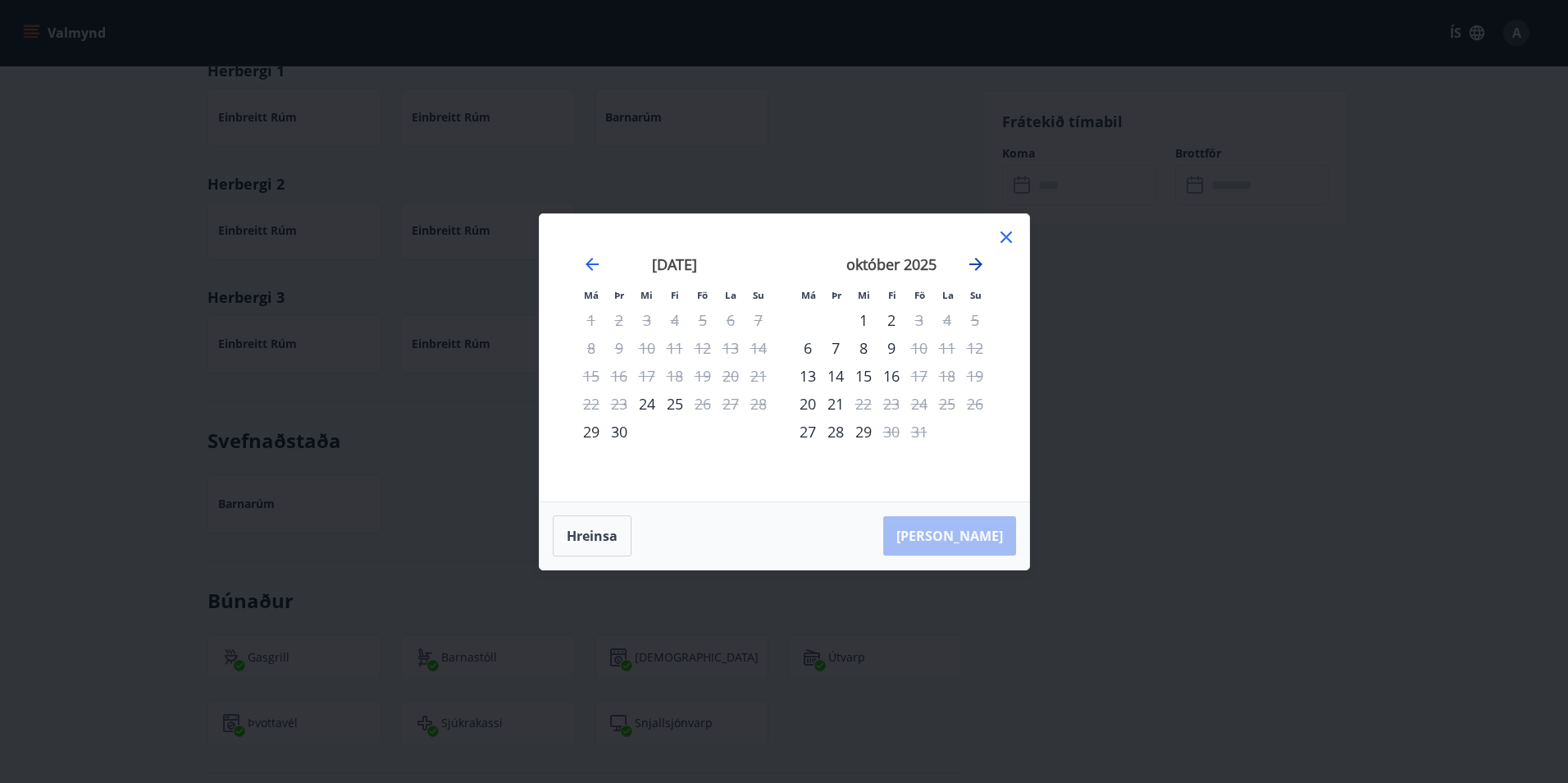
click at [969, 270] on icon "Move forward to switch to the next month." at bounding box center [975, 264] width 20 height 20
click at [922, 347] on div "7" at bounding box center [919, 347] width 28 height 28
click at [982, 348] on div "9" at bounding box center [975, 347] width 28 height 28
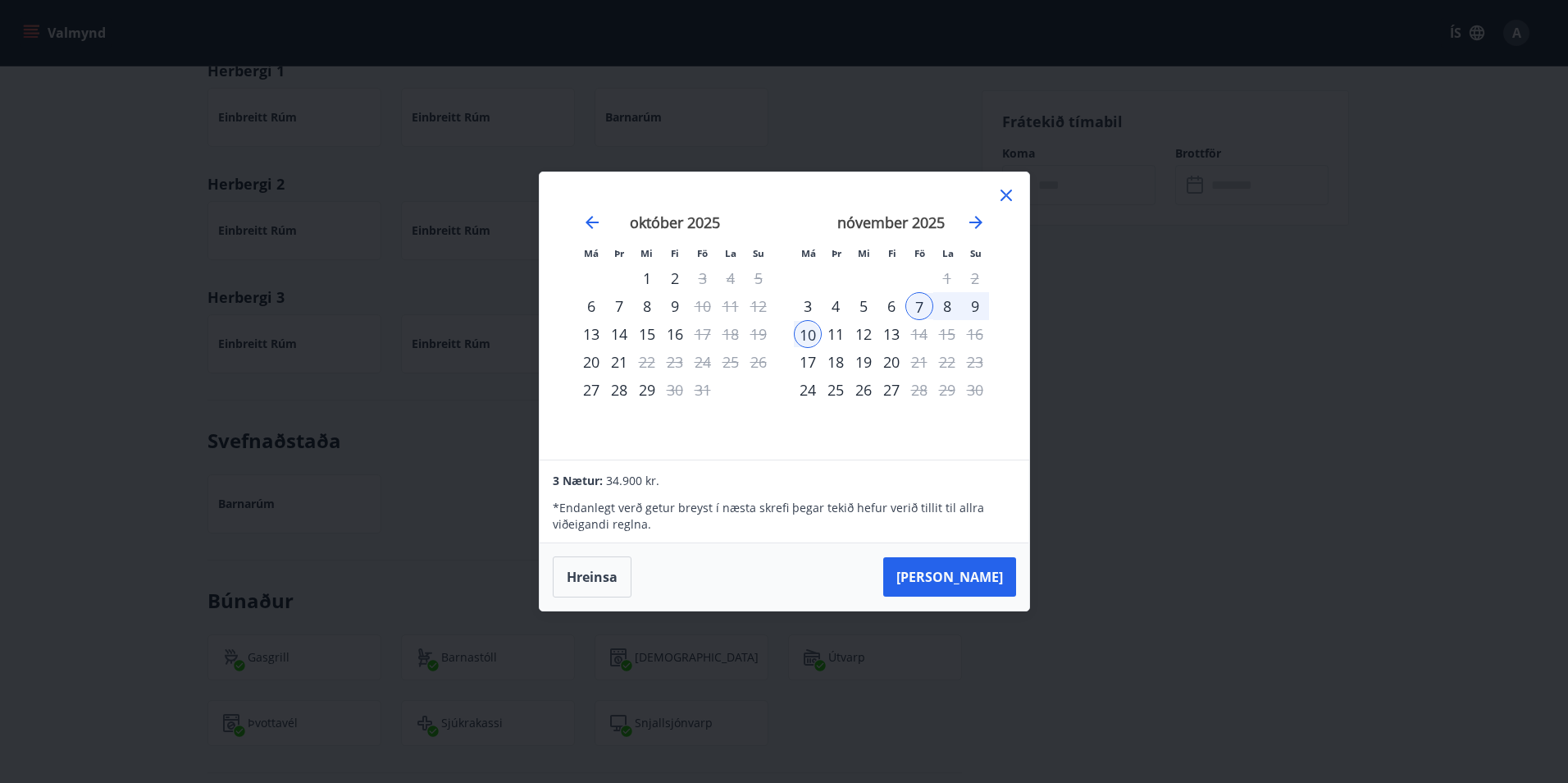
click at [1005, 193] on icon at bounding box center [1006, 195] width 20 height 20
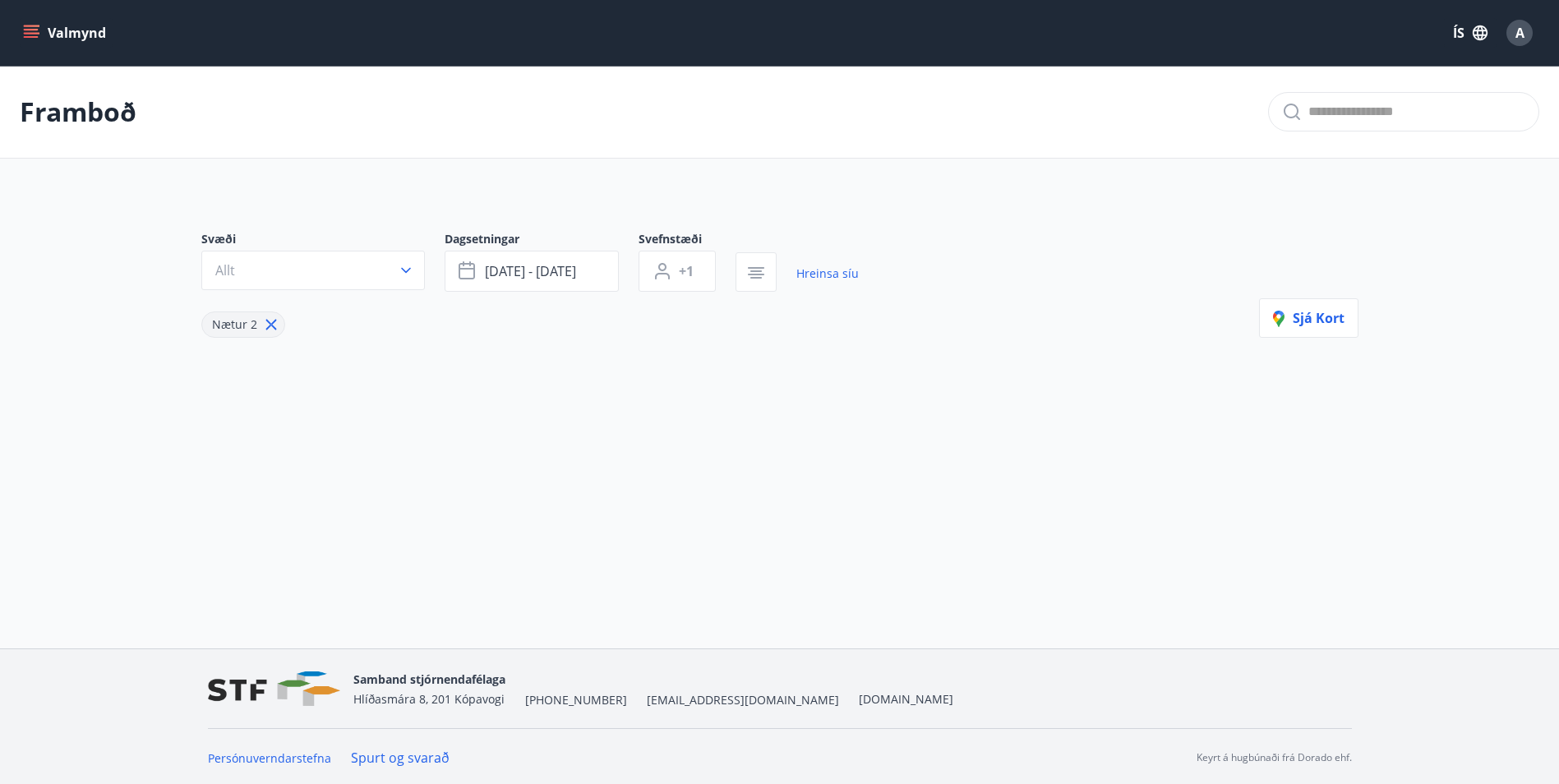
type input "*"
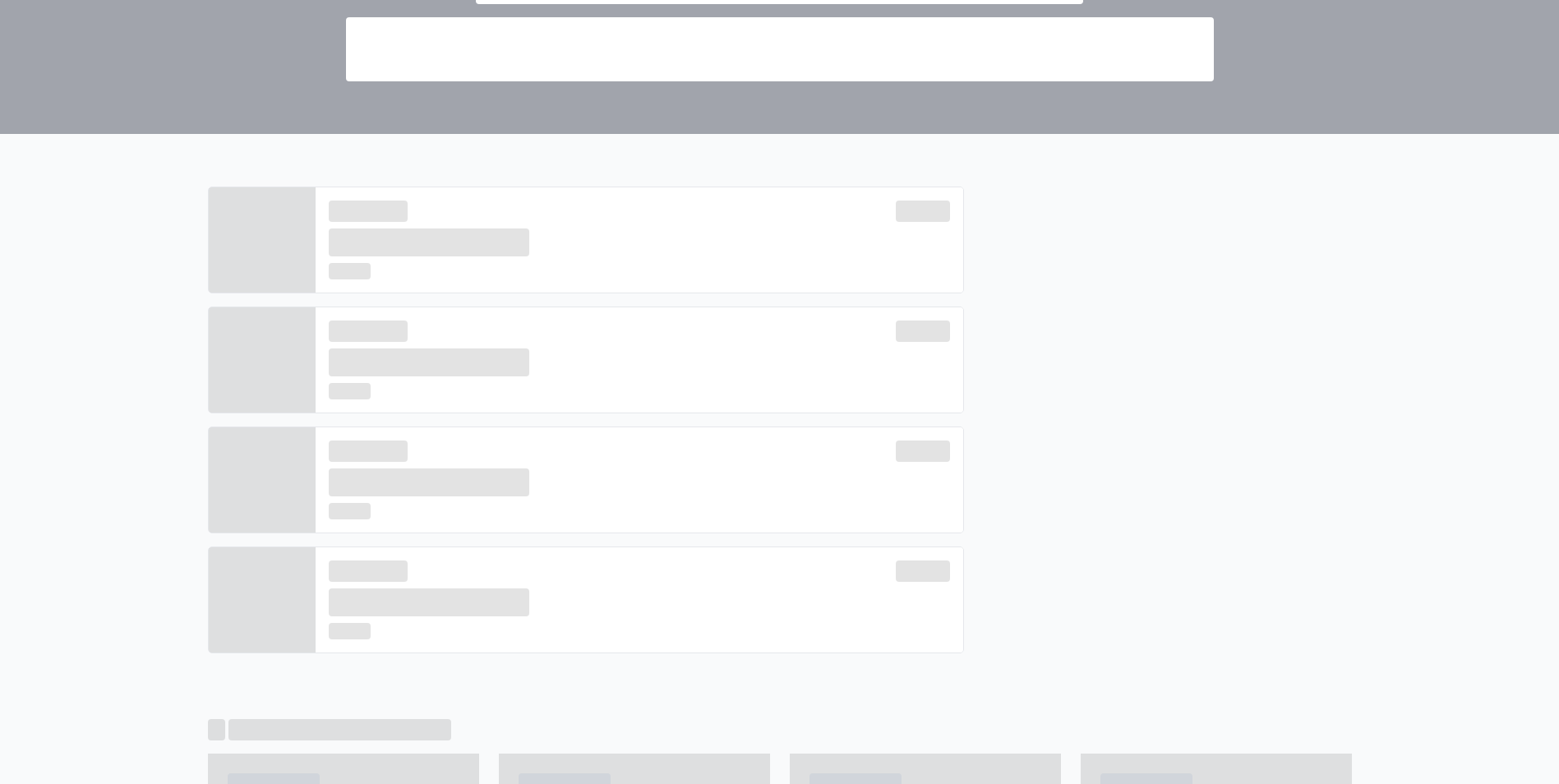
click at [177, 291] on div at bounding box center [779, 413] width 1559 height 559
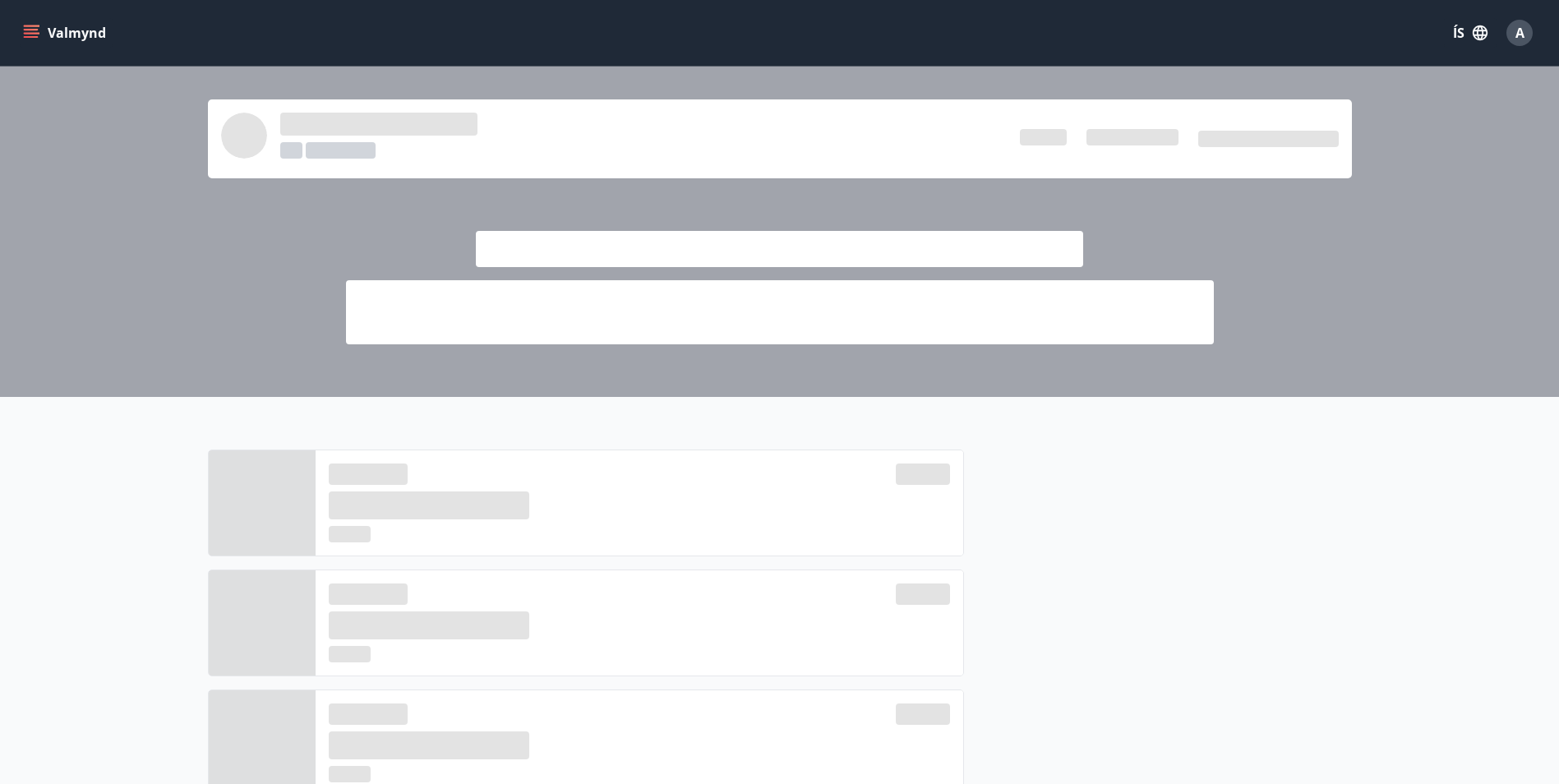
click at [1438, 483] on div at bounding box center [779, 676] width 1559 height 559
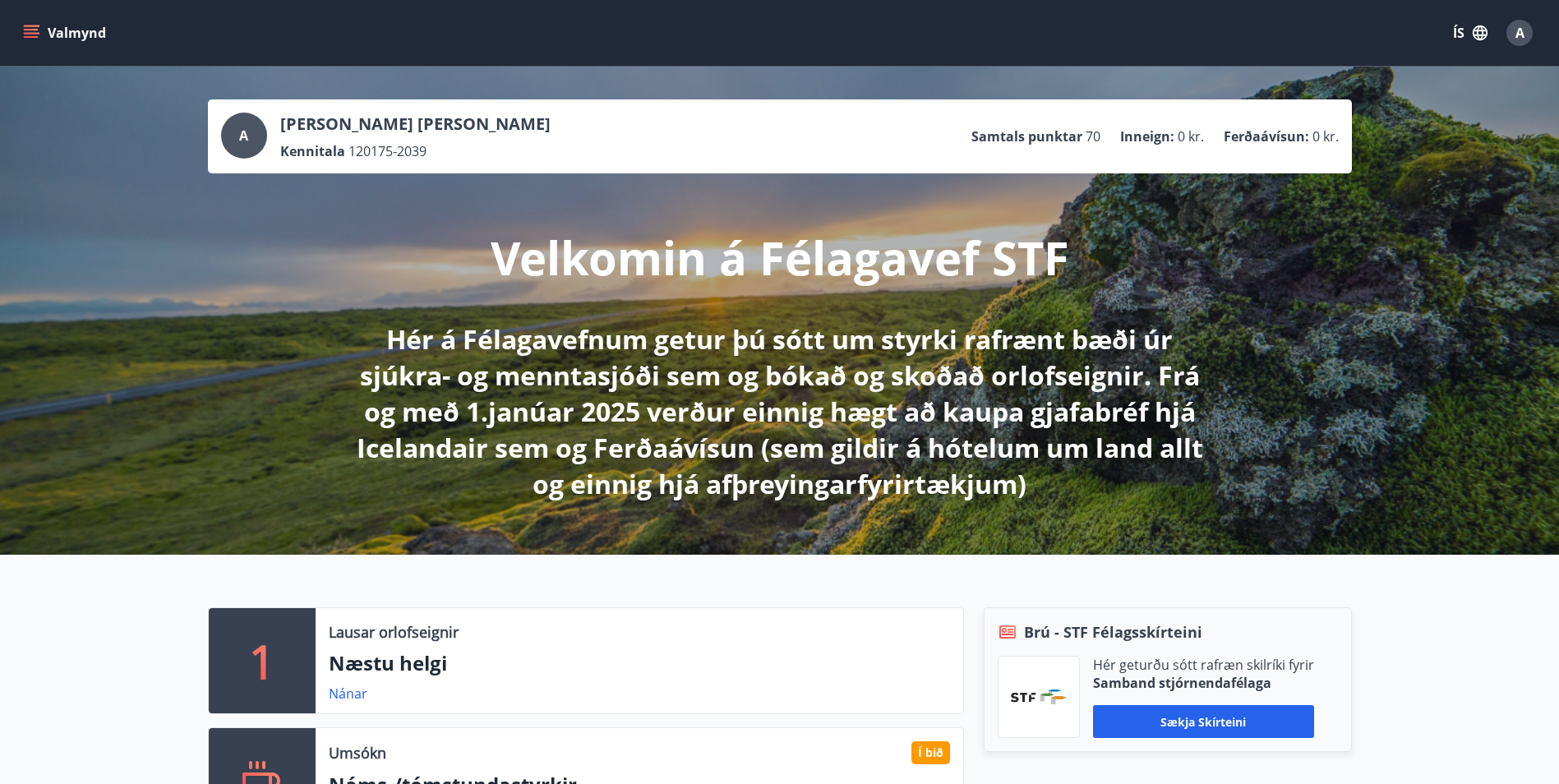
click at [515, 671] on p "Næstu helgi" at bounding box center [639, 662] width 621 height 28
click at [86, 39] on button "Valmynd" at bounding box center [66, 33] width 93 height 30
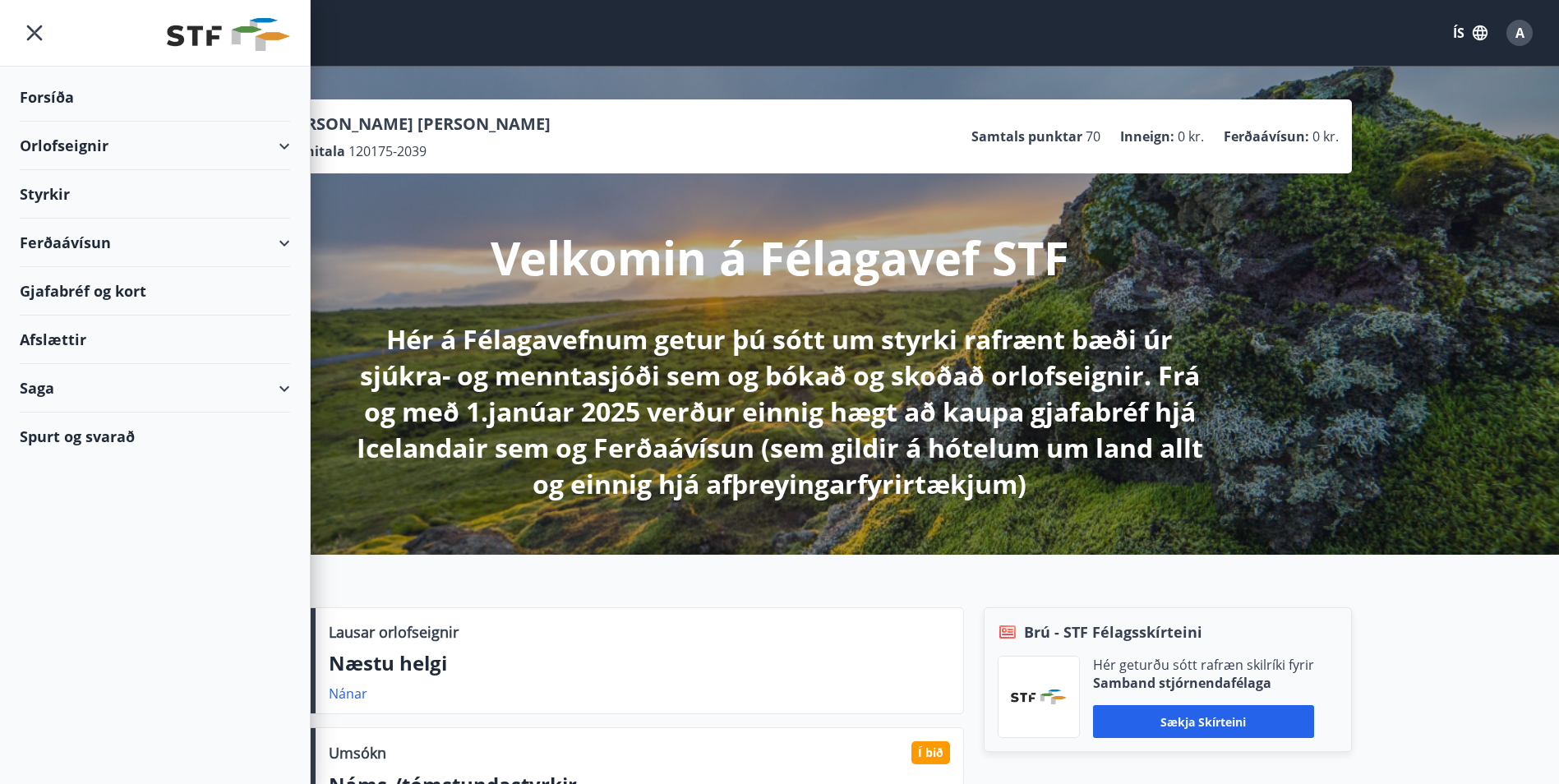
click at [59, 139] on div "Orlofseignir" at bounding box center [154, 146] width 270 height 49
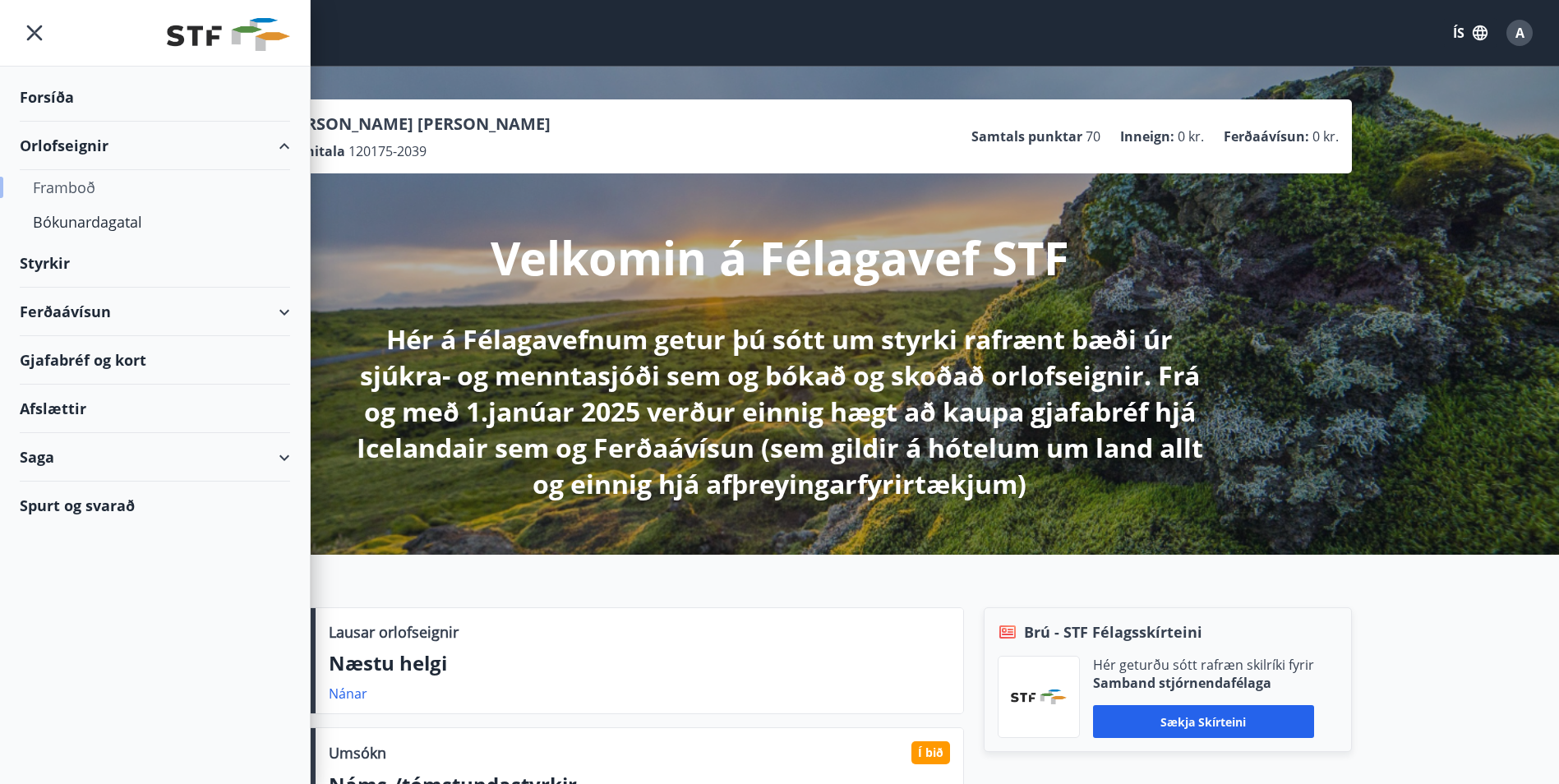
click at [60, 183] on div "Framboð" at bounding box center [154, 187] width 244 height 34
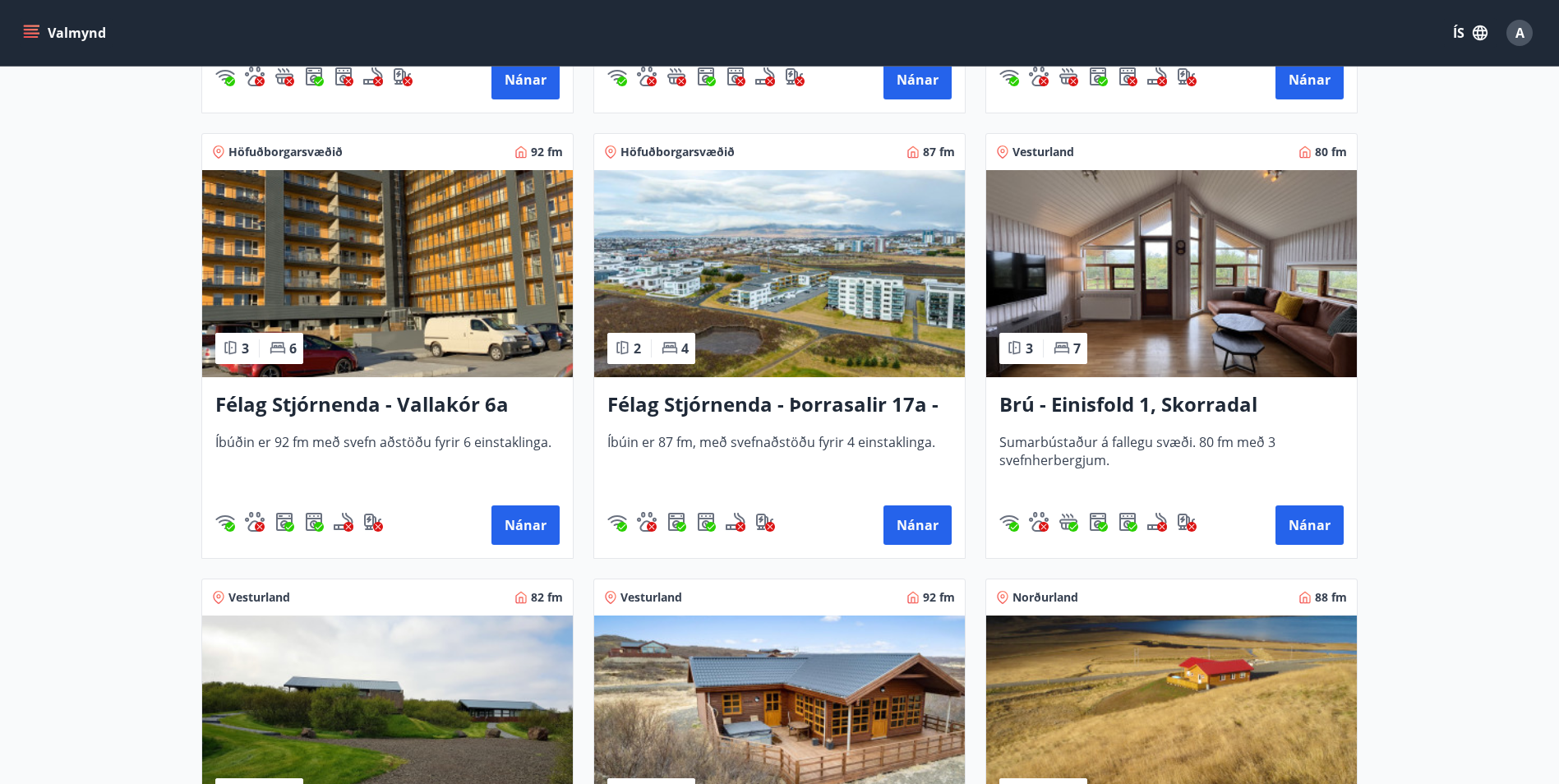
scroll to position [2475, 0]
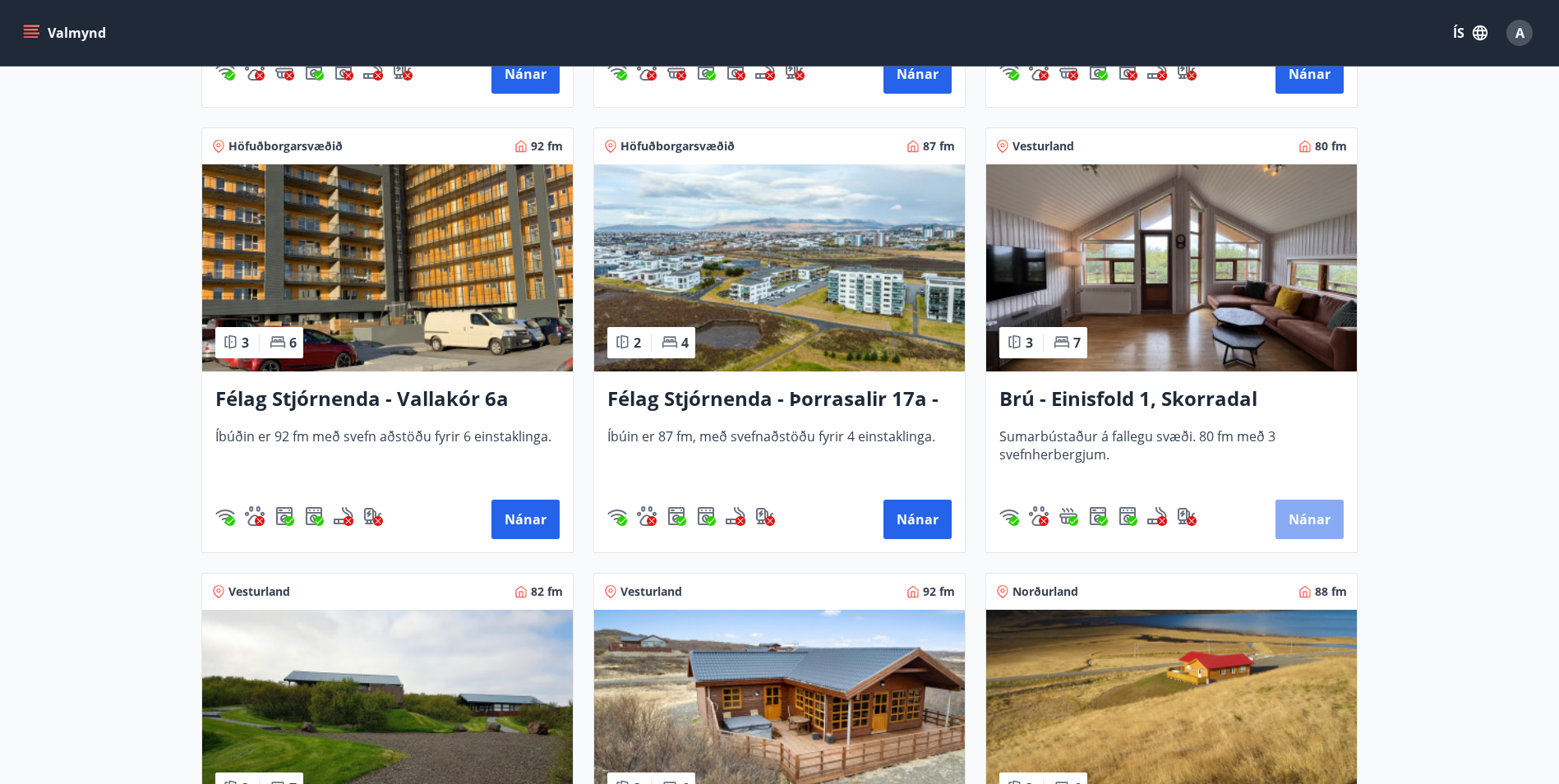
click at [1312, 531] on button "Nánar" at bounding box center [1310, 519] width 69 height 39
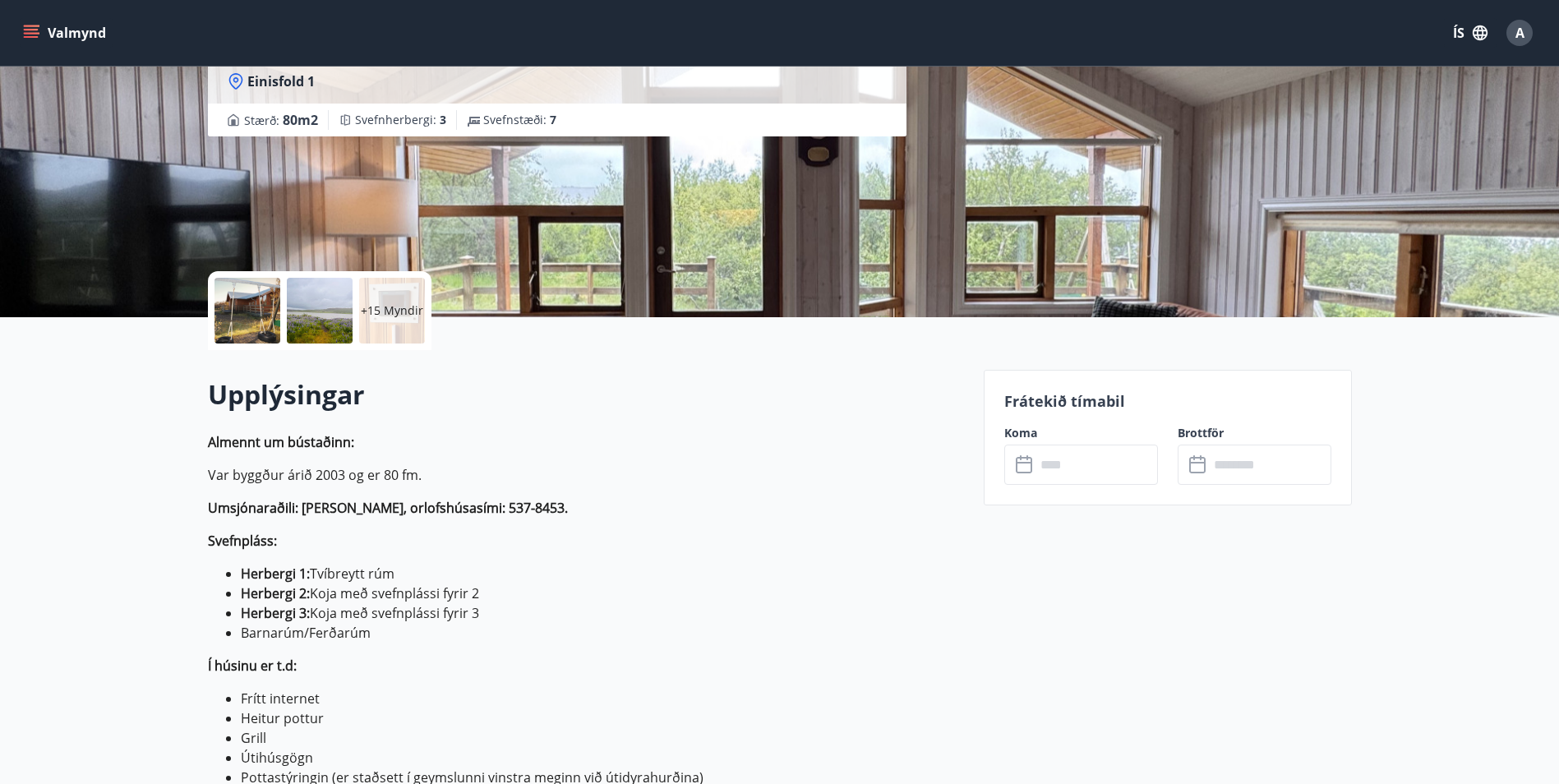
scroll to position [211, 0]
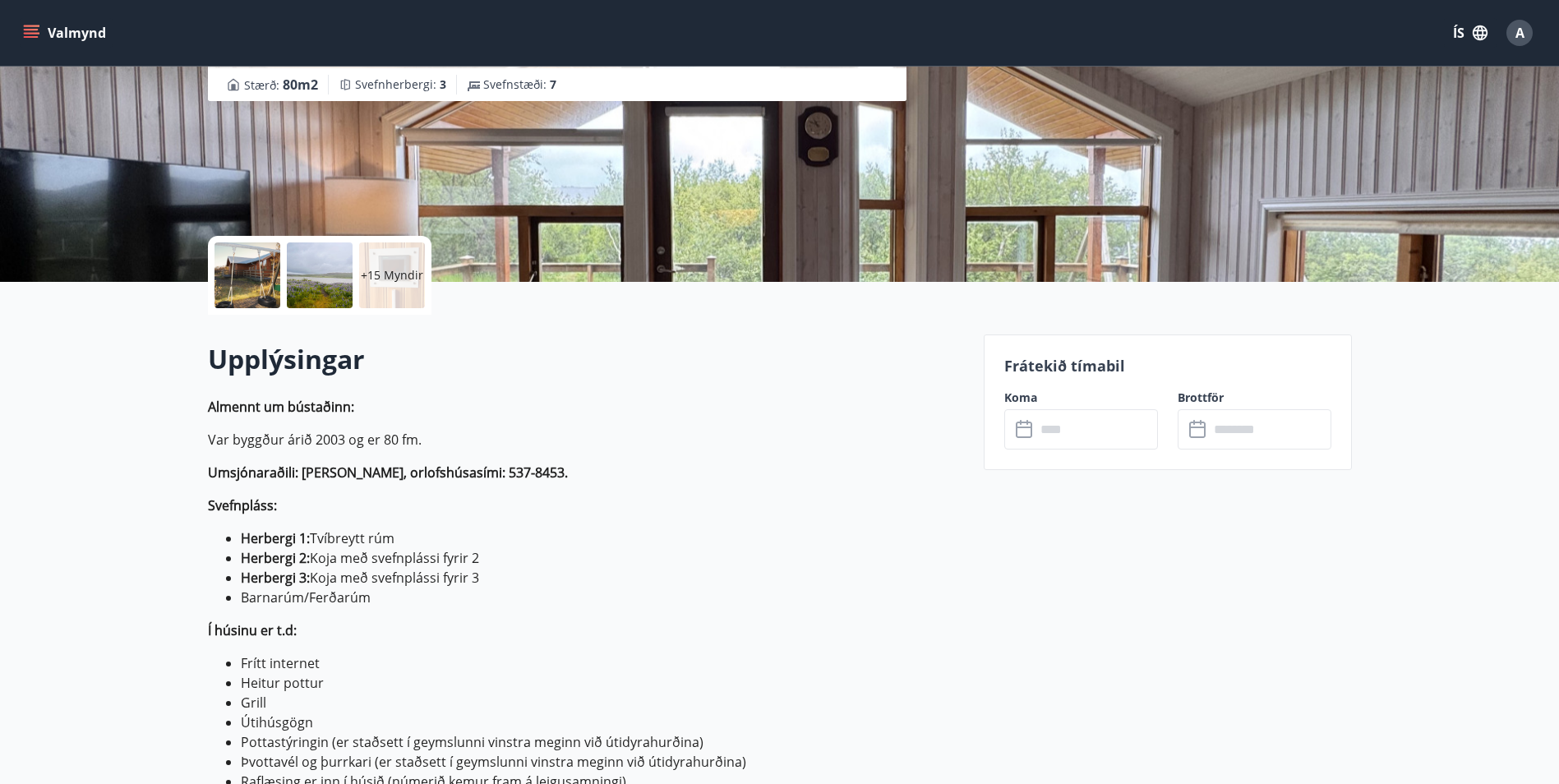
click at [1066, 445] on input "text" at bounding box center [1096, 428] width 123 height 40
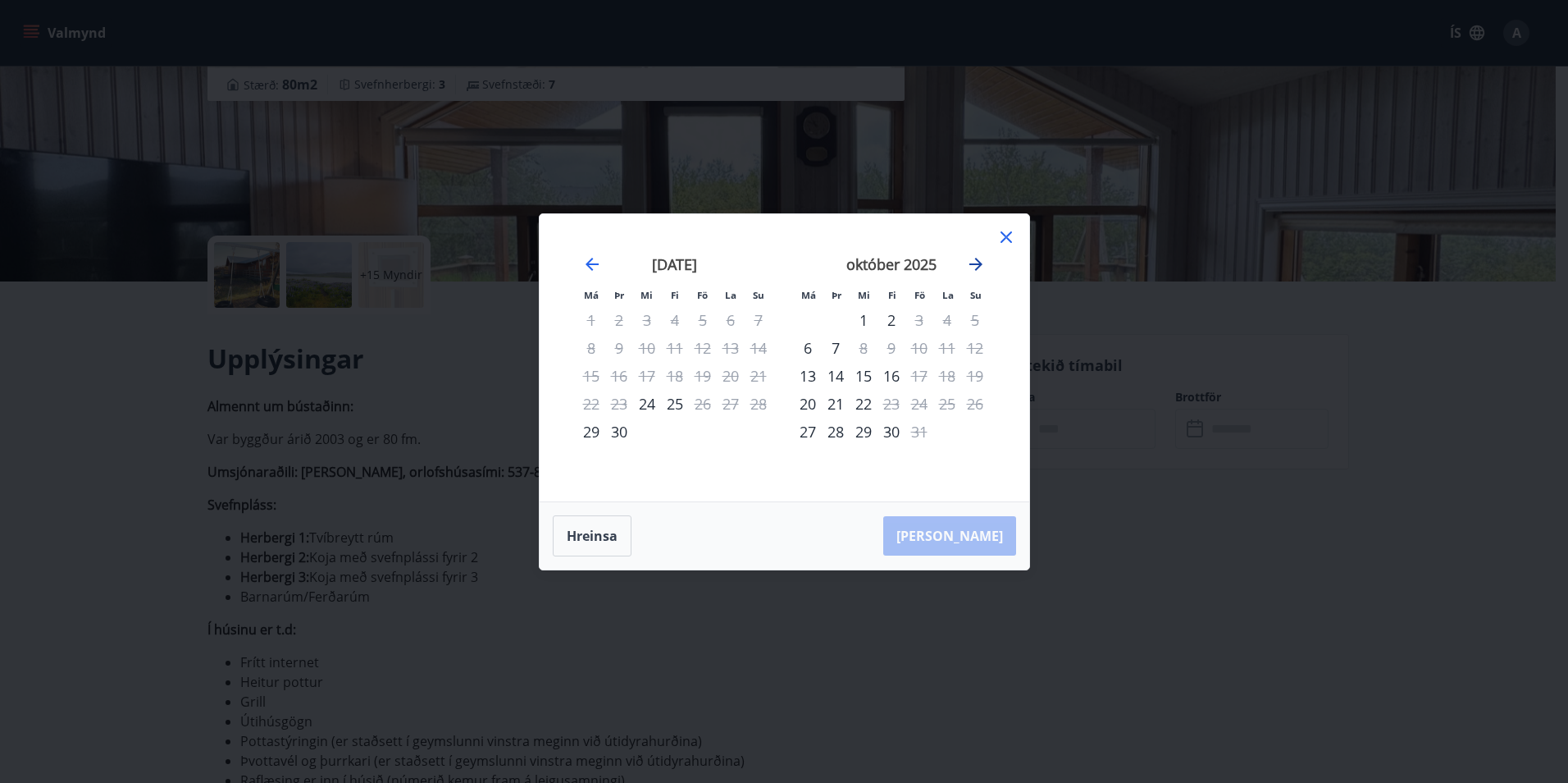
click at [972, 265] on icon "Move forward to switch to the next month." at bounding box center [975, 264] width 20 height 20
click at [926, 402] on div "21" at bounding box center [919, 403] width 28 height 28
click at [973, 407] on div "23" at bounding box center [975, 403] width 28 height 28
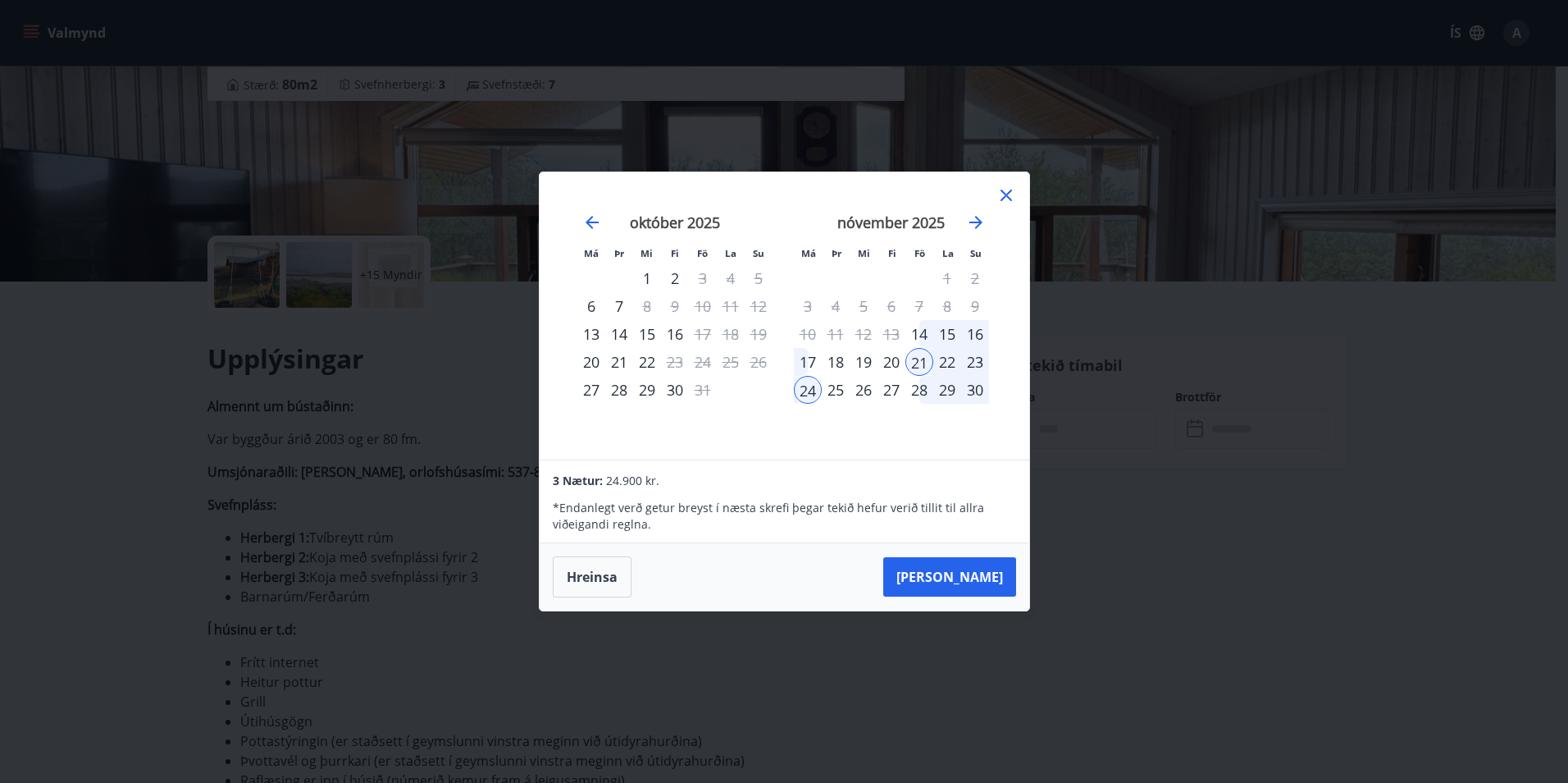
click at [1008, 196] on icon at bounding box center [1006, 195] width 20 height 20
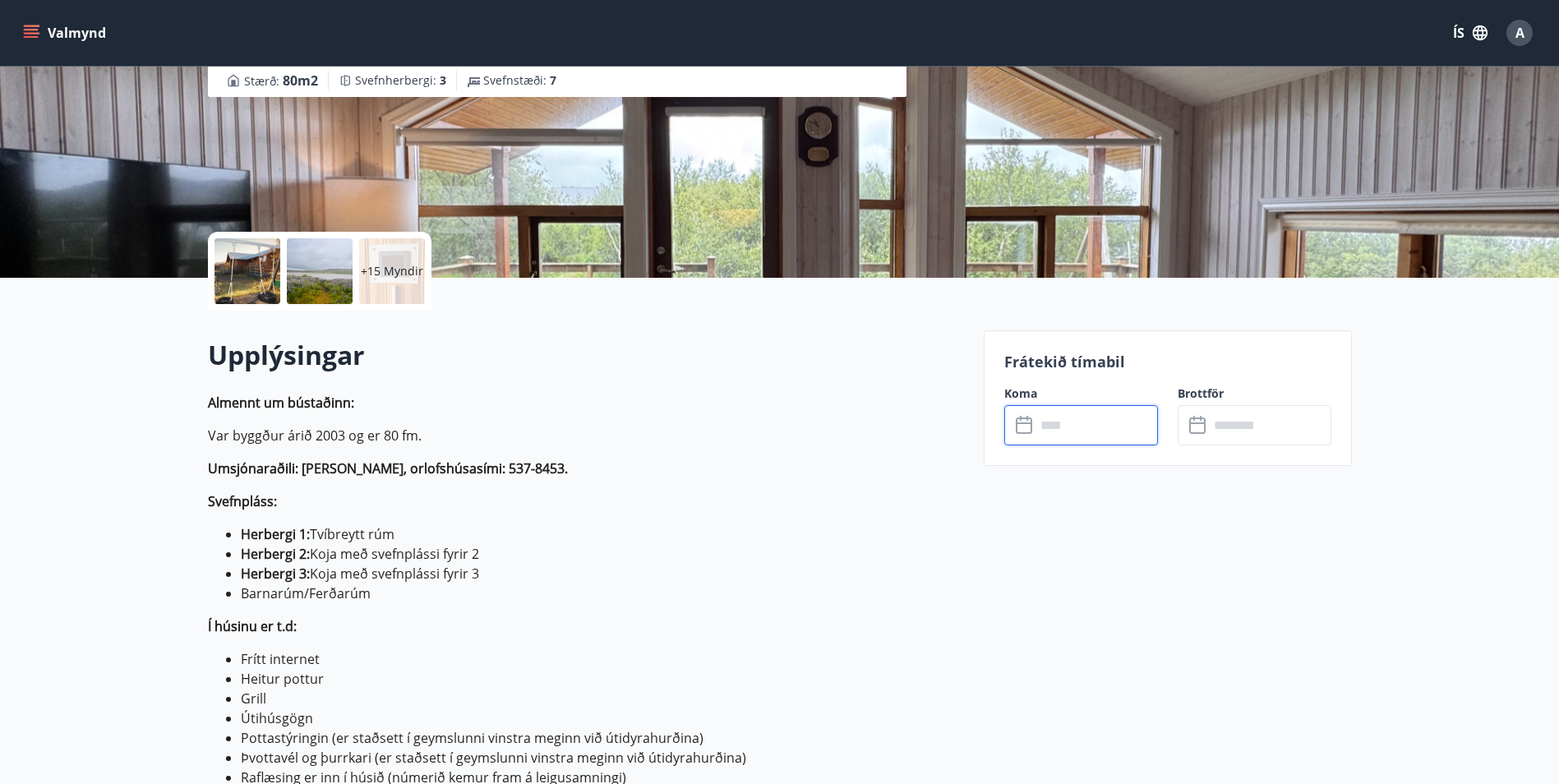
scroll to position [0, 0]
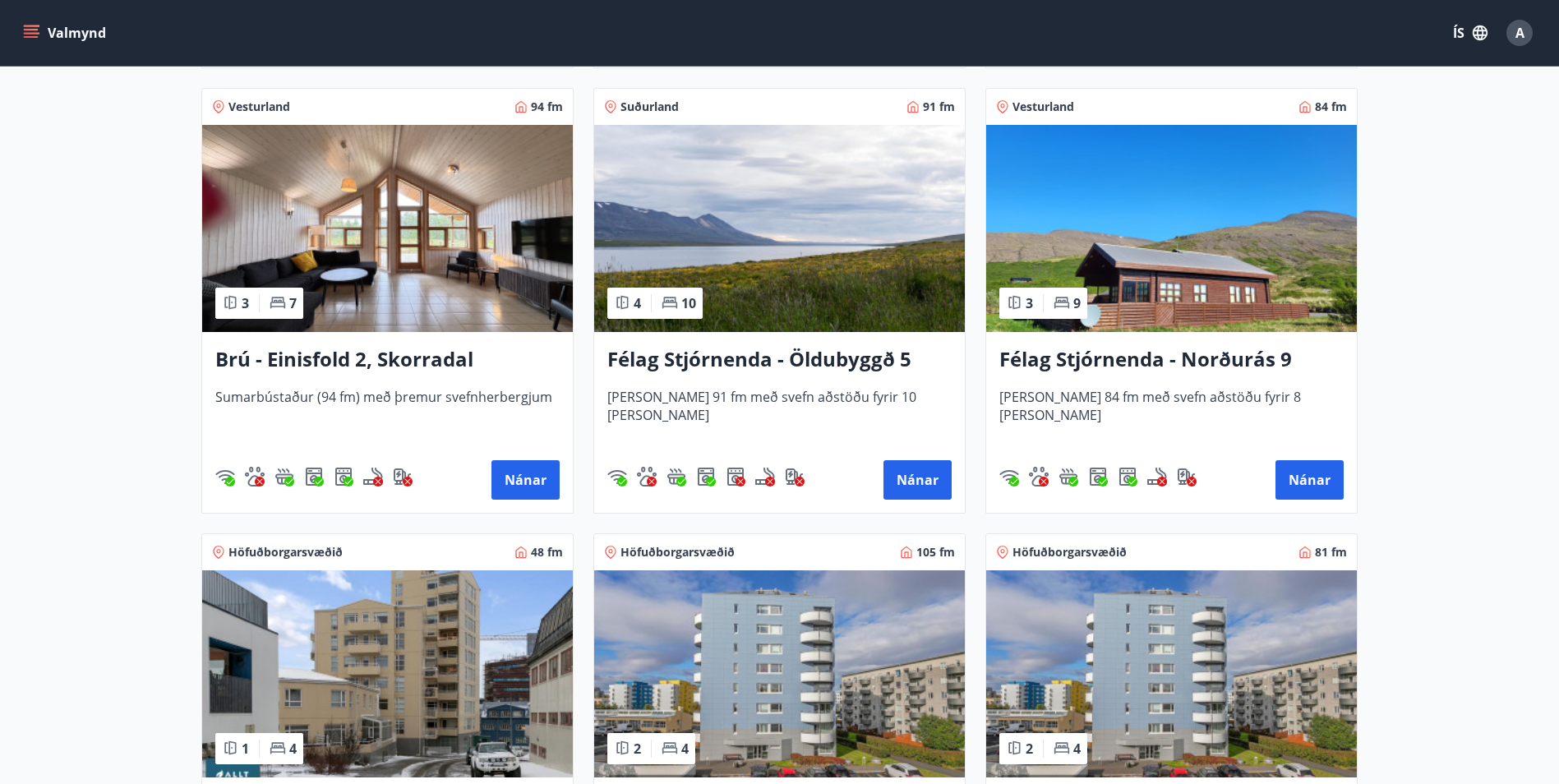
scroll to position [1191, 0]
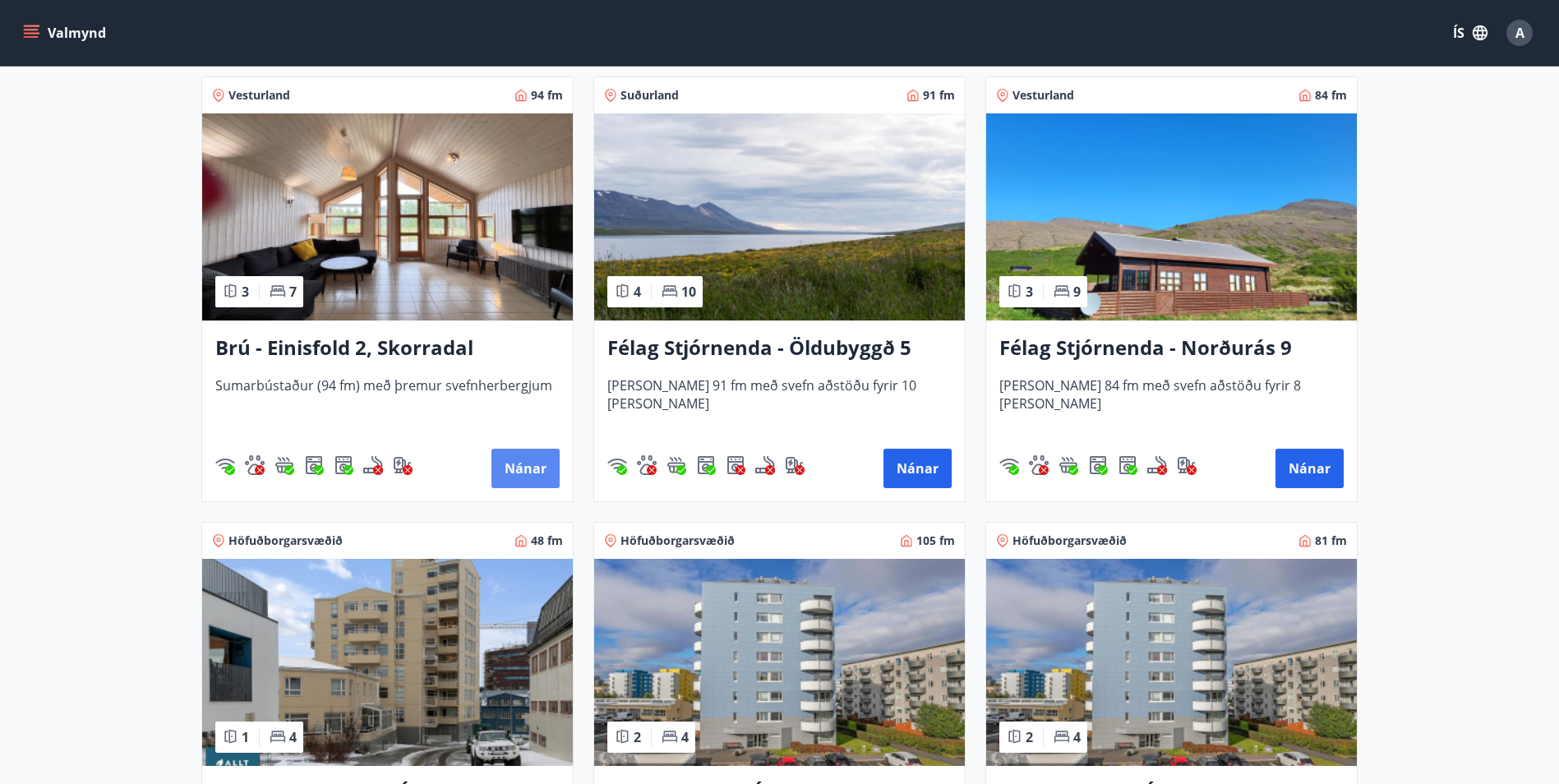
click at [540, 462] on button "Nánar" at bounding box center [525, 468] width 69 height 39
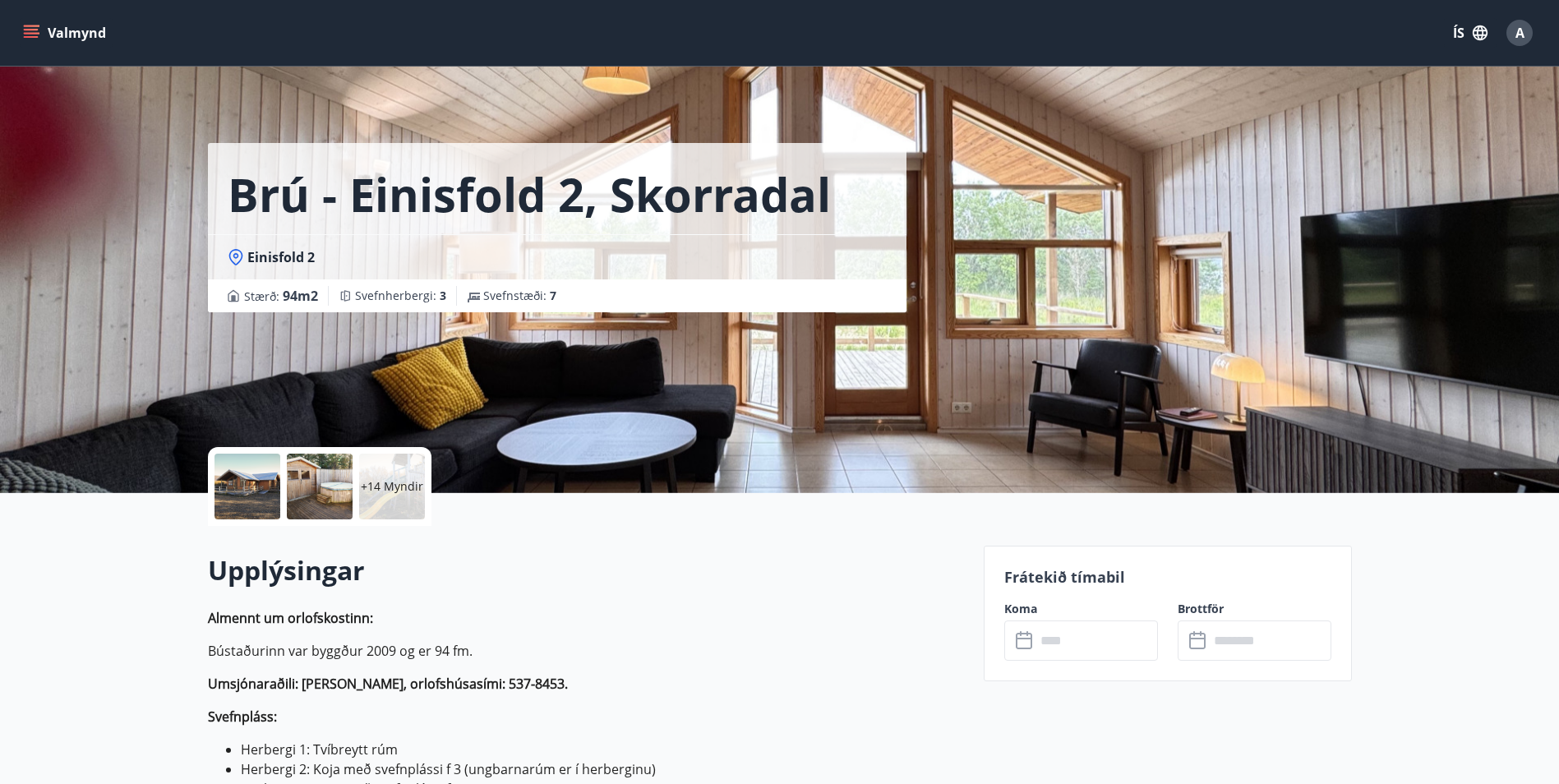
click at [1057, 640] on input "text" at bounding box center [1096, 640] width 123 height 40
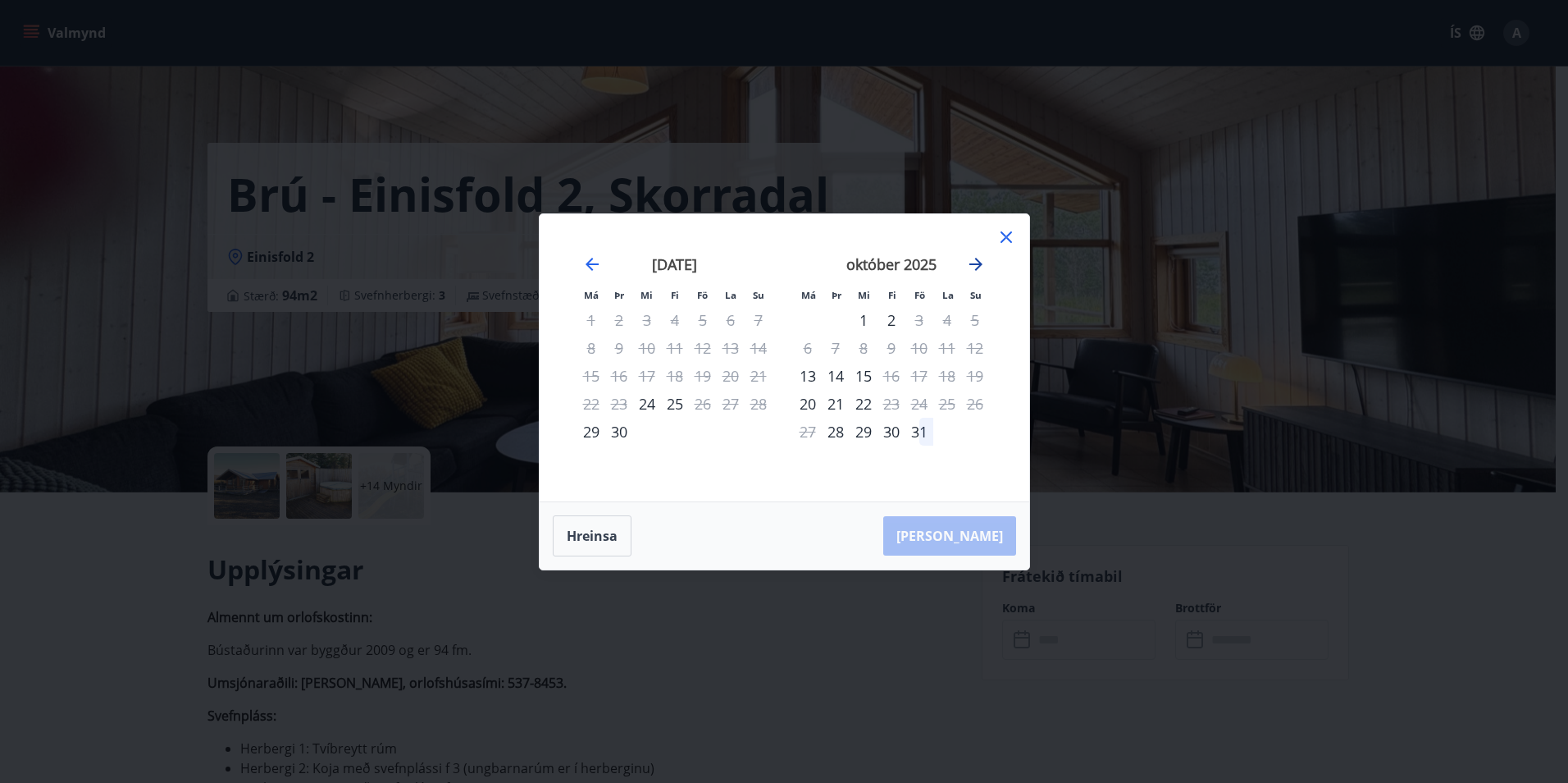
click at [971, 264] on icon "Move forward to switch to the next month." at bounding box center [975, 264] width 13 height 13
click at [588, 264] on icon "Move backward to switch to the previous month." at bounding box center [591, 264] width 13 height 13
click at [1005, 233] on icon at bounding box center [1006, 237] width 20 height 20
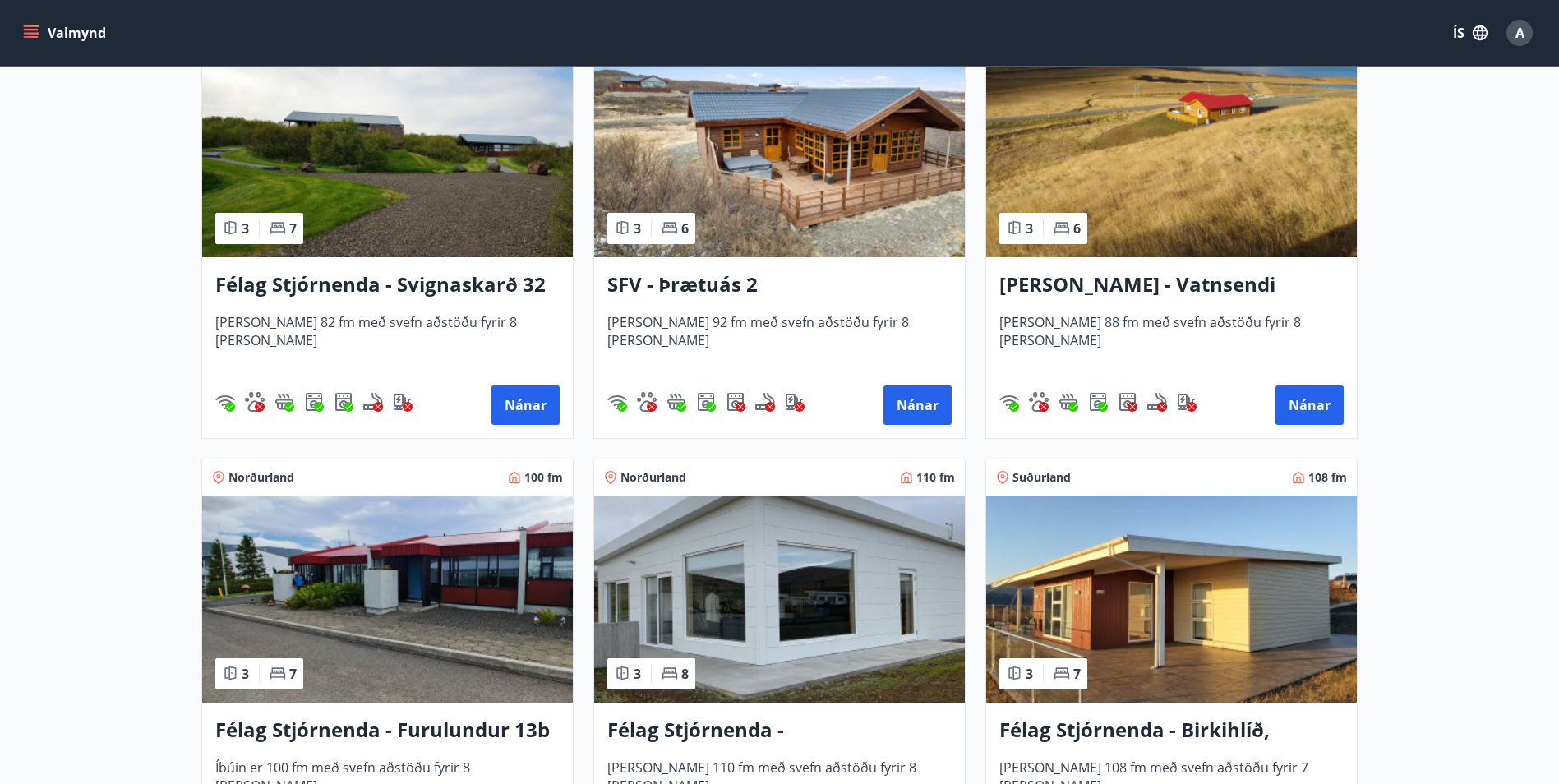
scroll to position [3041, 0]
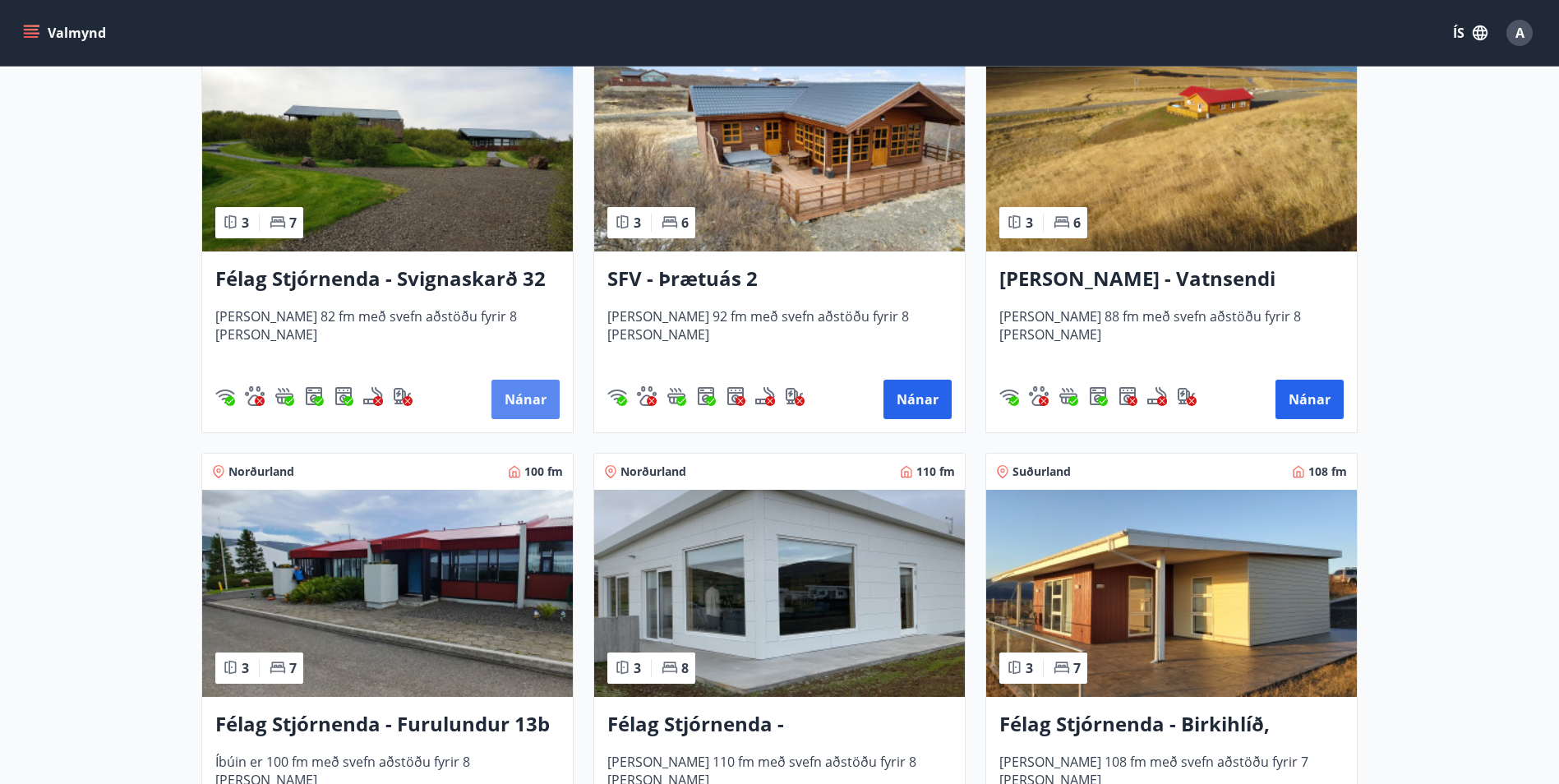
click at [536, 404] on button "Nánar" at bounding box center [525, 399] width 69 height 39
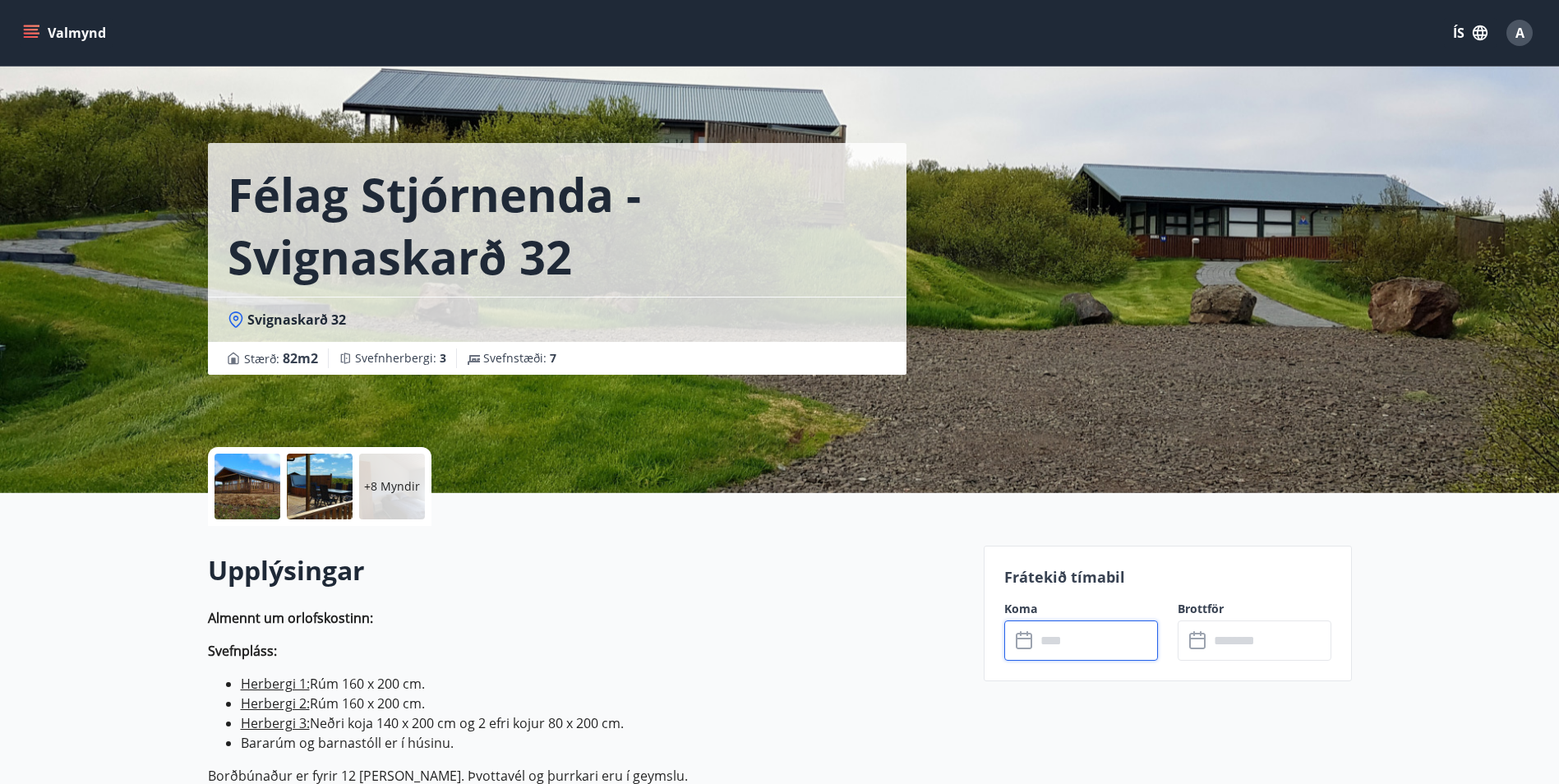
click at [1081, 638] on input "text" at bounding box center [1096, 640] width 123 height 40
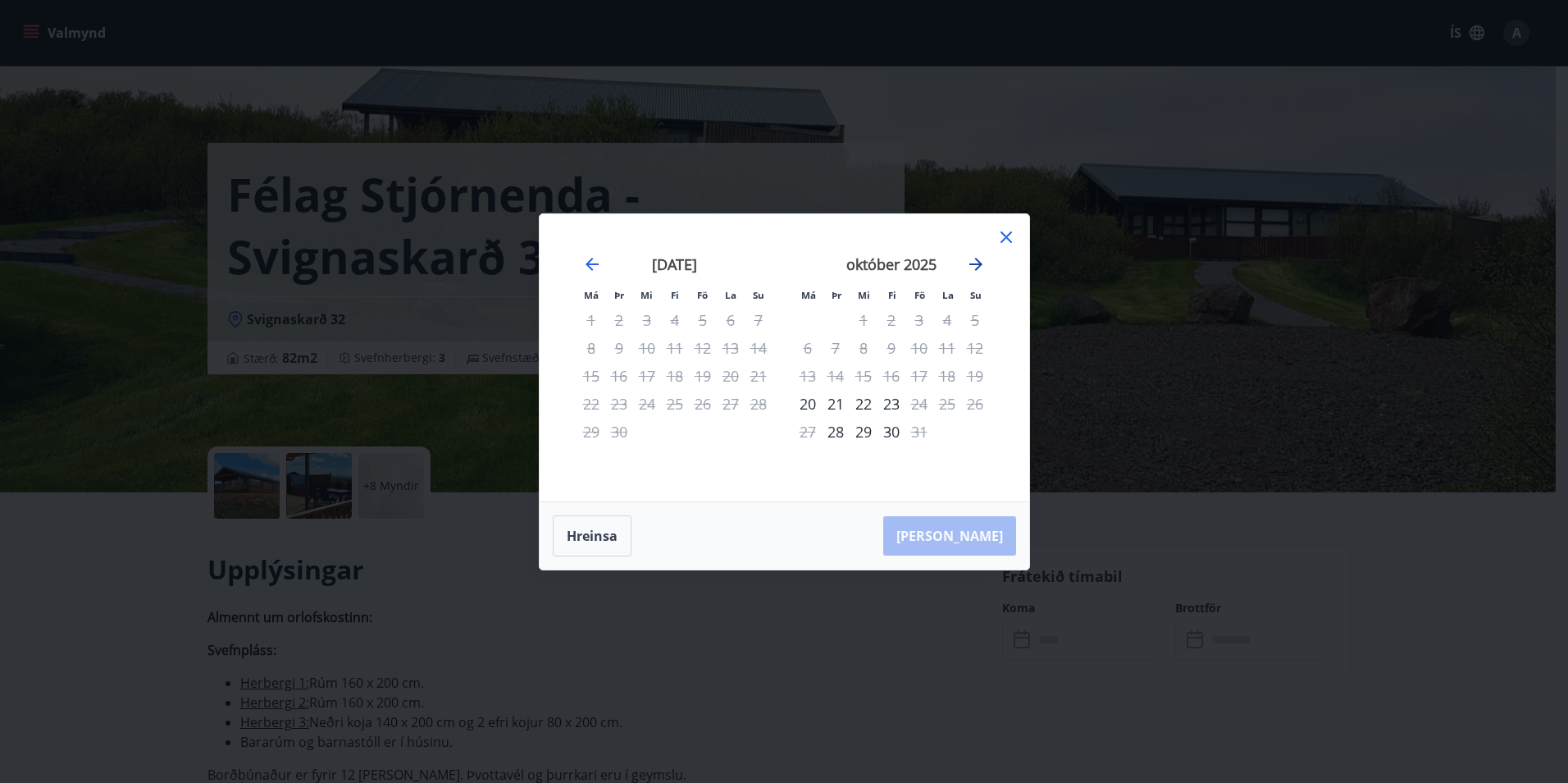
click at [975, 267] on icon "Move forward to switch to the next month." at bounding box center [975, 264] width 20 height 20
click at [1009, 234] on icon at bounding box center [1006, 236] width 11 height 11
